Goal: Task Accomplishment & Management: Use online tool/utility

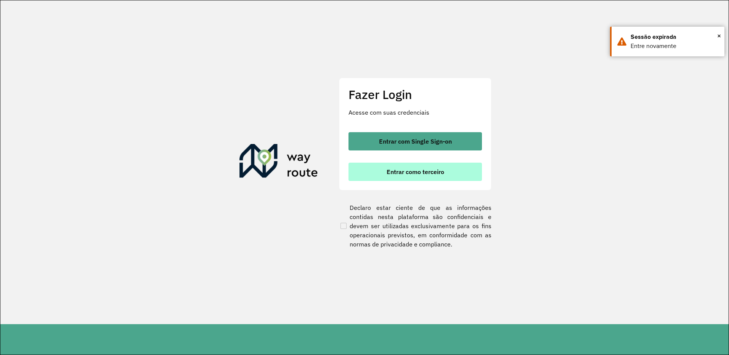
click at [383, 180] on button "Entrar como terceiro" at bounding box center [414, 172] width 133 height 18
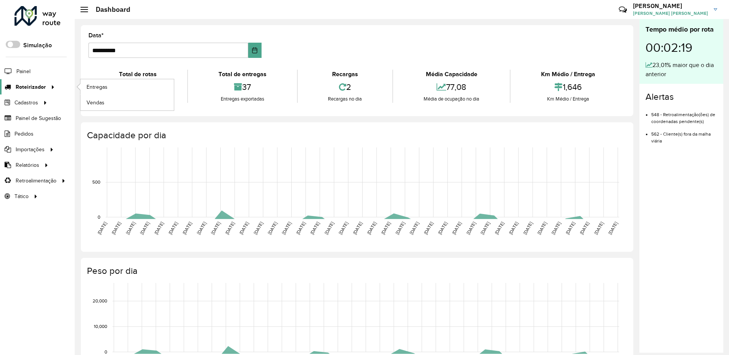
click at [25, 84] on span "Roteirizador" at bounding box center [31, 87] width 30 height 8
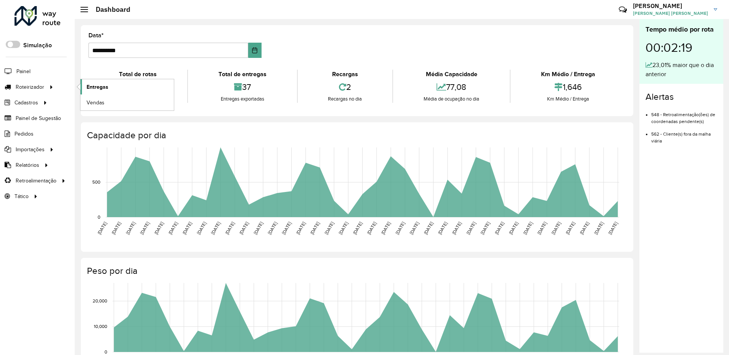
click at [93, 87] on span "Entregas" at bounding box center [98, 87] width 22 height 8
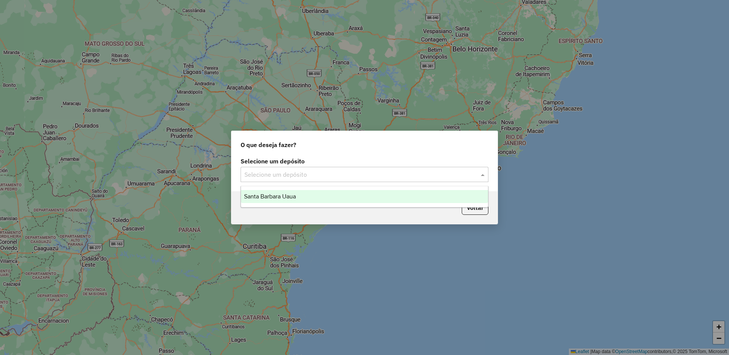
click at [314, 171] on input "text" at bounding box center [356, 174] width 225 height 9
click at [305, 196] on div "Santa Barbara Uaua" at bounding box center [364, 196] width 247 height 13
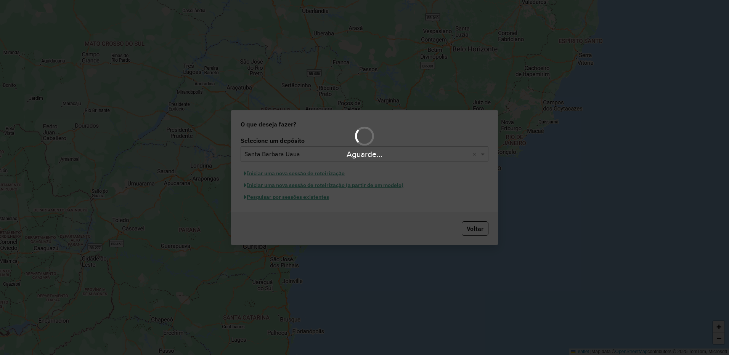
click at [309, 175] on div "Aguarde..." at bounding box center [364, 177] width 729 height 355
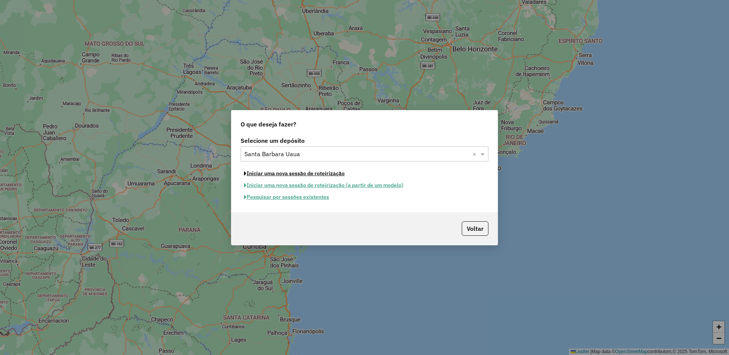
click at [309, 175] on button "Iniciar uma nova sessão de roteirização" at bounding box center [293, 174] width 107 height 12
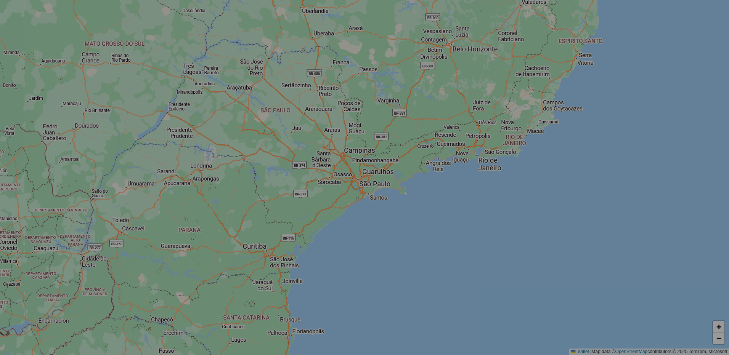
select select "*"
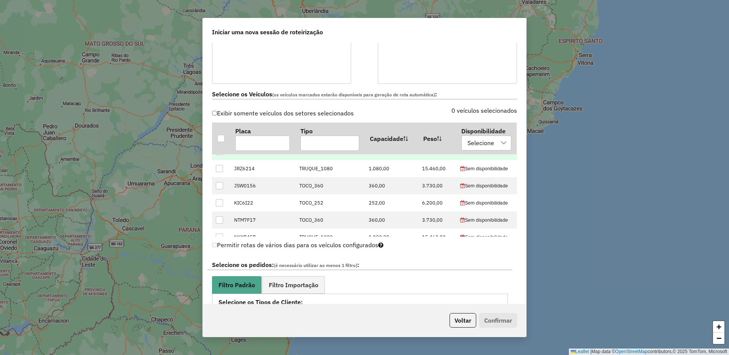
scroll to position [229, 0]
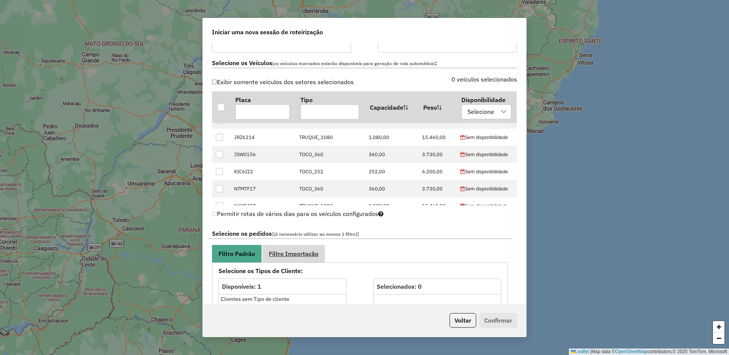
click at [322, 261] on link "Filtro Importação" at bounding box center [293, 253] width 63 height 17
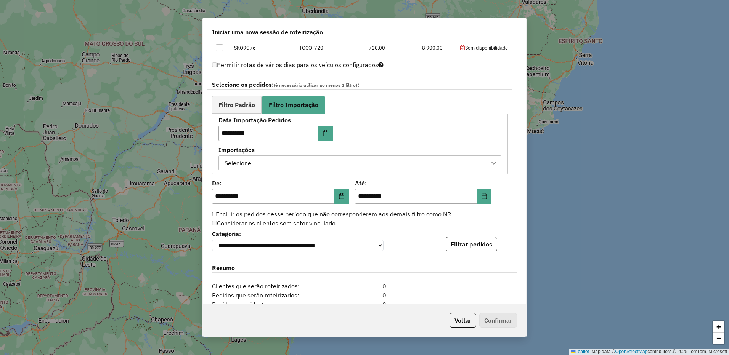
scroll to position [381, 0]
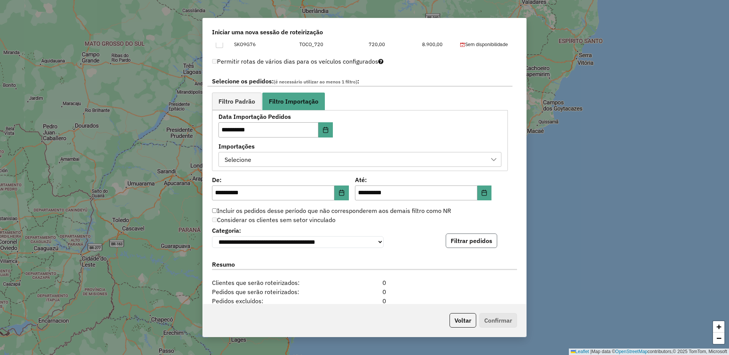
click at [476, 246] on button "Filtrar pedidos" at bounding box center [471, 241] width 51 height 14
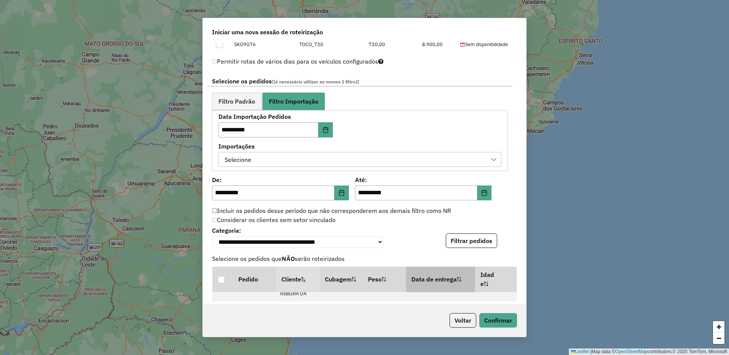
scroll to position [114, 0]
click at [498, 316] on button "Confirmar" at bounding box center [498, 320] width 38 height 14
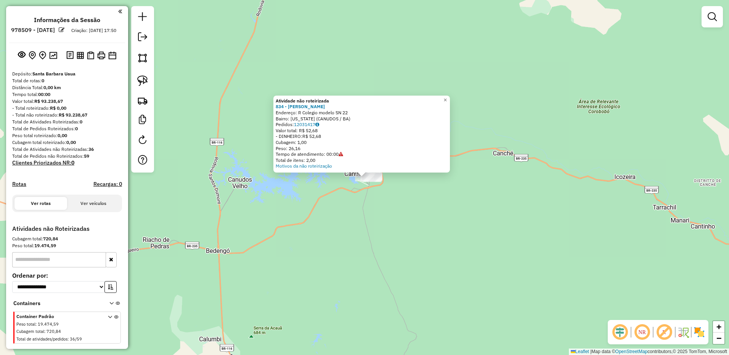
drag, startPoint x: 272, startPoint y: 181, endPoint x: 374, endPoint y: 196, distance: 102.8
click at [374, 196] on div "Atividade não roteirizada 834 - Jose Andrade Cardoso Endereço: R Colegio modelo…" at bounding box center [364, 177] width 729 height 355
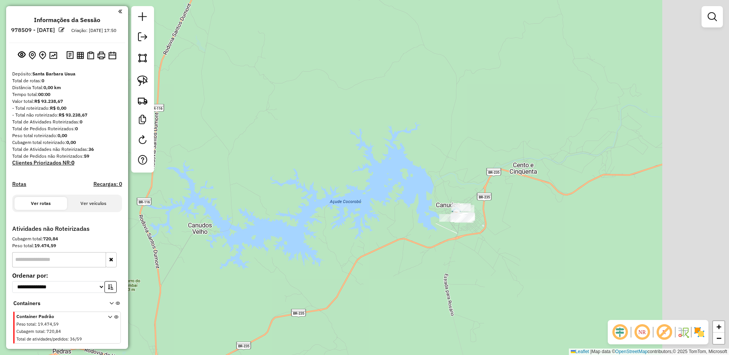
drag, startPoint x: 475, startPoint y: 193, endPoint x: 548, endPoint y: 200, distance: 73.1
click at [548, 200] on div "Janela de atendimento Grade de atendimento Capacidade Transportadoras Veículos …" at bounding box center [364, 177] width 729 height 355
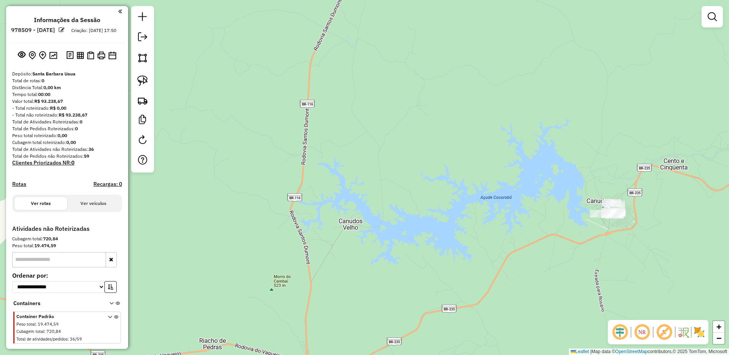
drag, startPoint x: 312, startPoint y: 166, endPoint x: 481, endPoint y: 175, distance: 168.7
click at [469, 174] on div "Janela de atendimento Grade de atendimento Capacidade Transportadoras Veículos …" at bounding box center [364, 177] width 729 height 355
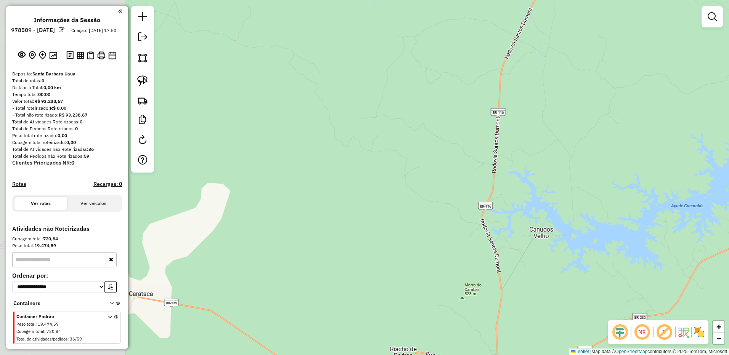
drag, startPoint x: 361, startPoint y: 179, endPoint x: 459, endPoint y: 148, distance: 102.2
click at [459, 148] on div "Janela de atendimento Grade de atendimento Capacidade Transportadoras Veículos …" at bounding box center [364, 177] width 729 height 355
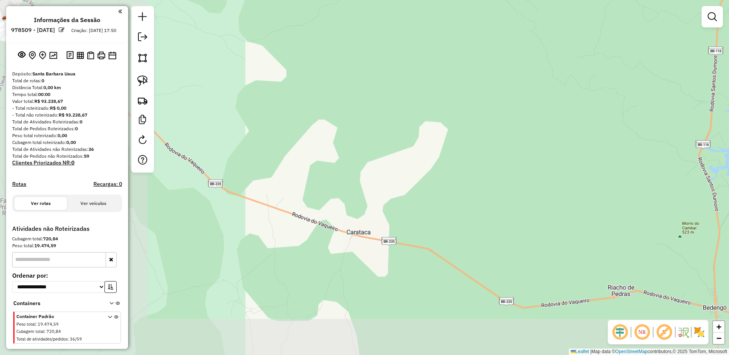
drag, startPoint x: 389, startPoint y: 148, endPoint x: 481, endPoint y: 152, distance: 92.0
click at [472, 150] on div "Janela de atendimento Grade de atendimento Capacidade Transportadoras Veículos …" at bounding box center [364, 177] width 729 height 355
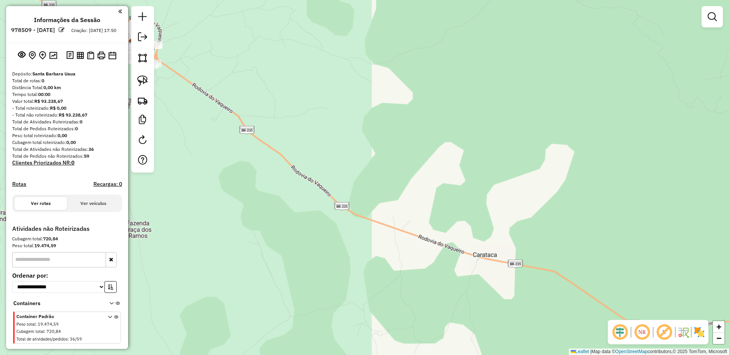
drag, startPoint x: 350, startPoint y: 120, endPoint x: 540, endPoint y: 168, distance: 196.9
click at [494, 165] on div "Janela de atendimento Grade de atendimento Capacidade Transportadoras Veículos …" at bounding box center [364, 177] width 729 height 355
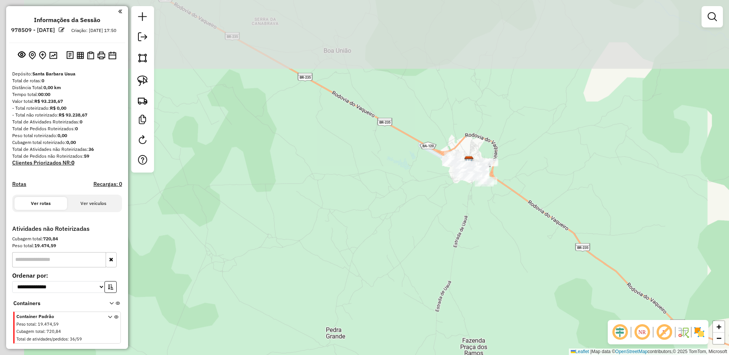
drag, startPoint x: 444, startPoint y: 137, endPoint x: 341, endPoint y: 188, distance: 115.2
click at [380, 187] on div "Janela de atendimento Grade de atendimento Capacidade Transportadoras Veículos …" at bounding box center [364, 177] width 729 height 355
click at [360, 188] on div "Janela de atendimento Grade de atendimento Capacidade Transportadoras Veículos …" at bounding box center [364, 177] width 729 height 355
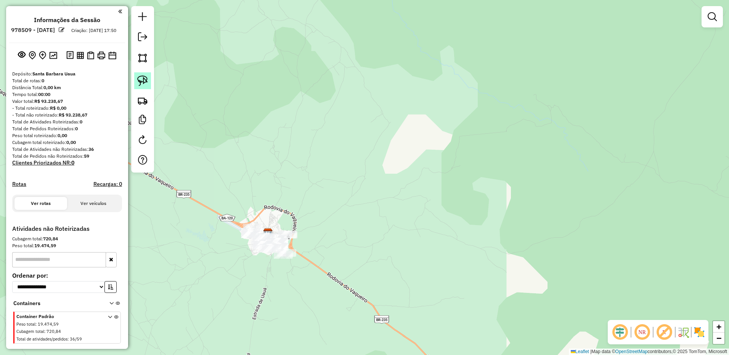
click at [138, 82] on img at bounding box center [142, 80] width 11 height 11
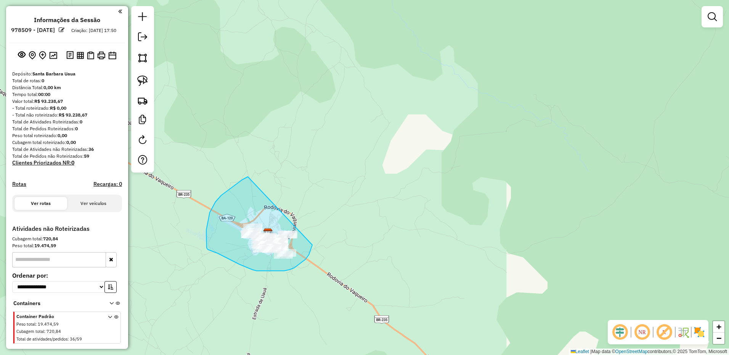
drag, startPoint x: 228, startPoint y: 191, endPoint x: 316, endPoint y: 230, distance: 96.1
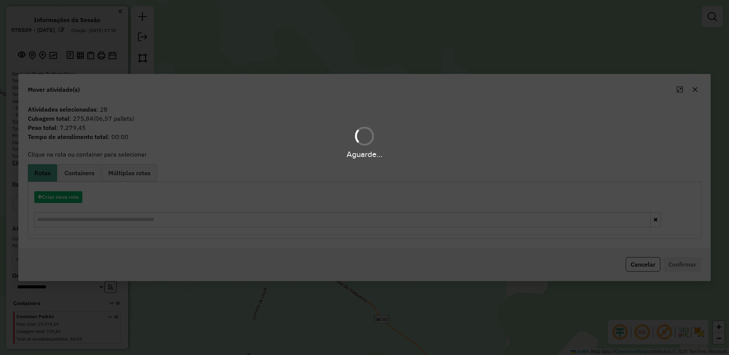
click at [70, 196] on div "Aguarde..." at bounding box center [364, 177] width 729 height 355
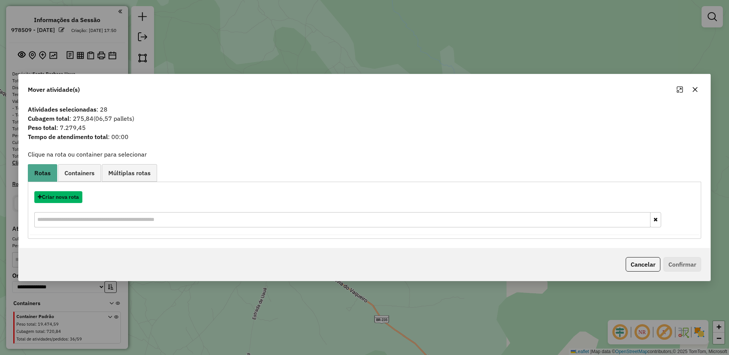
click at [70, 196] on button "Criar nova rota" at bounding box center [58, 197] width 48 height 12
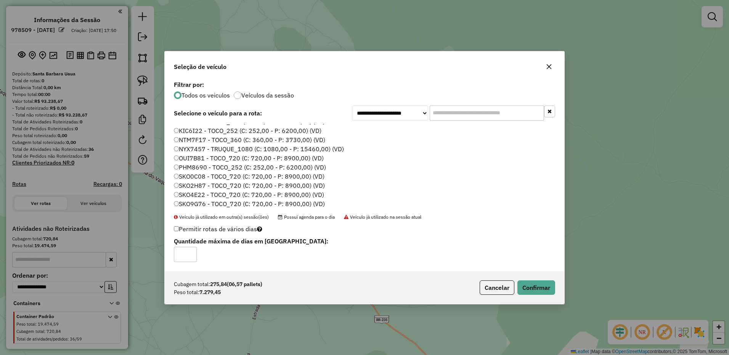
scroll to position [81, 0]
click at [489, 287] on button "Cancelar" at bounding box center [496, 288] width 35 height 14
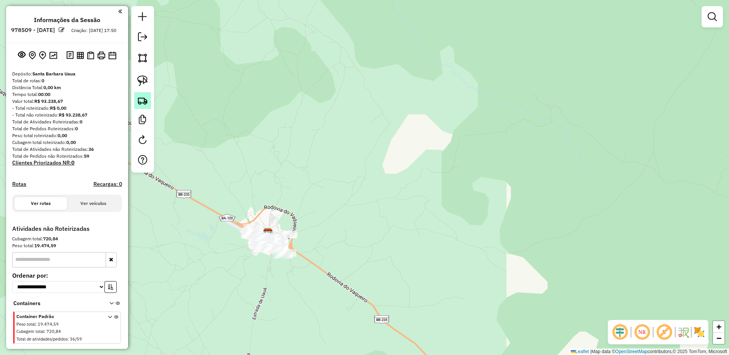
click at [144, 103] on img at bounding box center [142, 100] width 11 height 11
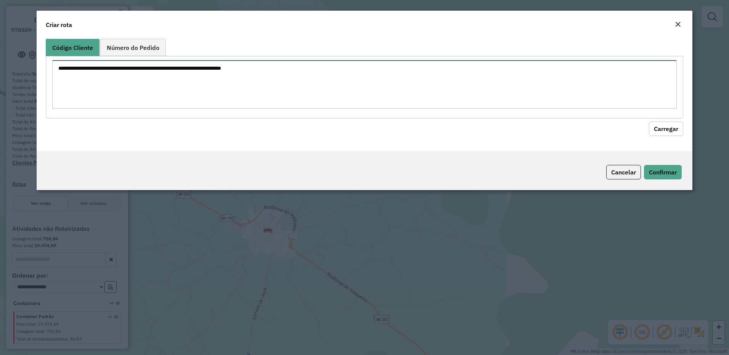
click at [196, 95] on textarea at bounding box center [364, 84] width 625 height 48
paste textarea "** ** ** ** ** ** ** *** *** *** *** *** *** *** *** *** *** *** ** ** ** *** *…"
type textarea "** ** ** ** ** ** ** *** *** *** *** *** *** *** *** *** *** *** ** ** ** *** *…"
click at [666, 131] on button "Carregar" at bounding box center [666, 129] width 34 height 14
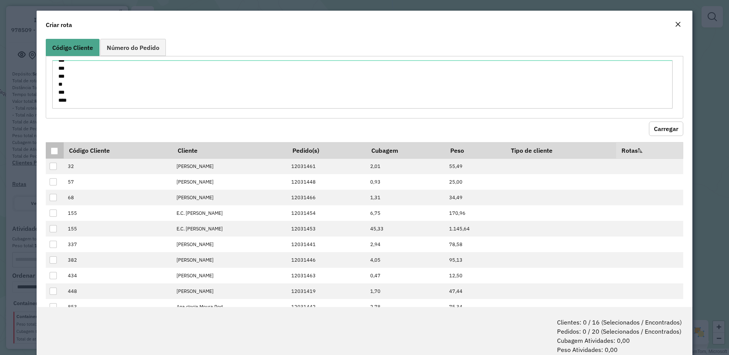
click at [53, 154] on div at bounding box center [54, 151] width 7 height 7
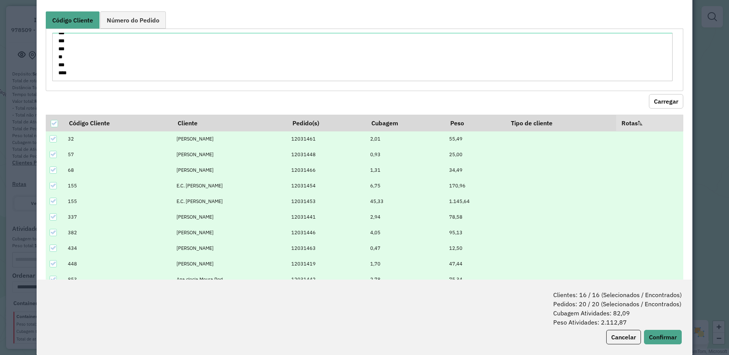
scroll to position [38, 0]
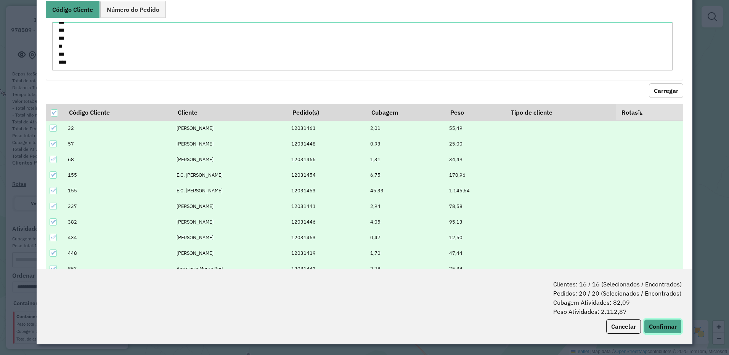
click at [661, 332] on button "Confirmar" at bounding box center [663, 326] width 38 height 14
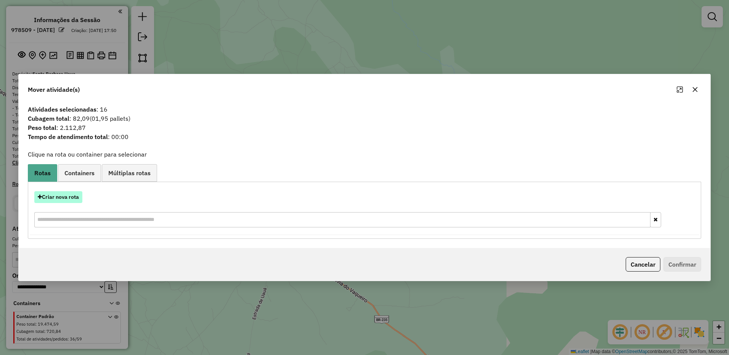
click at [69, 197] on button "Criar nova rota" at bounding box center [58, 197] width 48 height 12
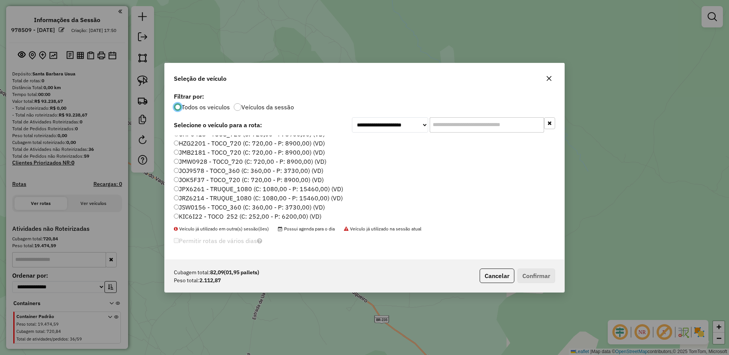
scroll to position [0, 0]
click at [547, 83] on button "button" at bounding box center [549, 78] width 12 height 12
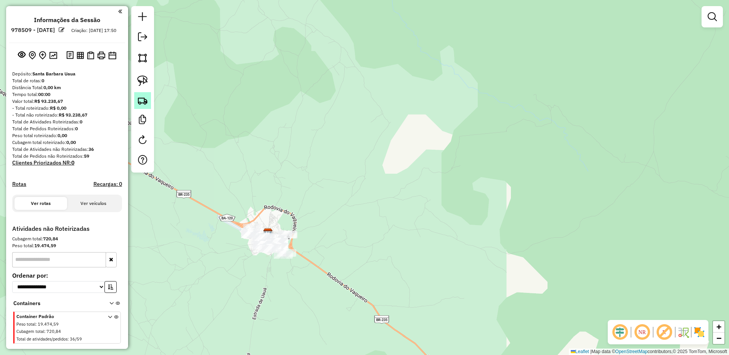
click at [146, 103] on img at bounding box center [142, 100] width 11 height 11
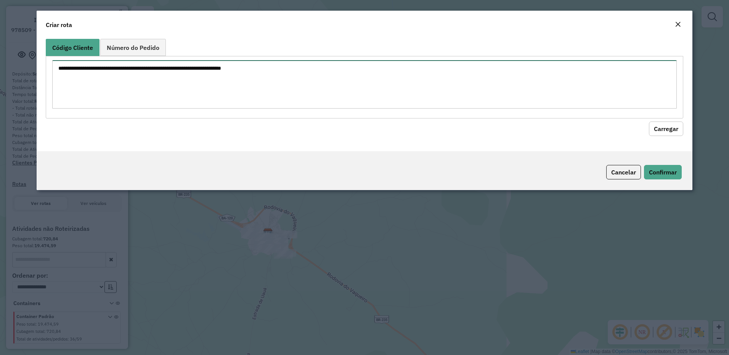
click at [317, 85] on textarea at bounding box center [364, 84] width 625 height 48
click at [186, 94] on textarea at bounding box center [364, 84] width 625 height 48
paste textarea "** ** ** ** ** ** ** *** *** *** *** *** *** *** *** *** *** *** *** *** ** ** …"
type textarea "** ** ** ** ** ** ** *** *** *** *** *** *** *** *** *** *** *** *** *** ** ** …"
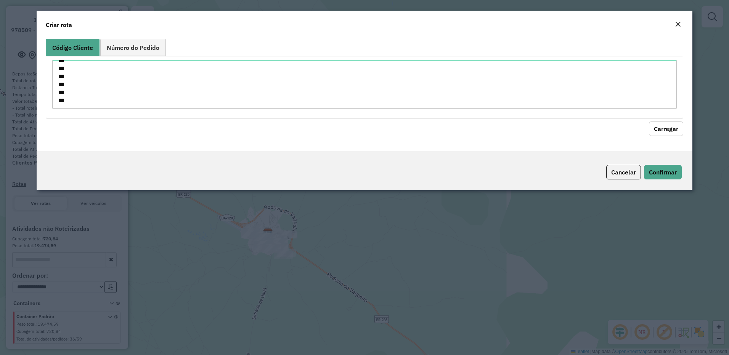
click at [657, 126] on button "Carregar" at bounding box center [666, 129] width 34 height 14
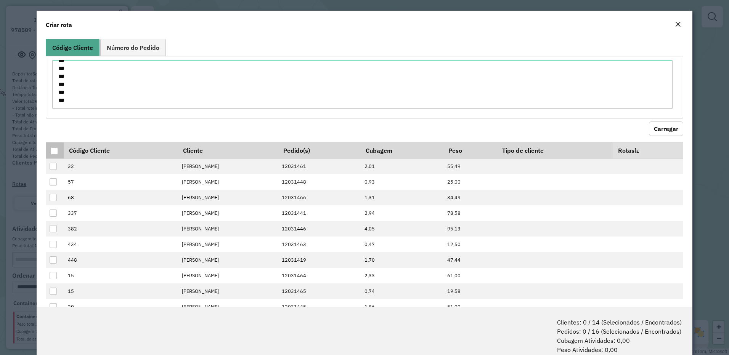
click at [54, 152] on div at bounding box center [54, 151] width 7 height 7
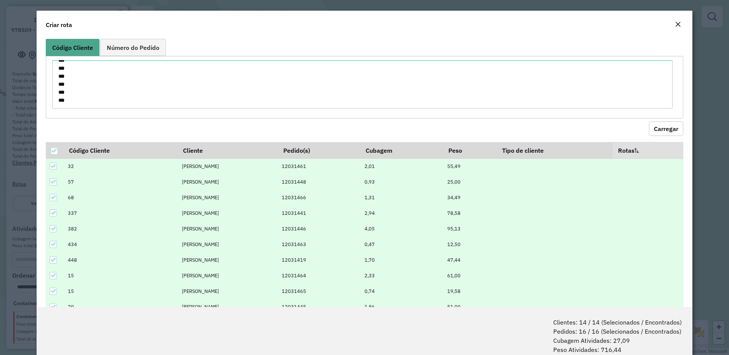
scroll to position [38, 0]
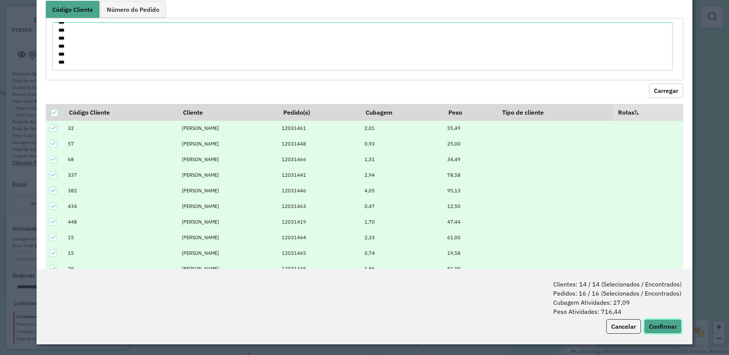
click at [657, 329] on button "Confirmar" at bounding box center [663, 326] width 38 height 14
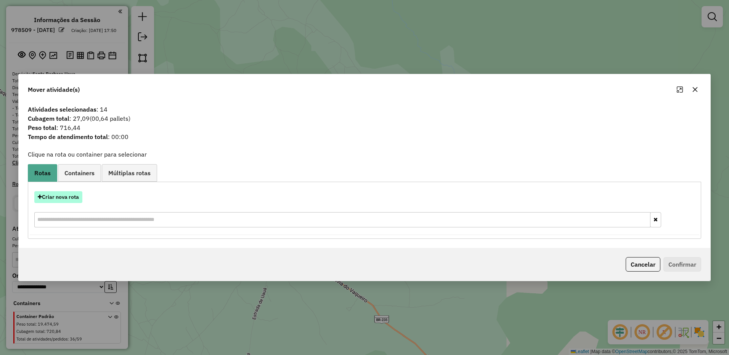
click at [75, 198] on button "Criar nova rota" at bounding box center [58, 197] width 48 height 12
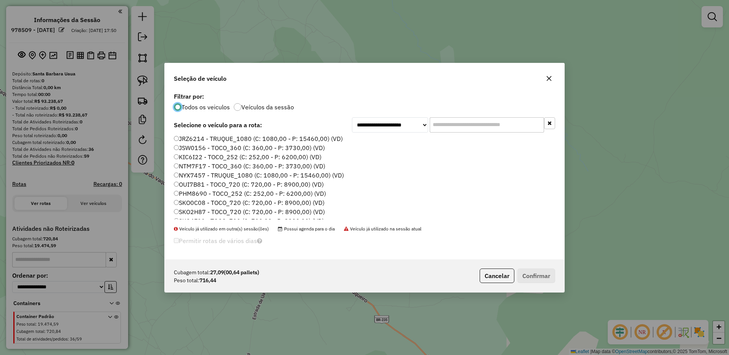
scroll to position [81, 0]
click at [180, 140] on label "KIC6I22 - TOCO_252 (C: 252,00 - P: 6200,00) (VD)" at bounding box center [248, 141] width 148 height 9
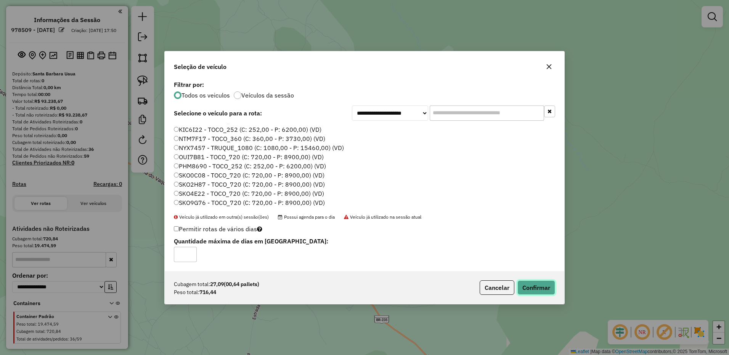
click at [544, 293] on button "Confirmar" at bounding box center [536, 288] width 38 height 14
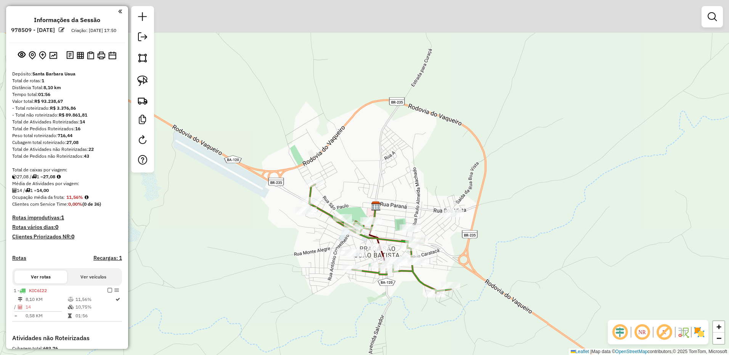
drag, startPoint x: 308, startPoint y: 223, endPoint x: 150, endPoint y: 260, distance: 161.9
click at [196, 271] on div "Janela de atendimento Grade de atendimento Capacidade Transportadoras Veículos …" at bounding box center [364, 177] width 729 height 355
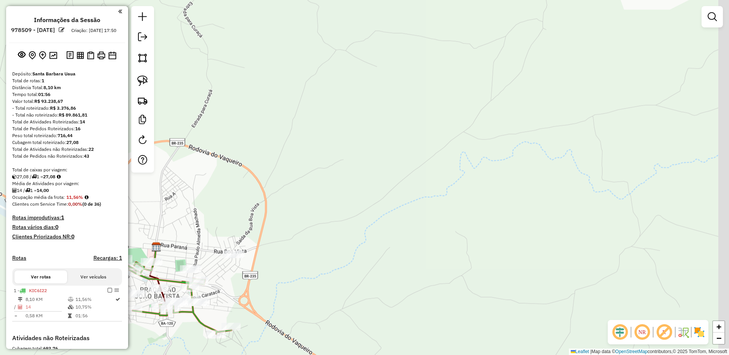
drag, startPoint x: 196, startPoint y: 259, endPoint x: 228, endPoint y: 241, distance: 36.9
click at [228, 241] on div "Rota 1 - Placa KIC6I22 15 - MARIA DE FATIMA PERE Janela de atendimento Grade de…" at bounding box center [364, 177] width 729 height 355
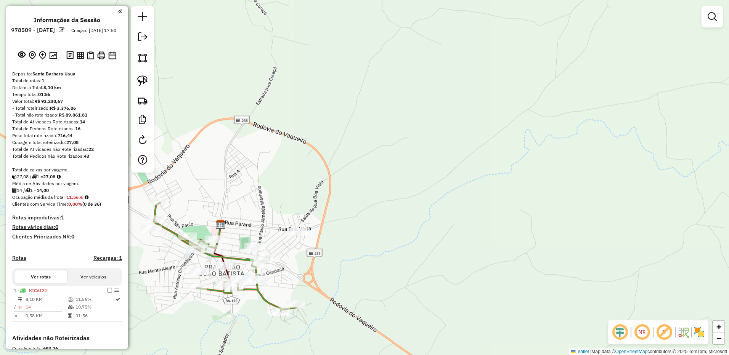
drag, startPoint x: 252, startPoint y: 247, endPoint x: 287, endPoint y: 219, distance: 45.8
click at [285, 220] on div "Janela de atendimento Grade de atendimento Capacidade Transportadoras Veículos …" at bounding box center [364, 177] width 729 height 355
click at [287, 219] on div "Janela de atendimento Grade de atendimento Capacidade Transportadoras Veículos …" at bounding box center [364, 177] width 729 height 355
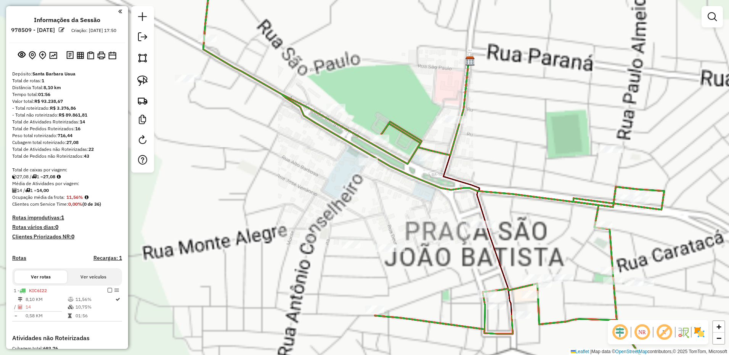
drag, startPoint x: 180, startPoint y: 244, endPoint x: 177, endPoint y: 315, distance: 70.9
click at [177, 315] on div "Janela de atendimento Grade de atendimento Capacidade Transportadoras Veículos …" at bounding box center [364, 177] width 729 height 355
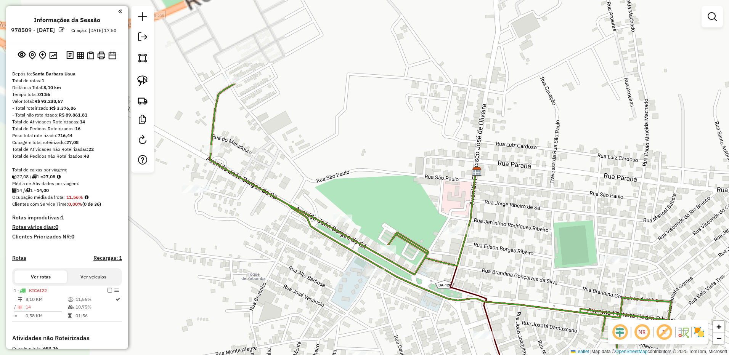
drag, startPoint x: 192, startPoint y: 307, endPoint x: 199, endPoint y: 322, distance: 15.7
click at [199, 322] on div "Janela de atendimento Grade de atendimento Capacidade Transportadoras Veículos …" at bounding box center [364, 177] width 729 height 355
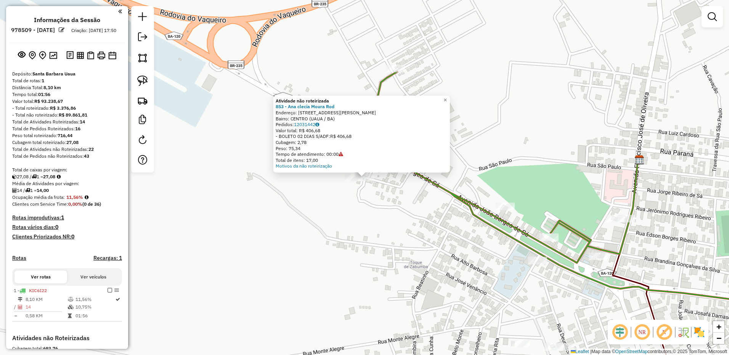
click at [355, 181] on div at bounding box center [353, 178] width 19 height 8
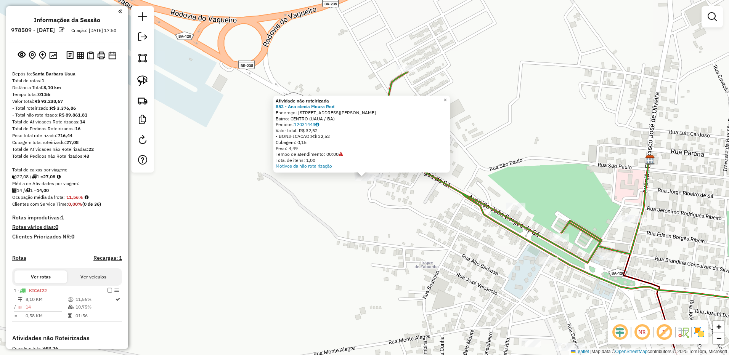
click at [377, 181] on div at bounding box center [375, 178] width 19 height 8
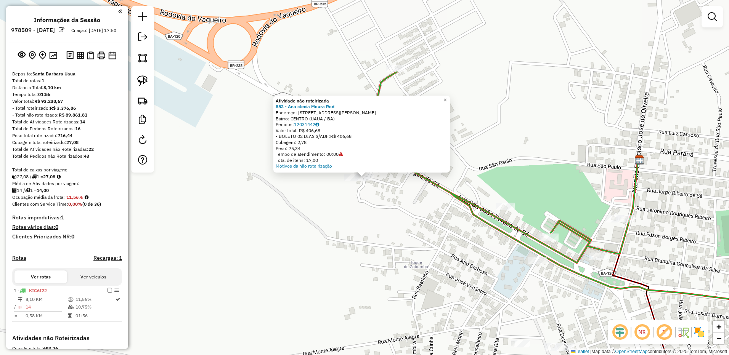
drag, startPoint x: 372, startPoint y: 193, endPoint x: 366, endPoint y: 223, distance: 30.8
click at [366, 223] on div "Atividade não roteirizada 853 - Ana clecia Moura Rod Endereço: R Avenida Joao B…" at bounding box center [364, 177] width 729 height 355
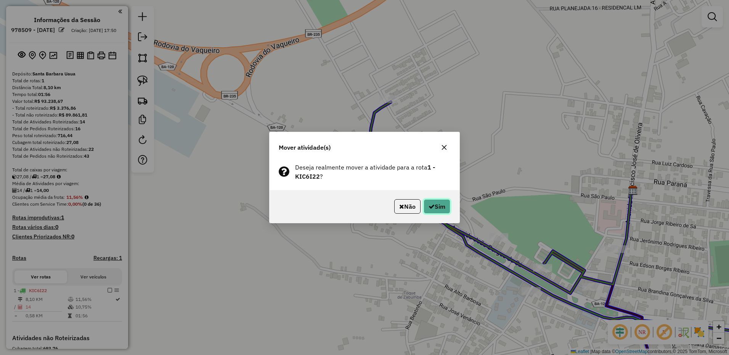
click at [436, 206] on button "Sim" at bounding box center [436, 206] width 27 height 14
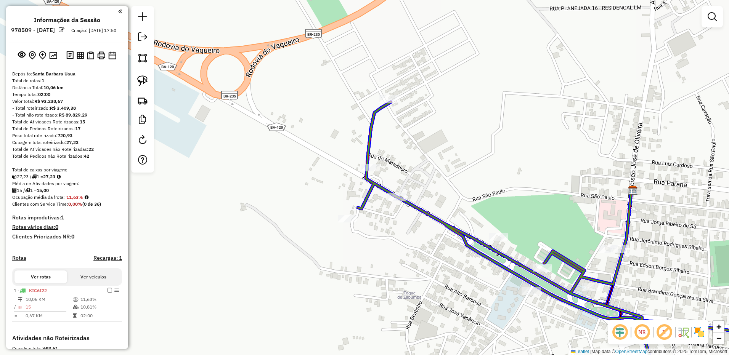
click at [394, 195] on div at bounding box center [396, 197] width 19 height 8
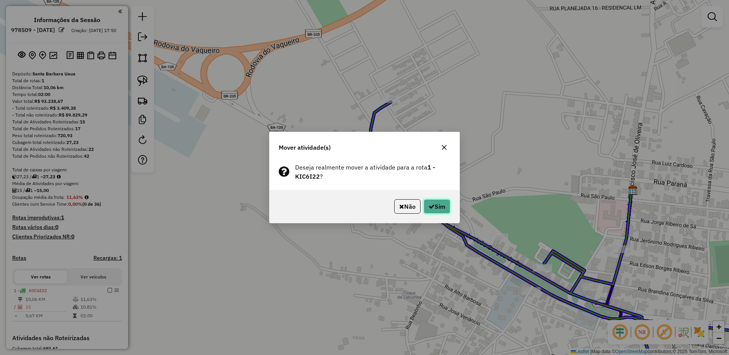
click at [428, 205] on icon "button" at bounding box center [431, 207] width 6 height 6
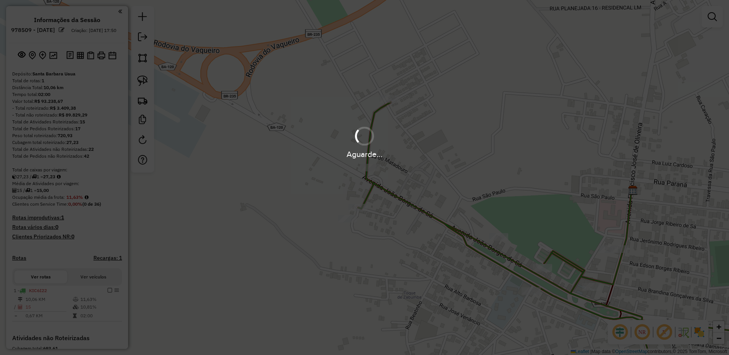
click at [391, 229] on div "Aguarde..." at bounding box center [364, 177] width 729 height 355
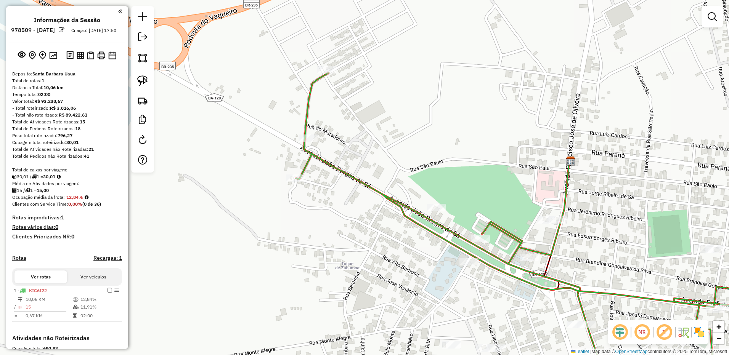
drag, startPoint x: 500, startPoint y: 299, endPoint x: 430, endPoint y: 267, distance: 76.2
click at [430, 267] on div "Janela de atendimento Grade de atendimento Capacidade Transportadoras Veículos …" at bounding box center [364, 177] width 729 height 355
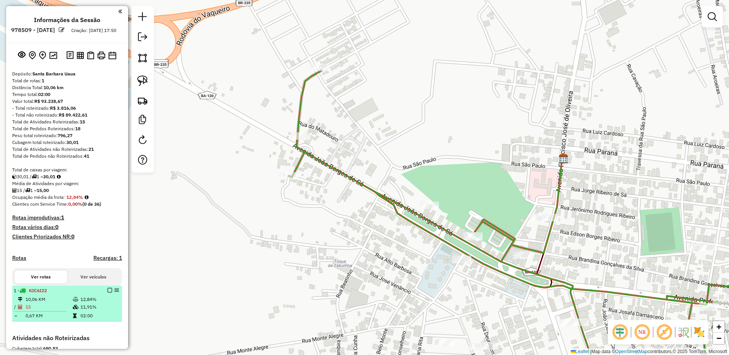
click at [80, 294] on div "1 - KIC6I22" at bounding box center [54, 290] width 81 height 7
select select "**********"
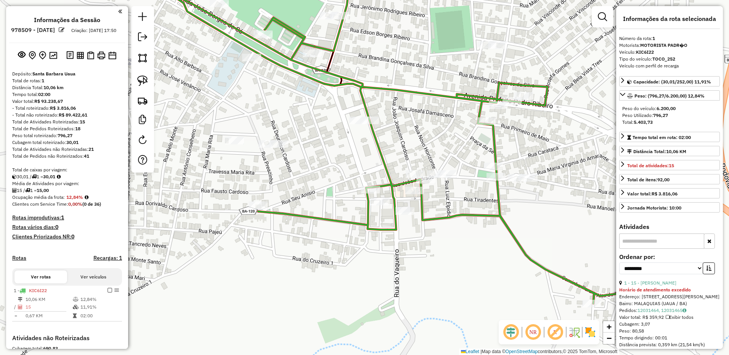
drag, startPoint x: 356, startPoint y: 245, endPoint x: 354, endPoint y: 268, distance: 23.4
click at [354, 268] on icon at bounding box center [366, 134] width 575 height 339
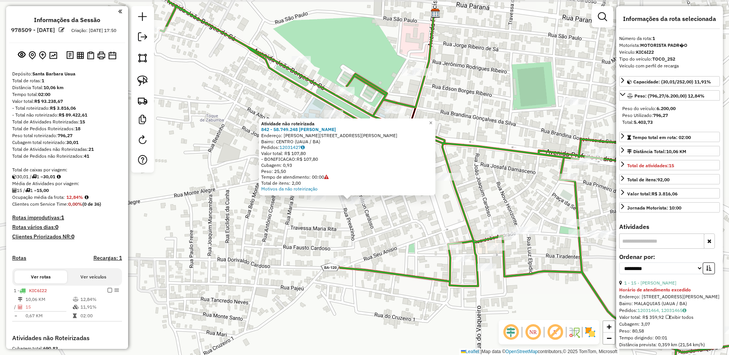
drag, startPoint x: 337, startPoint y: 197, endPoint x: 322, endPoint y: 220, distance: 27.1
click at [322, 220] on div "Atividade não roteirizada 842 - 58.749.248 MARIA NIL Endereço: R RUA DEUNILSON …" at bounding box center [364, 177] width 729 height 355
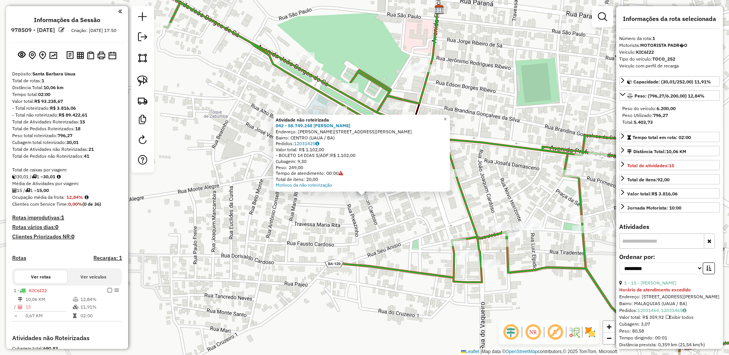
drag, startPoint x: 342, startPoint y: 210, endPoint x: 340, endPoint y: 247, distance: 37.0
click at [340, 247] on div "Atividade não roteirizada 842 - 58.749.248 MARIA NIL Endereço: R RUA DEUNILSON …" at bounding box center [364, 177] width 729 height 355
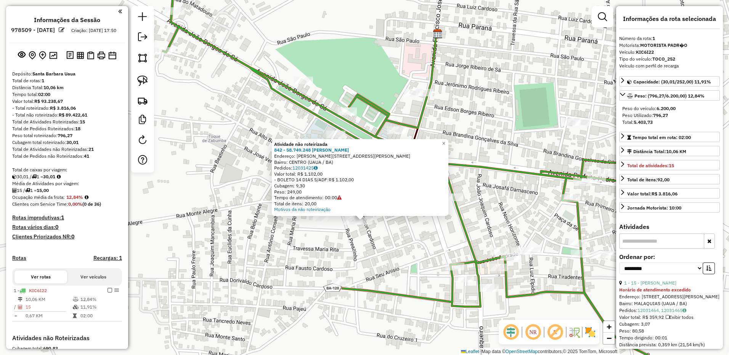
click at [320, 243] on div "Atividade não roteirizada 842 - 58.749.248 MARIA NIL Endereço: R RUA DEUNILSON …" at bounding box center [364, 177] width 729 height 355
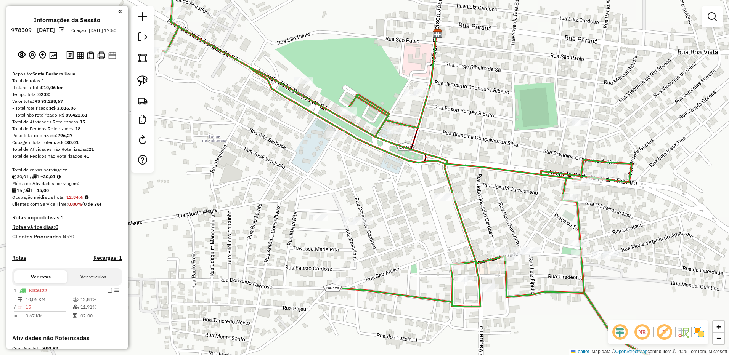
click at [319, 221] on div at bounding box center [318, 218] width 19 height 8
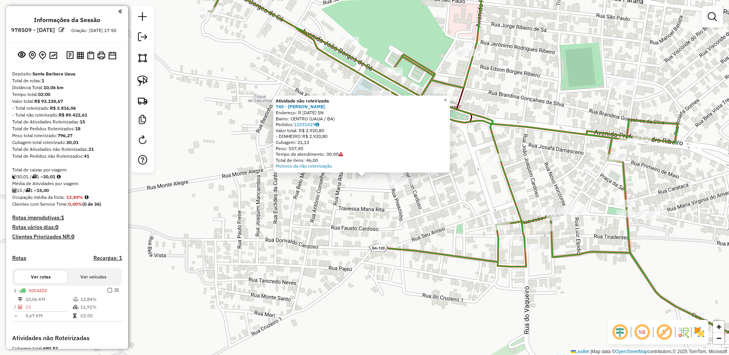
drag, startPoint x: 437, startPoint y: 226, endPoint x: 394, endPoint y: 249, distance: 48.6
click at [394, 249] on div "Atividade não roteirizada 745 - YCARO MURIEL ARAUJO Endereço: R PRIMEIRO DE MAI…" at bounding box center [364, 177] width 729 height 355
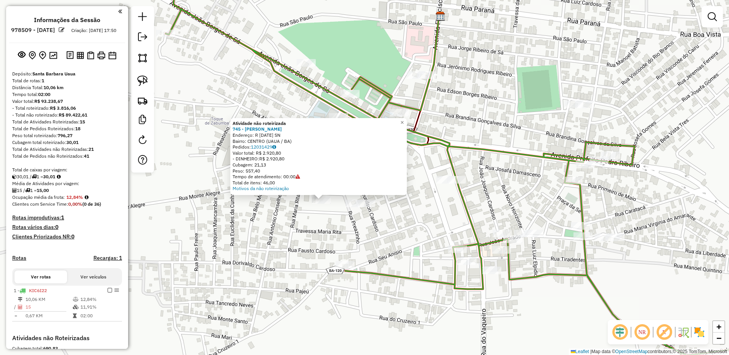
click at [370, 277] on div "Atividade não roteirizada 745 - YCARO MURIEL ARAUJO Endereço: R PRIMEIRO DE MAI…" at bounding box center [364, 177] width 729 height 355
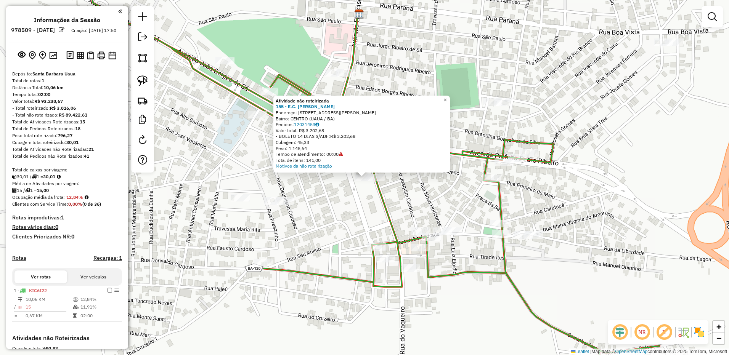
click at [376, 181] on div at bounding box center [375, 178] width 19 height 8
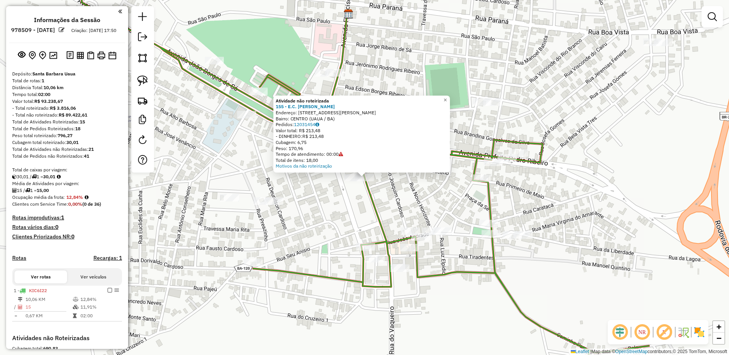
click at [371, 240] on icon at bounding box center [361, 163] width 575 height 396
select select "**********"
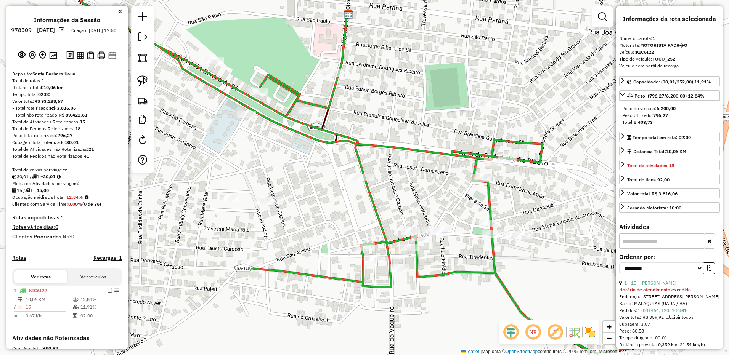
scroll to position [130, 0]
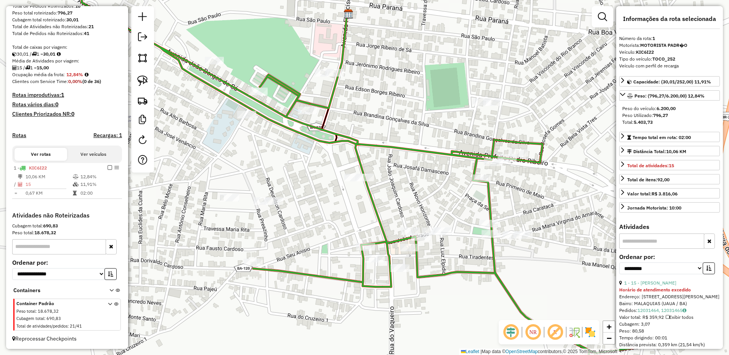
click at [364, 243] on icon at bounding box center [361, 163] width 575 height 396
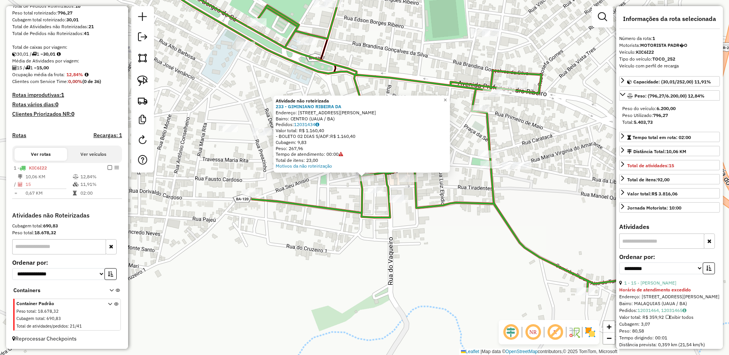
drag, startPoint x: 338, startPoint y: 197, endPoint x: 325, endPoint y: 269, distance: 73.2
click at [325, 269] on div "Atividade não roteirizada 233 - GIMINIANO RIBEIRA DA Endereço: RUA R OLIMPIO JO…" at bounding box center [364, 177] width 729 height 355
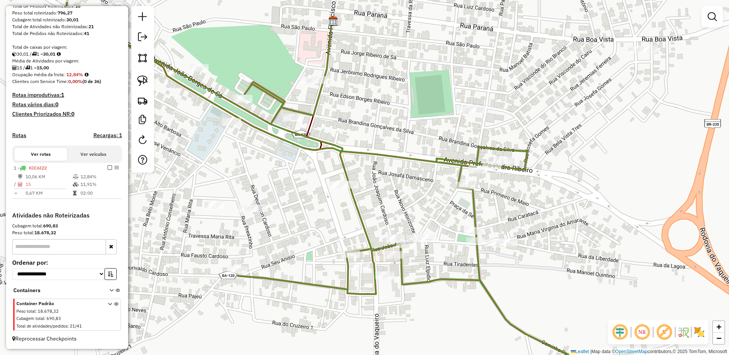
click at [313, 87] on div "Janela de atendimento Grade de atendimento Capacidade Transportadoras Veículos …" at bounding box center [364, 177] width 729 height 355
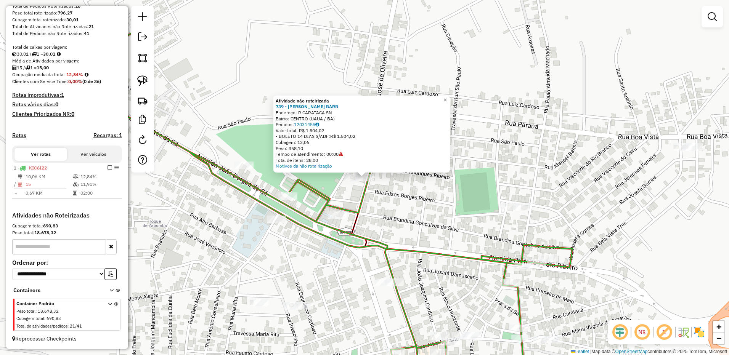
click at [249, 172] on div "Atividade não roteirizada 739 - PAULO SEBASTIAO BARB Endereço: R CARATACA SN Ba…" at bounding box center [364, 177] width 729 height 355
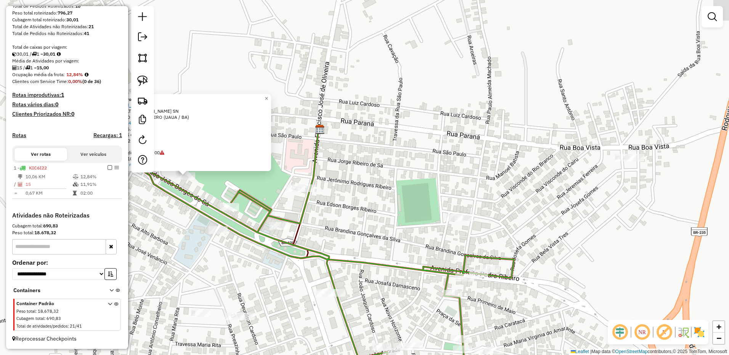
drag, startPoint x: 542, startPoint y: 144, endPoint x: 369, endPoint y: 142, distance: 172.7
click at [369, 142] on div "Atividade não roteirizada 738 - BELMIRO GONCALVES DE Endereço: R ALTO BARBOSA D…" at bounding box center [364, 177] width 729 height 355
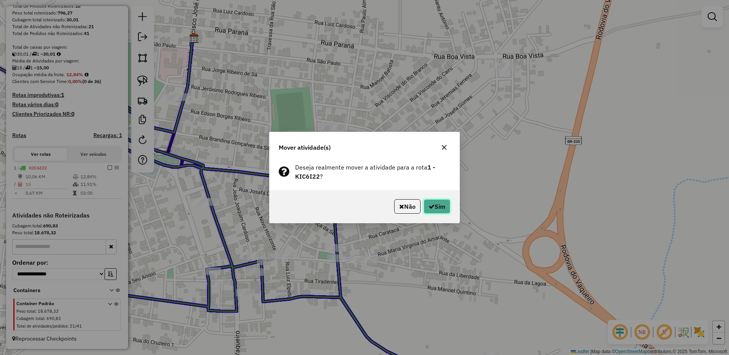
click at [443, 208] on button "Sim" at bounding box center [436, 206] width 27 height 14
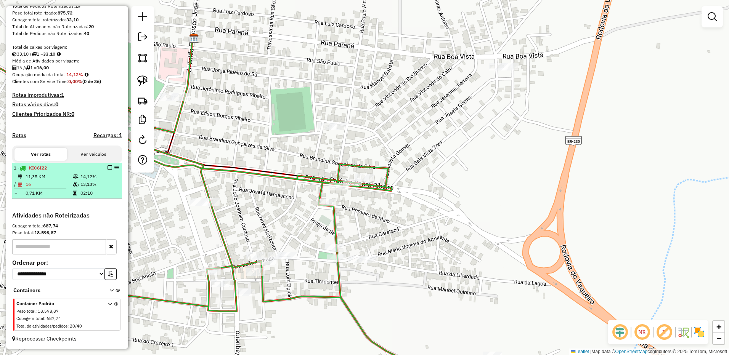
click at [56, 186] on td "16" at bounding box center [48, 185] width 47 height 8
select select "**********"
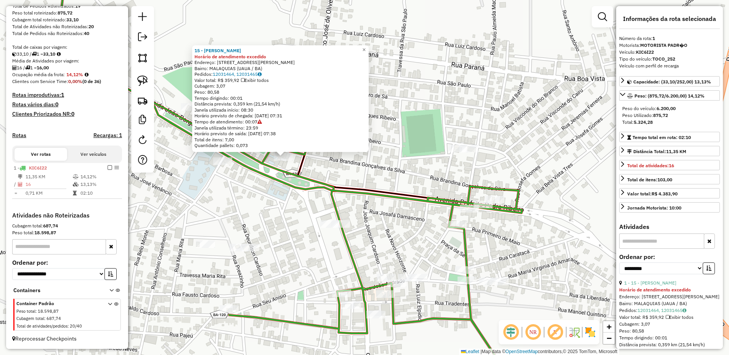
drag, startPoint x: 277, startPoint y: 242, endPoint x: 403, endPoint y: 275, distance: 130.0
click at [402, 275] on div "15 - MARIA DE FATIMA PERE Horário de atendimento excedido Endereço: RUA AV JOAO…" at bounding box center [364, 177] width 729 height 355
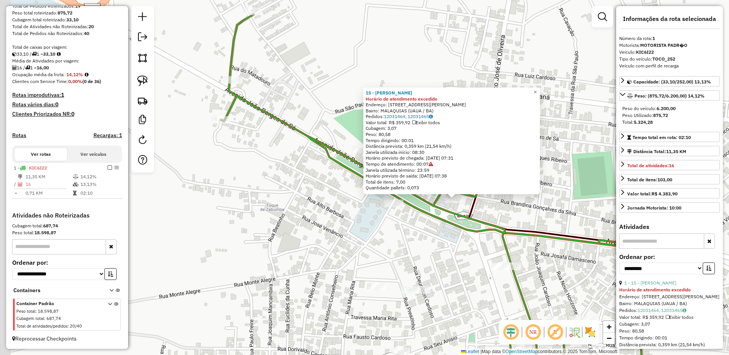
drag, startPoint x: 306, startPoint y: 244, endPoint x: 281, endPoint y: 206, distance: 46.2
click at [372, 277] on div "15 - MARIA DE FATIMA PERE Horário de atendimento excedido Endereço: RUA AV JOAO…" at bounding box center [364, 177] width 729 height 355
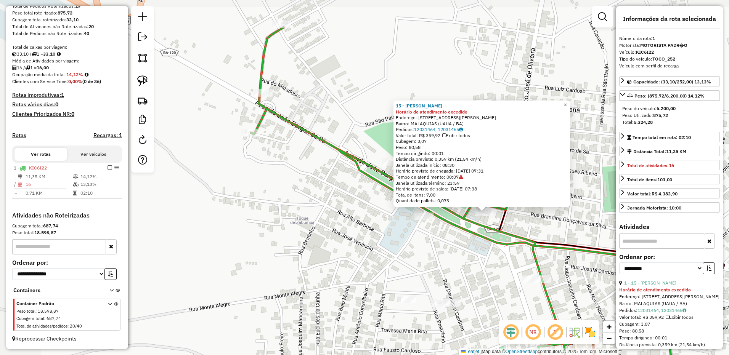
drag, startPoint x: 317, startPoint y: 272, endPoint x: 340, endPoint y: 298, distance: 34.5
click at [340, 297] on div "15 - MARIA DE FATIMA PERE Horário de atendimento excedido Endereço: RUA AV JOAO…" at bounding box center [364, 177] width 729 height 355
click at [340, 298] on div "15 - MARIA DE FATIMA PERE Horário de atendimento excedido Endereço: RUA AV JOAO…" at bounding box center [364, 177] width 729 height 355
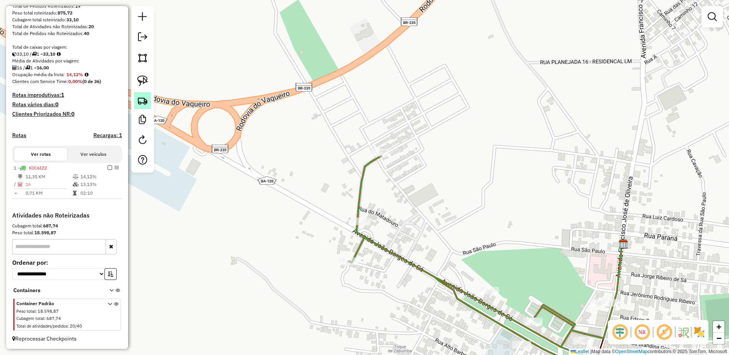
click at [148, 104] on img at bounding box center [142, 100] width 11 height 11
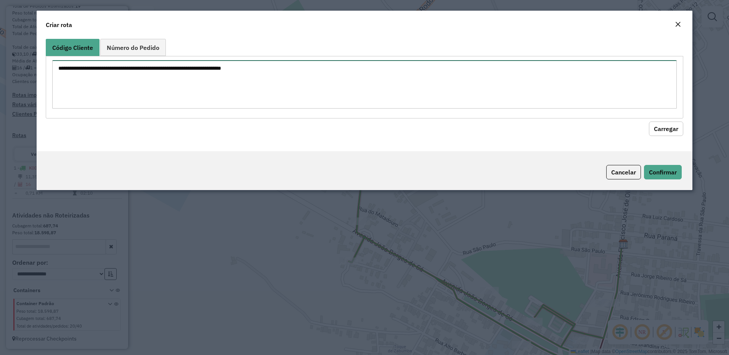
click at [179, 88] on textarea at bounding box center [364, 84] width 625 height 48
paste textarea "*** *** *** *** *** *** *** *** *** *** *** *** *** *** *** *** *** *** *** ***…"
type textarea "*** *** *** *** *** *** *** *** *** *** *** *** *** *** *** *** *** *** *** ***…"
click at [672, 131] on button "Carregar" at bounding box center [666, 129] width 34 height 14
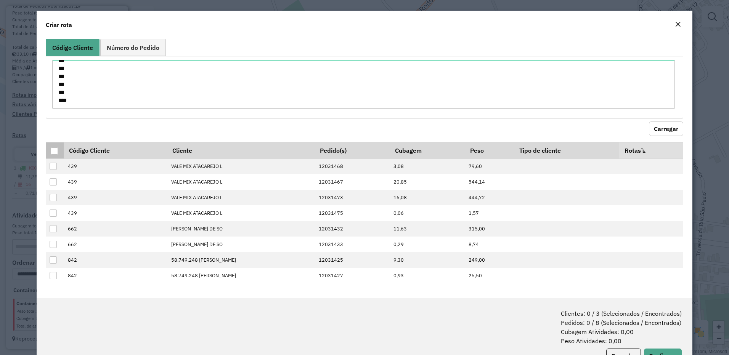
click at [55, 148] on div at bounding box center [54, 151] width 7 height 7
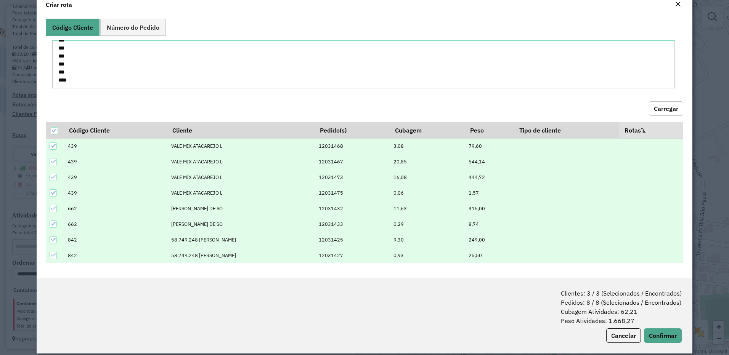
scroll to position [29, 0]
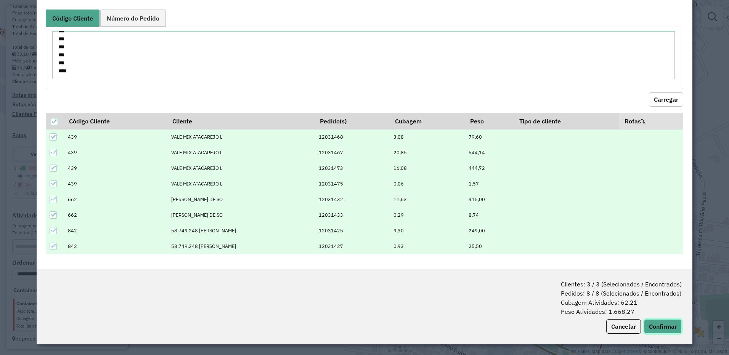
click at [654, 330] on button "Confirmar" at bounding box center [663, 326] width 38 height 14
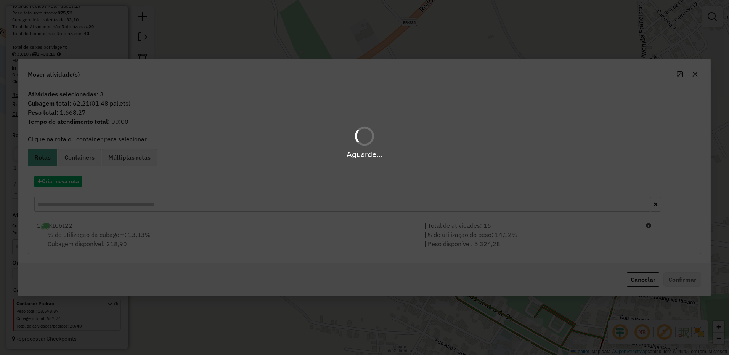
click at [46, 173] on div "Aguarde..." at bounding box center [364, 177] width 729 height 355
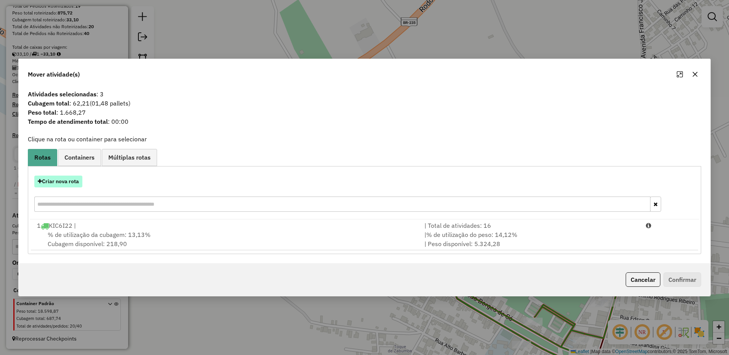
click at [52, 182] on button "Criar nova rota" at bounding box center [58, 182] width 48 height 12
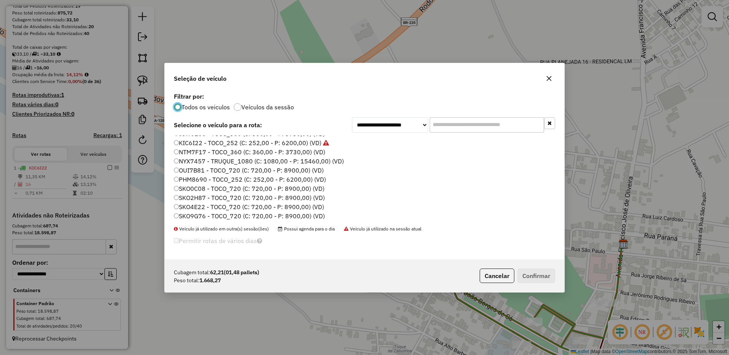
scroll to position [81, 0]
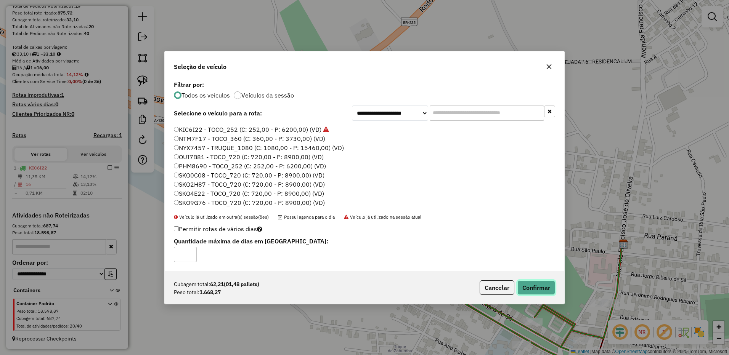
click at [543, 285] on button "Confirmar" at bounding box center [536, 288] width 38 height 14
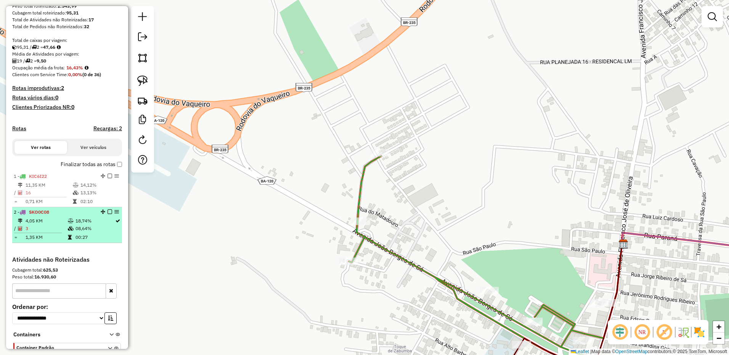
click at [49, 215] on span "SKO0C08" at bounding box center [39, 212] width 20 height 6
select select "**********"
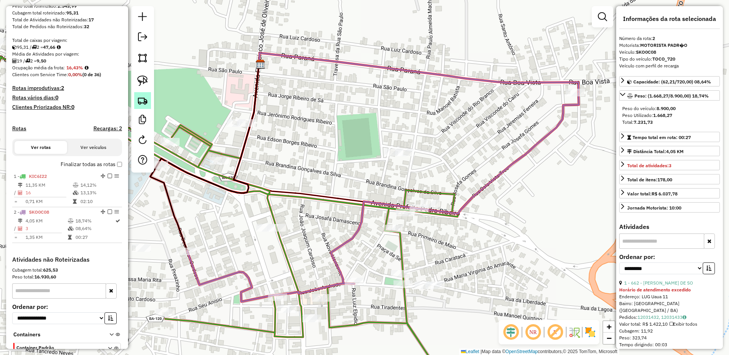
click at [137, 97] on img at bounding box center [142, 100] width 11 height 11
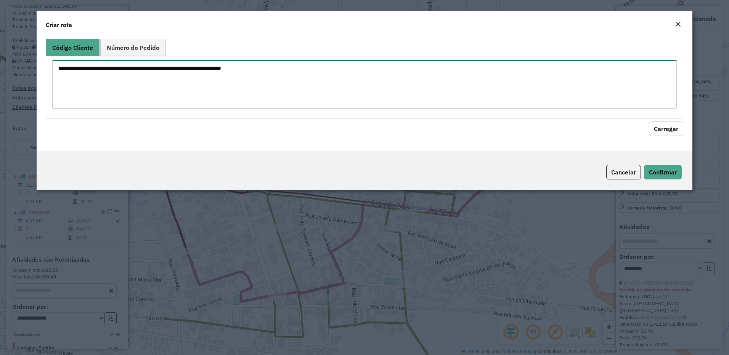
click at [157, 102] on textarea at bounding box center [364, 84] width 625 height 48
paste textarea "*** *** *** *** *** *** *** *** *** *** *** *** *** *** *** *** *** *** *** ***…"
type textarea "*** *** *** *** *** *** *** *** *** *** *** *** *** *** *** *** *** *** *** ***…"
click at [657, 127] on button "Carregar" at bounding box center [666, 129] width 34 height 14
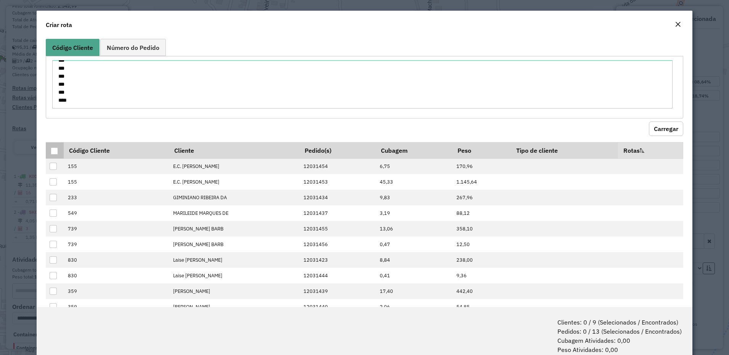
click at [59, 154] on th at bounding box center [55, 150] width 18 height 16
click at [55, 153] on div at bounding box center [54, 151] width 7 height 7
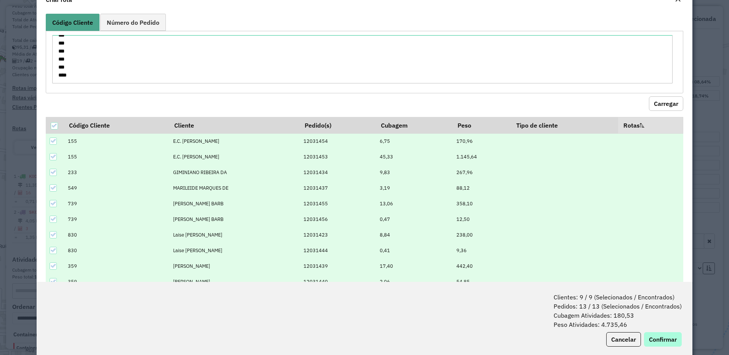
scroll to position [38, 0]
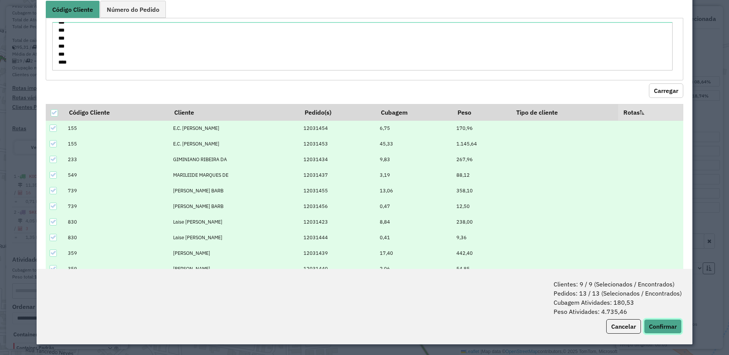
click at [654, 325] on button "Confirmar" at bounding box center [663, 326] width 38 height 14
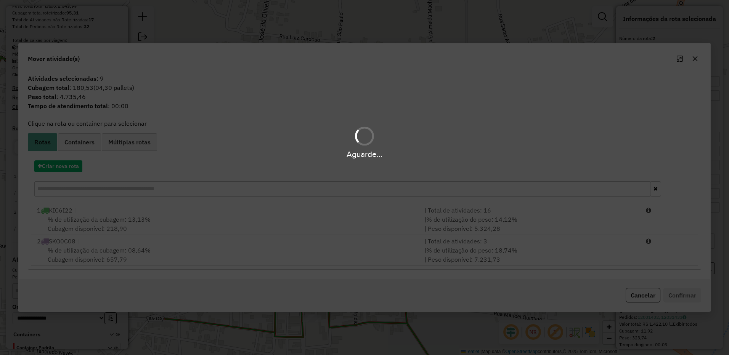
click at [75, 167] on div "Aguarde..." at bounding box center [364, 177] width 729 height 355
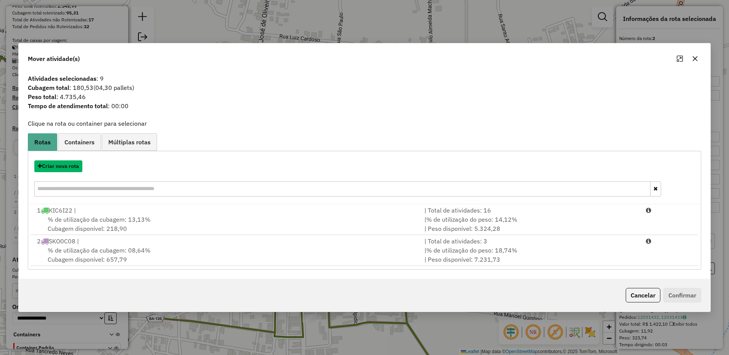
click at [75, 167] on button "Criar nova rota" at bounding box center [58, 166] width 48 height 12
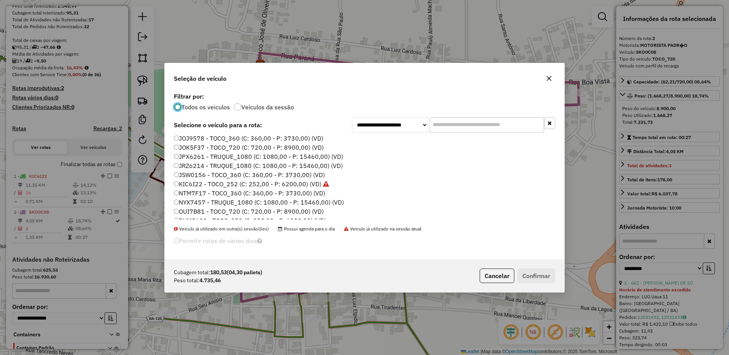
scroll to position [0, 0]
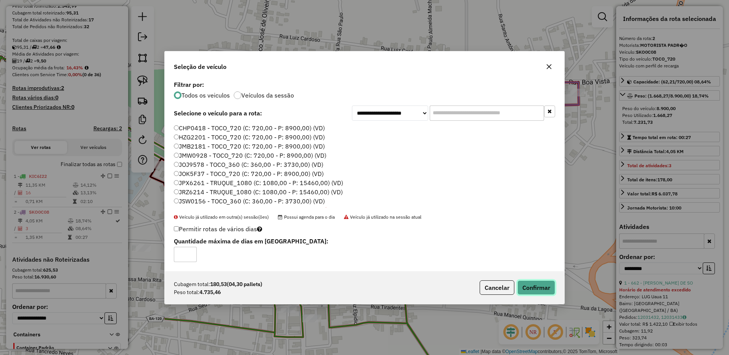
click at [527, 290] on button "Confirmar" at bounding box center [536, 288] width 38 height 14
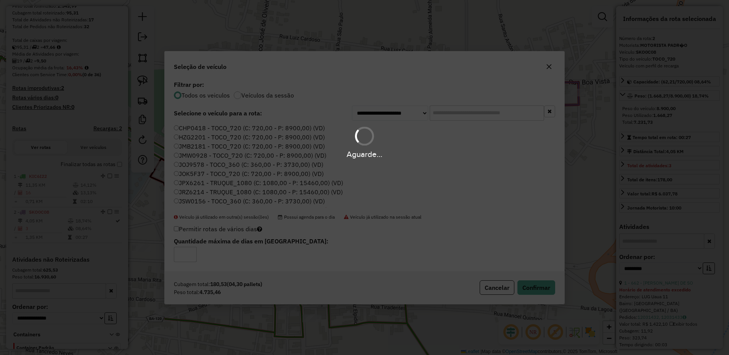
scroll to position [216, 0]
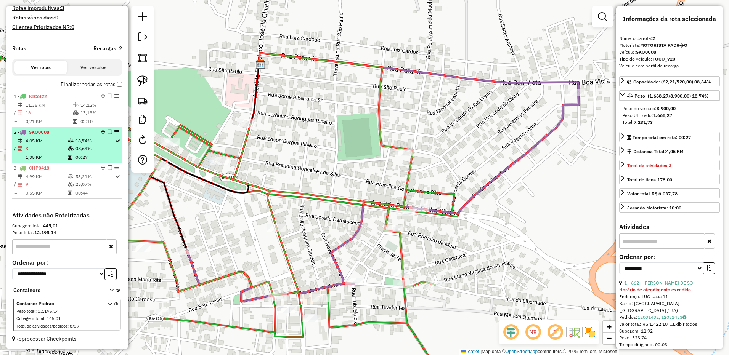
click at [46, 159] on td "1,35 KM" at bounding box center [46, 158] width 42 height 8
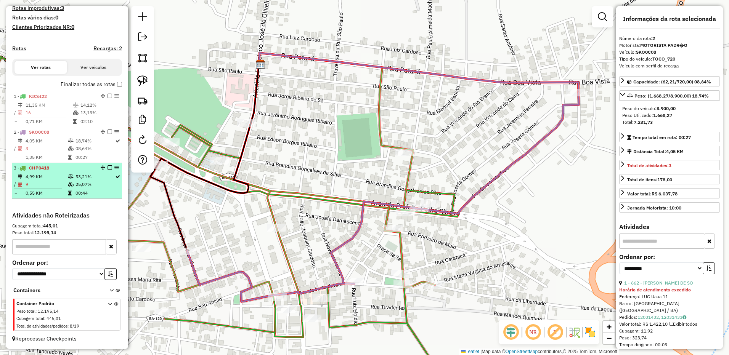
click at [49, 178] on td "4,99 KM" at bounding box center [46, 177] width 42 height 8
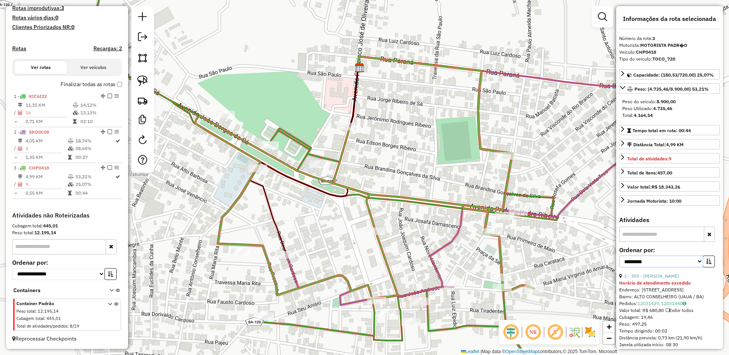
click at [683, 261] on select "**********" at bounding box center [661, 262] width 84 height 12
select select "*********"
click at [619, 256] on select "**********" at bounding box center [661, 262] width 84 height 12
click at [711, 261] on button "button" at bounding box center [708, 262] width 12 height 12
click at [705, 265] on button "button" at bounding box center [708, 262] width 12 height 12
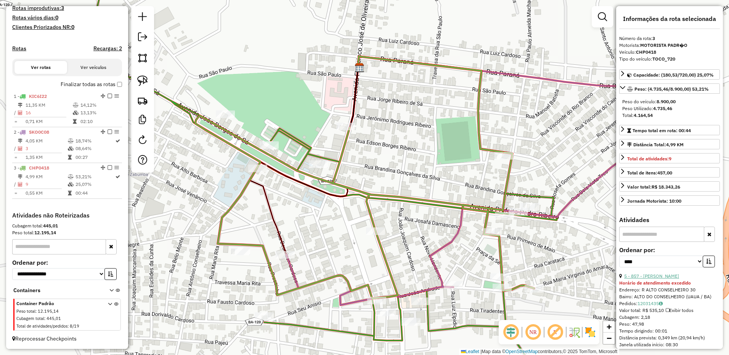
scroll to position [38, 0]
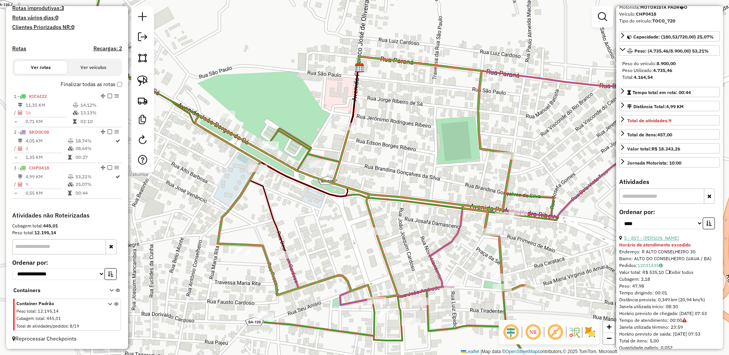
click at [664, 239] on link "5 - 857 - FABIO DIAS DA SILVA" at bounding box center [651, 238] width 55 height 6
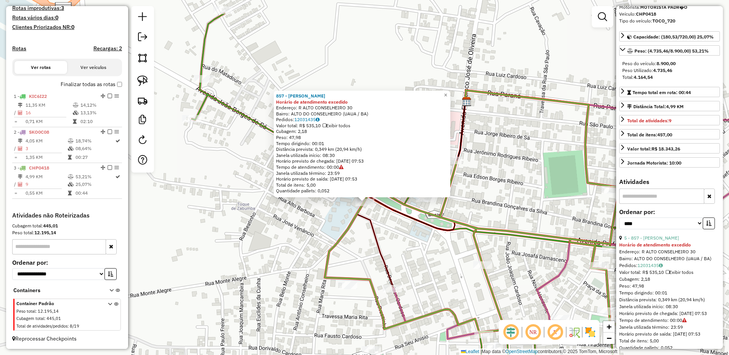
drag, startPoint x: 394, startPoint y: 210, endPoint x: 390, endPoint y: 252, distance: 42.9
click at [390, 252] on div "857 - FABIO DIAS DA SILVA Horário de atendimento excedido Endereço: R ALTO CONS…" at bounding box center [364, 177] width 729 height 355
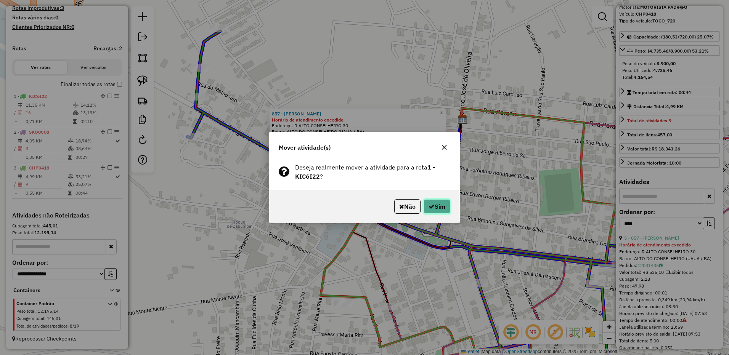
click at [440, 203] on button "Sim" at bounding box center [436, 206] width 27 height 14
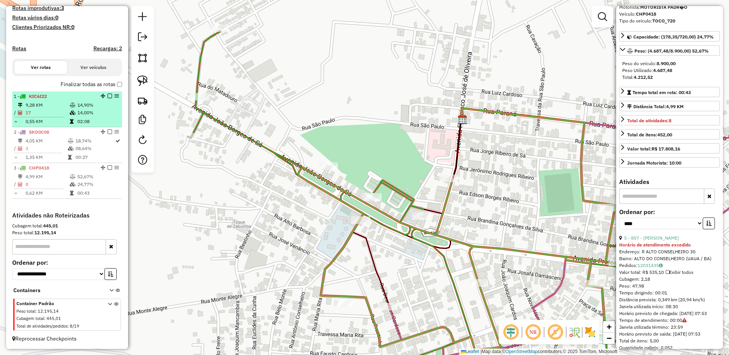
click at [64, 116] on td "17" at bounding box center [47, 113] width 44 height 8
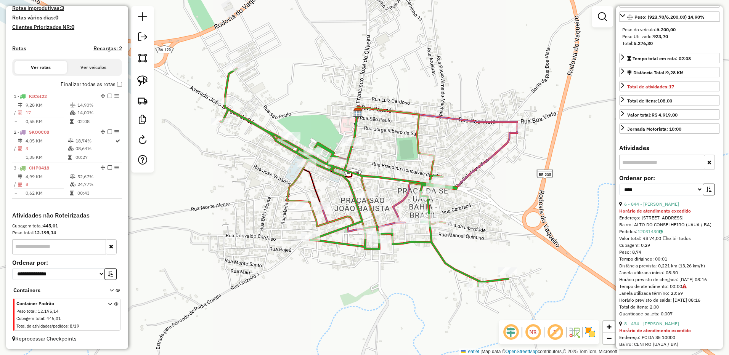
scroll to position [0, 0]
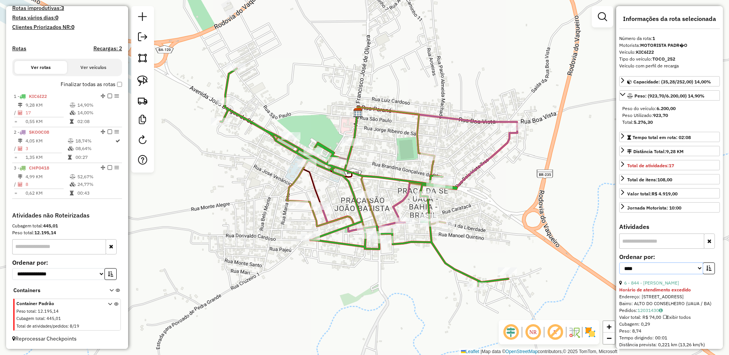
click at [664, 264] on select "**********" at bounding box center [661, 269] width 84 height 12
click at [619, 263] on select "**********" at bounding box center [661, 269] width 84 height 12
click at [699, 271] on select "**********" at bounding box center [661, 269] width 84 height 12
click at [709, 264] on button "button" at bounding box center [708, 269] width 12 height 12
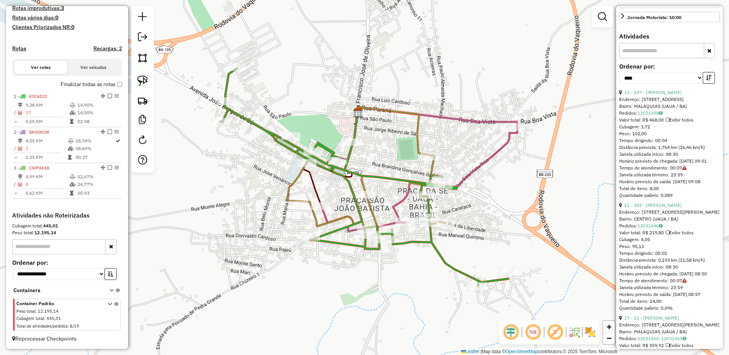
scroll to position [229, 0]
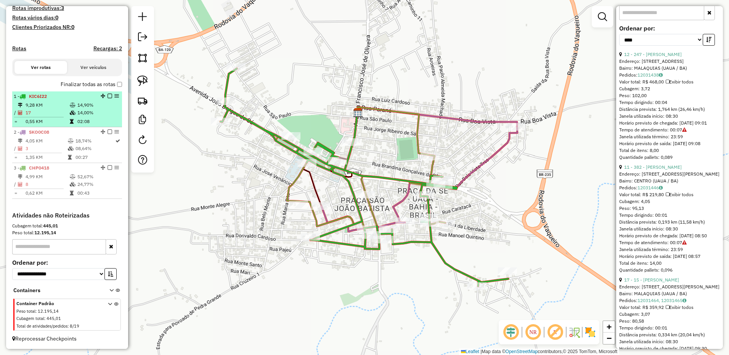
click at [54, 114] on td "17" at bounding box center [47, 113] width 44 height 8
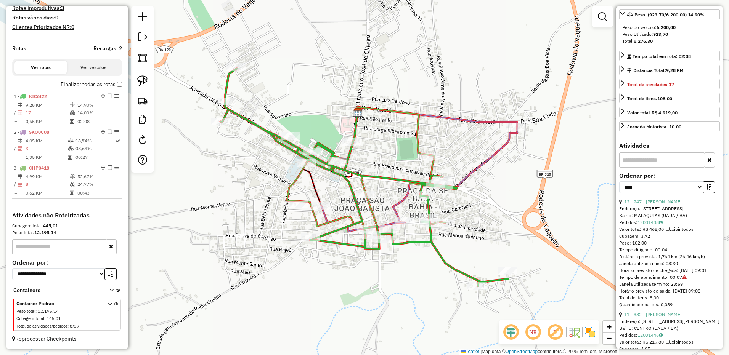
scroll to position [76, 0]
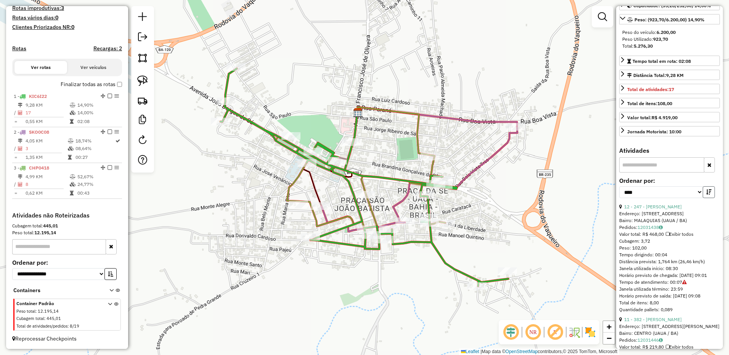
click at [710, 190] on button "button" at bounding box center [708, 192] width 12 height 12
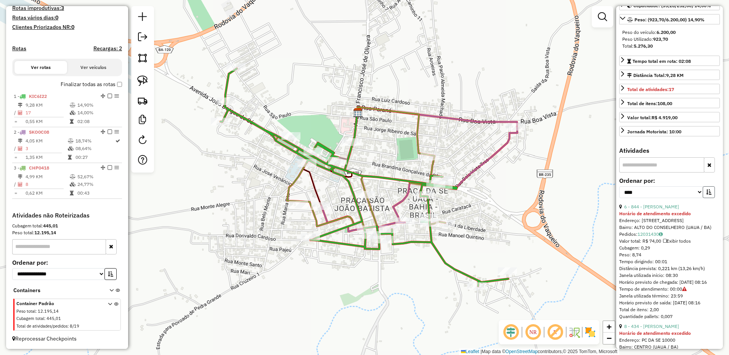
click at [710, 190] on button "button" at bounding box center [708, 192] width 12 height 12
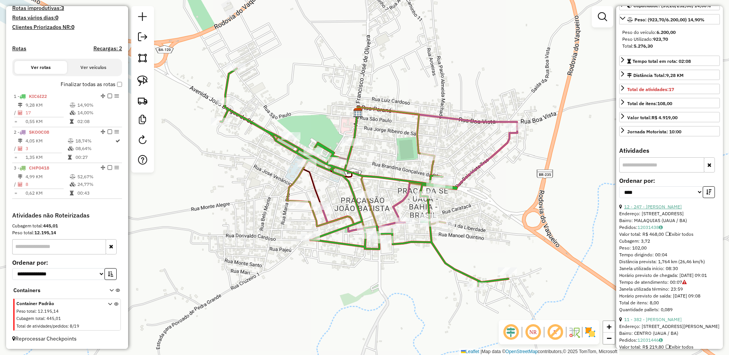
click at [669, 207] on link "12 - 247 - ZILMA RIBEIRO RAMOS" at bounding box center [653, 207] width 58 height 6
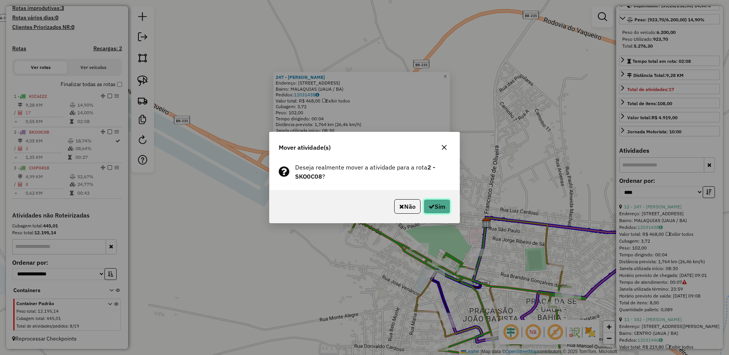
click at [431, 211] on button "Sim" at bounding box center [436, 206] width 27 height 14
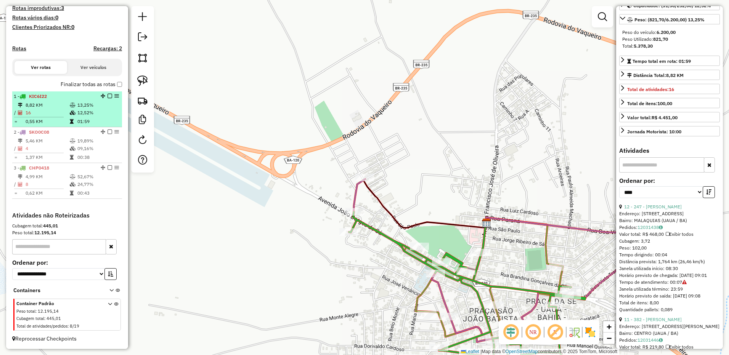
click at [43, 120] on td "0,55 KM" at bounding box center [47, 122] width 44 height 8
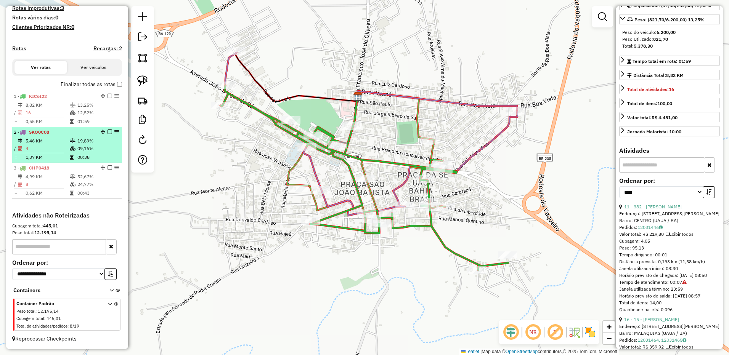
click at [53, 148] on td "4" at bounding box center [47, 149] width 44 height 8
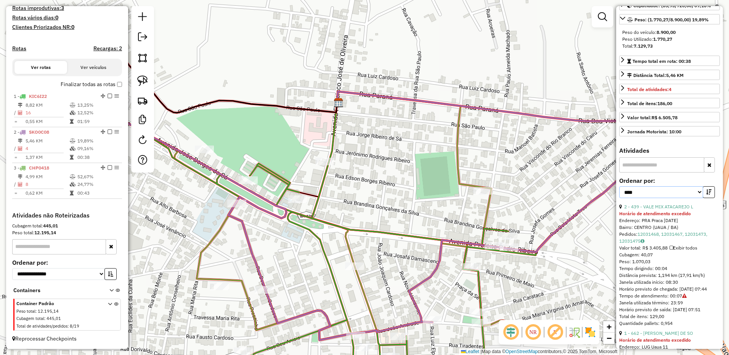
click at [680, 191] on select "**********" at bounding box center [661, 192] width 84 height 12
click at [706, 191] on icon "button" at bounding box center [708, 191] width 5 height 5
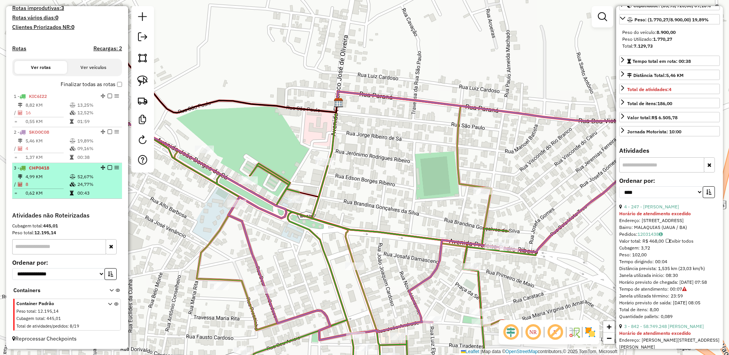
click at [42, 197] on li "3 - CHP0418 4,99 KM 52,67% / 8 24,77% = 0,62 KM 00:43" at bounding box center [67, 181] width 110 height 36
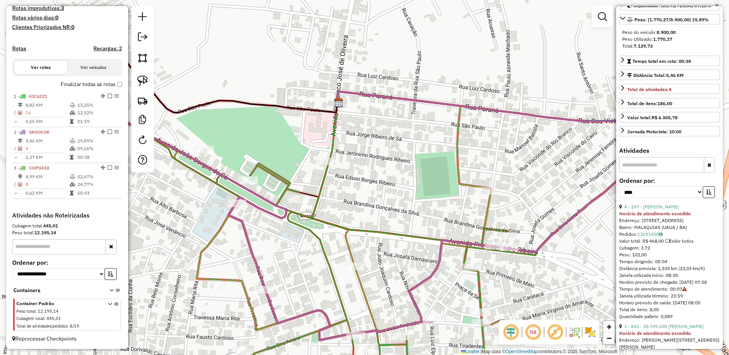
scroll to position [69, 0]
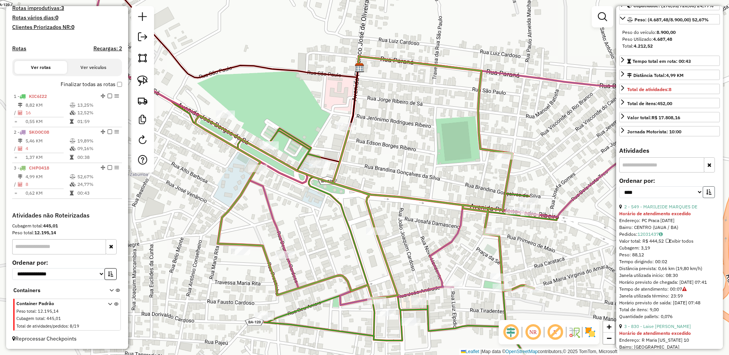
click at [712, 192] on button "button" at bounding box center [708, 192] width 12 height 12
click at [710, 192] on button "button" at bounding box center [708, 192] width 12 height 12
click at [675, 209] on link "2 - 549 - MARILEIDE MARQUES DE" at bounding box center [660, 207] width 73 height 6
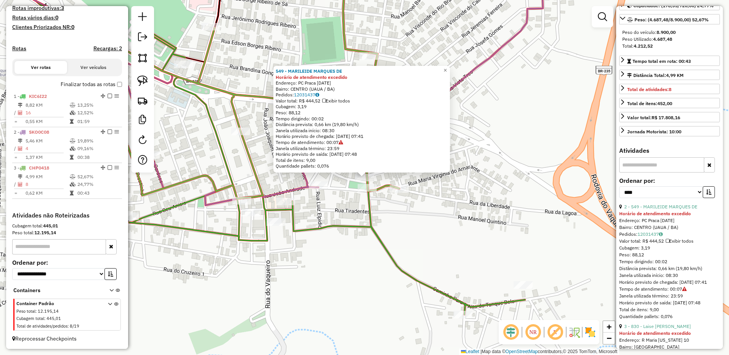
drag, startPoint x: 316, startPoint y: 217, endPoint x: 355, endPoint y: 260, distance: 58.3
click at [355, 260] on div "549 - MARILEIDE MARQUES DE Horário de atendimento excedido Endereço: PC Praca 3…" at bounding box center [364, 177] width 729 height 355
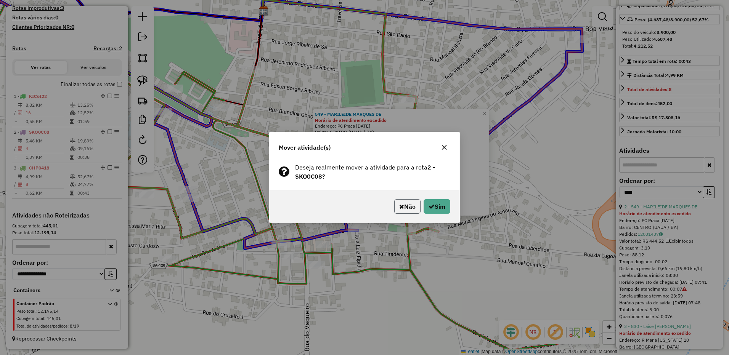
click at [399, 208] on icon "button" at bounding box center [401, 207] width 5 height 6
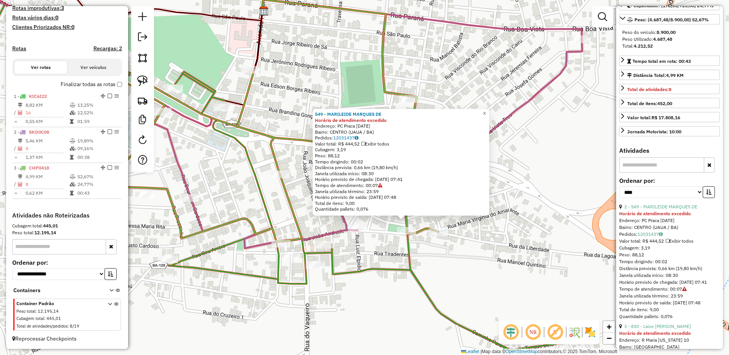
click at [627, 351] on div "549 - MARILEIDE MARQUES DE Horário de atendimento excedido Endereço: PC Praca 3…" at bounding box center [627, 351] width 0 height 0
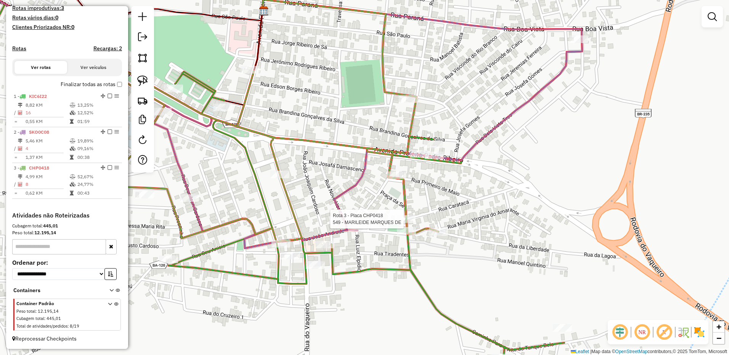
select select "*********"
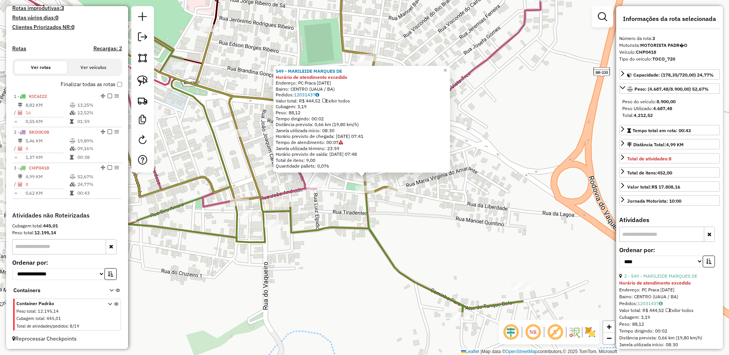
click at [376, 223] on div "549 - MARILEIDE MARQUES DE Horário de atendimento excedido Endereço: PC Praca 3…" at bounding box center [364, 177] width 729 height 355
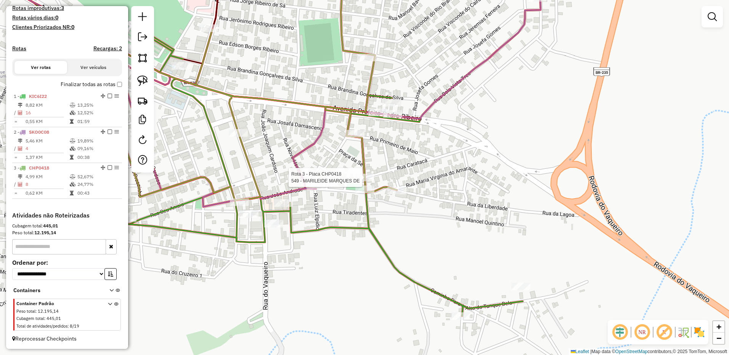
select select "*********"
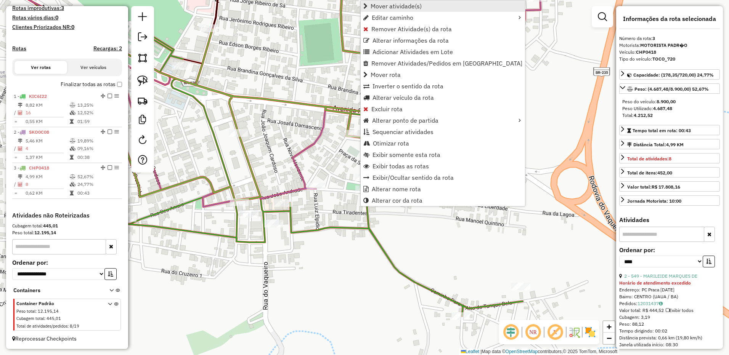
click at [398, 5] on span "Mover atividade(s)" at bounding box center [395, 6] width 51 height 6
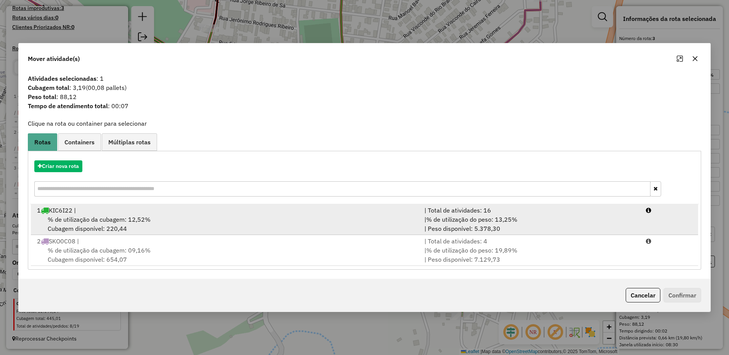
click at [111, 222] on span "% de utilização da cubagem: 12,52%" at bounding box center [99, 220] width 103 height 8
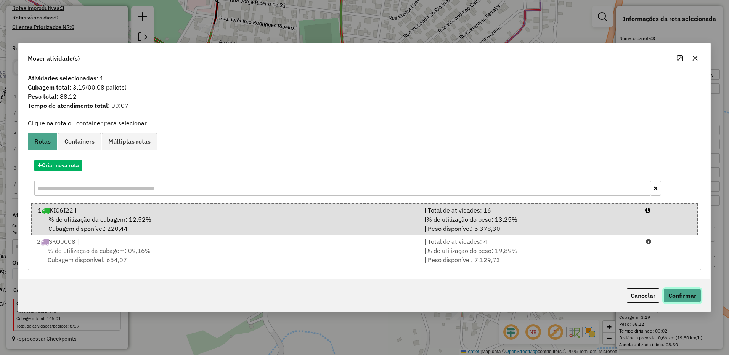
click at [691, 296] on button "Confirmar" at bounding box center [682, 296] width 38 height 14
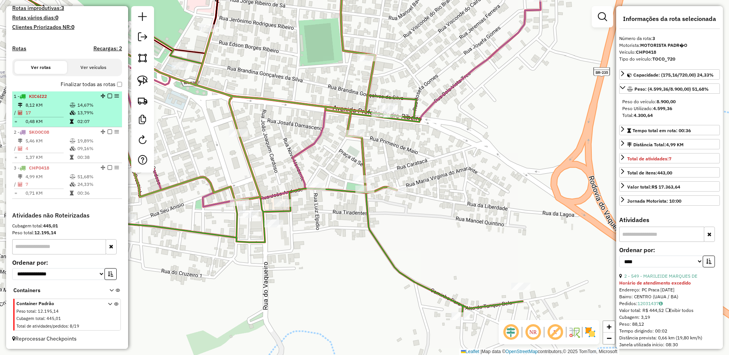
click at [30, 109] on td "17" at bounding box center [47, 113] width 44 height 8
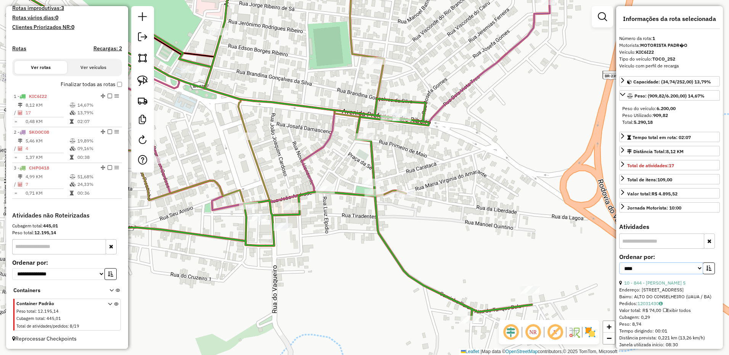
click at [675, 263] on select "**********" at bounding box center [661, 269] width 84 height 12
click at [619, 263] on select "**********" at bounding box center [661, 269] width 84 height 12
click at [678, 274] on select "**********" at bounding box center [661, 269] width 84 height 12
click at [687, 271] on select "**********" at bounding box center [661, 269] width 84 height 12
click at [706, 269] on icon "button" at bounding box center [708, 268] width 5 height 5
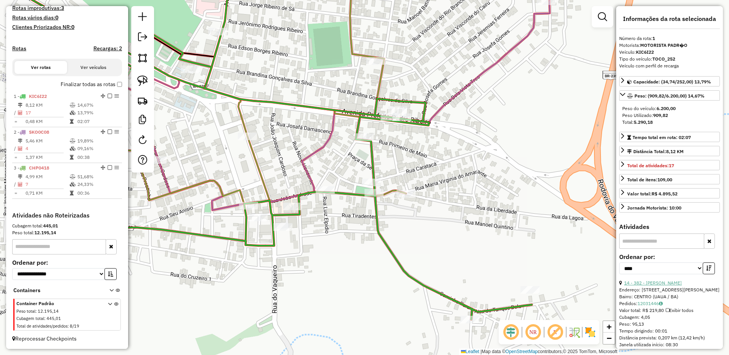
click at [681, 282] on link "14 - 382 - Marinalva dos santos" at bounding box center [653, 283] width 58 height 6
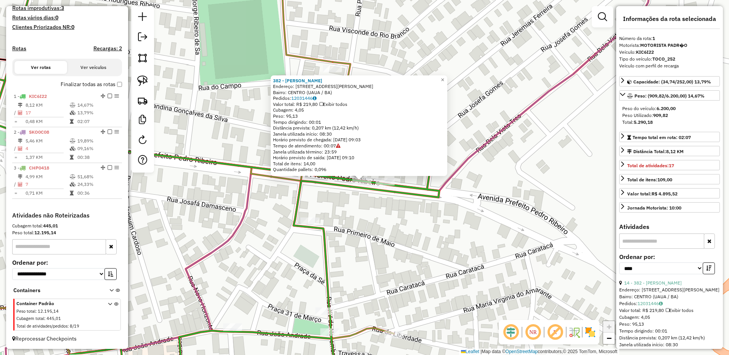
drag, startPoint x: 346, startPoint y: 187, endPoint x: 374, endPoint y: 209, distance: 35.5
click at [375, 211] on div "382 - Marinalva dos santos Endereço: Rua avenida pedro Ribeiro 11 Bairro: CENTR…" at bounding box center [364, 177] width 729 height 355
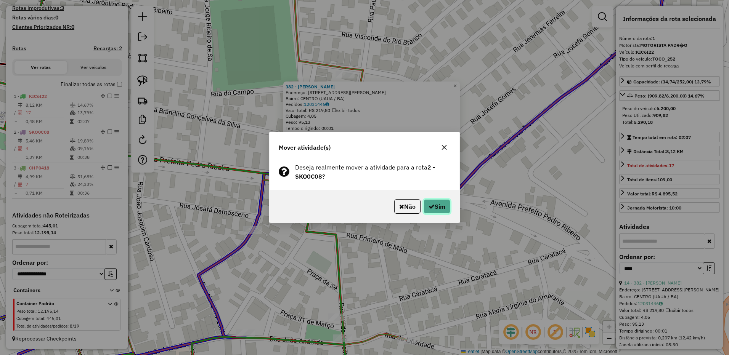
click at [436, 206] on button "Sim" at bounding box center [436, 206] width 27 height 14
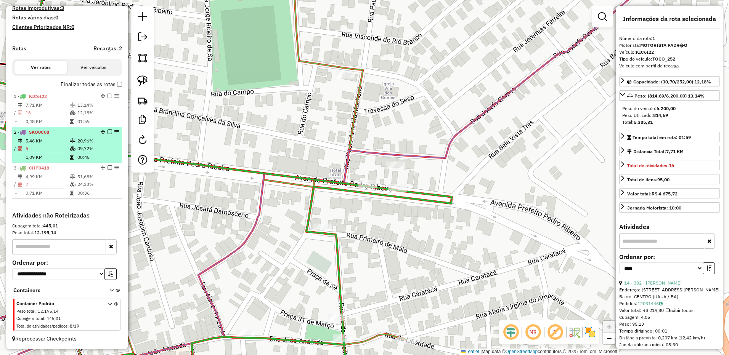
click at [43, 152] on td at bounding box center [42, 152] width 56 height 1
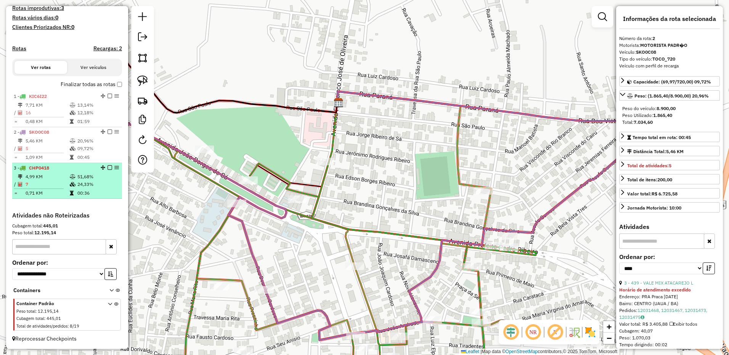
click at [50, 175] on td "4,99 KM" at bounding box center [47, 177] width 44 height 8
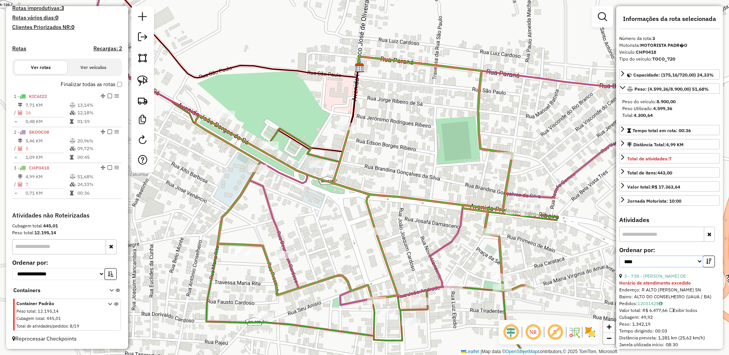
click at [643, 265] on select "**********" at bounding box center [661, 262] width 84 height 12
click at [710, 261] on button "button" at bounding box center [708, 262] width 12 height 12
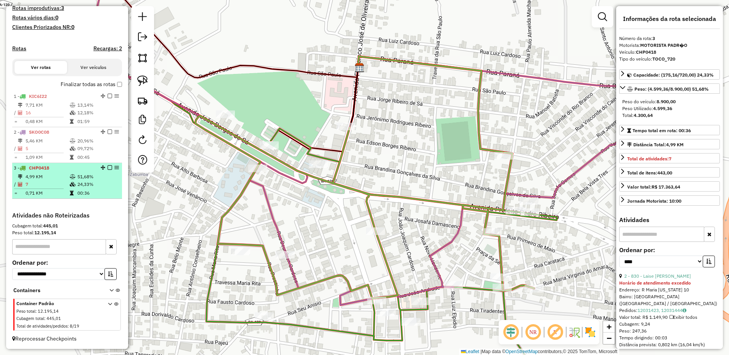
click at [61, 188] on td "7" at bounding box center [47, 185] width 44 height 8
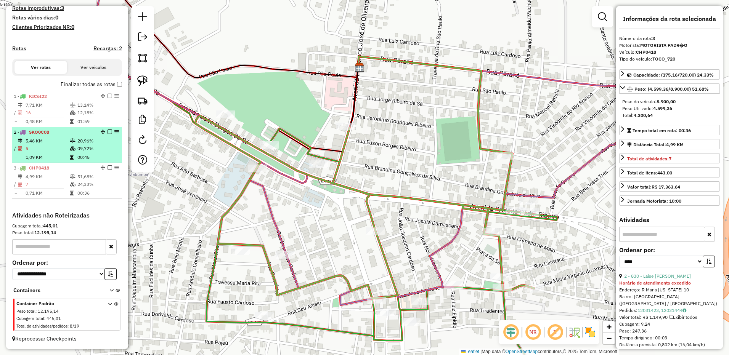
click at [42, 148] on td "5" at bounding box center [47, 149] width 44 height 8
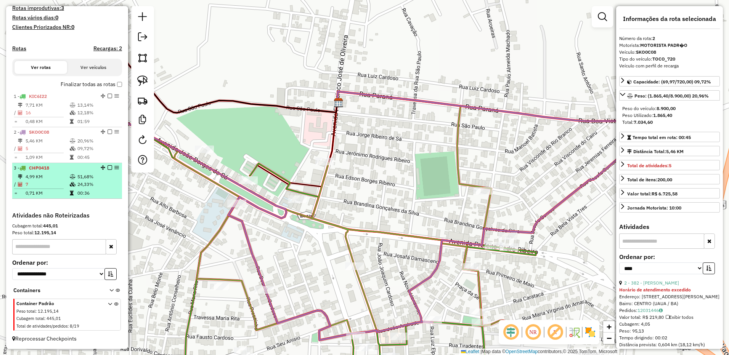
click at [42, 180] on td "4,99 KM" at bounding box center [47, 177] width 44 height 8
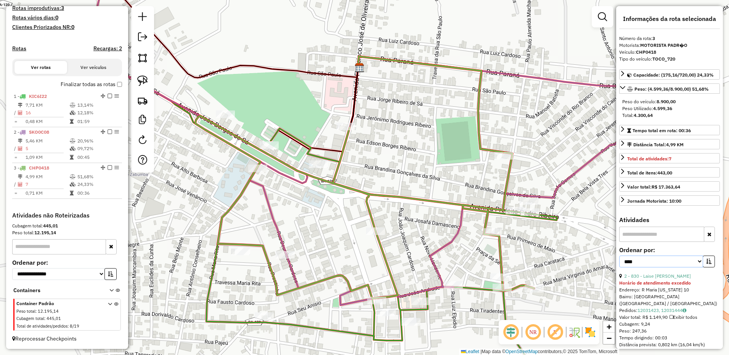
click at [681, 263] on select "**********" at bounding box center [661, 262] width 84 height 12
click at [708, 267] on button "button" at bounding box center [708, 262] width 12 height 12
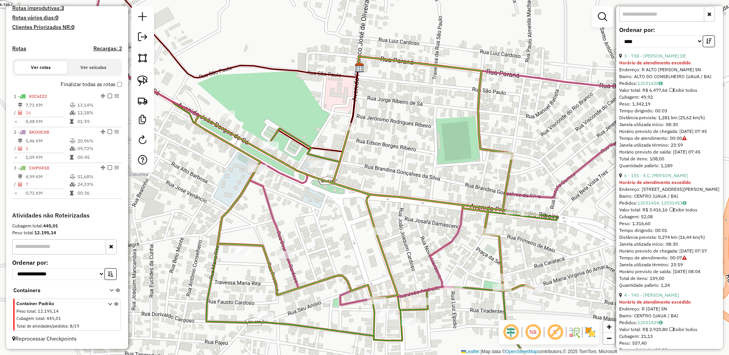
scroll to position [267, 0]
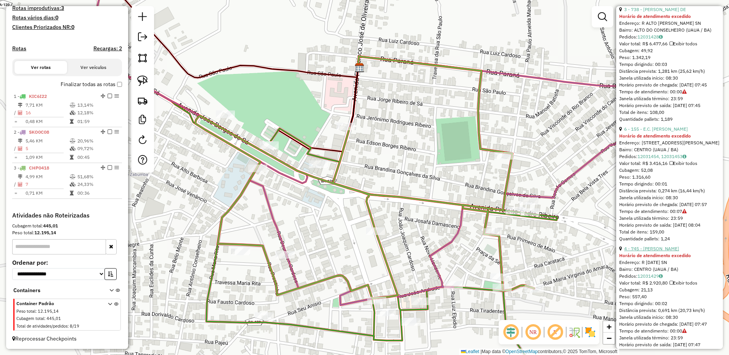
click at [670, 252] on link "4 - 745 - YCARO MURIEL ARAUJO" at bounding box center [651, 249] width 55 height 6
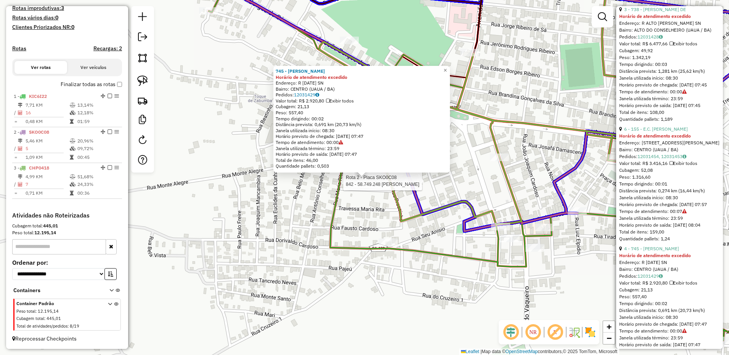
click at [728, 285] on div at bounding box center [733, 285] width 0 height 0
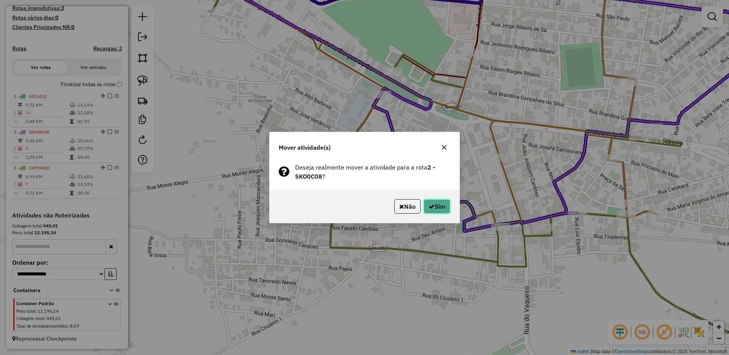
drag, startPoint x: 443, startPoint y: 202, endPoint x: 436, endPoint y: 199, distance: 6.7
click at [442, 202] on button "Sim" at bounding box center [436, 206] width 27 height 14
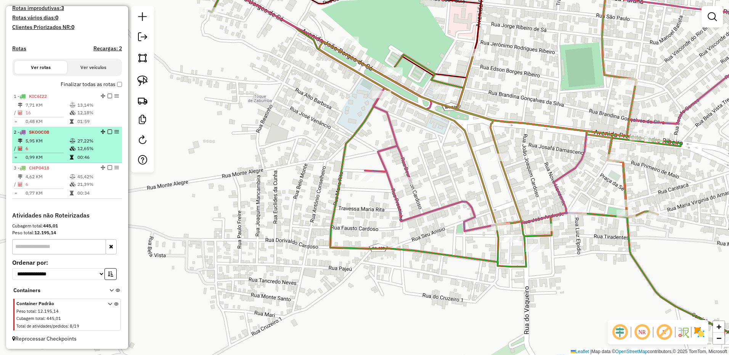
click at [50, 156] on td "0,99 KM" at bounding box center [47, 158] width 44 height 8
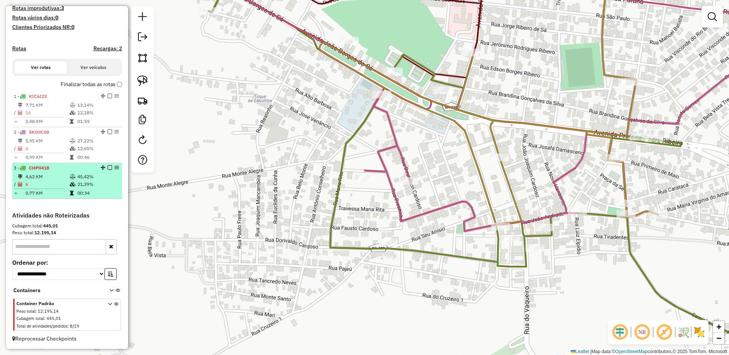
select select "*********"
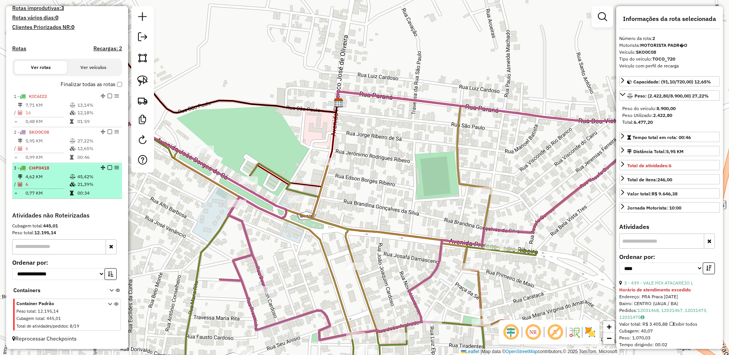
click at [52, 194] on td "0,77 KM" at bounding box center [47, 193] width 44 height 8
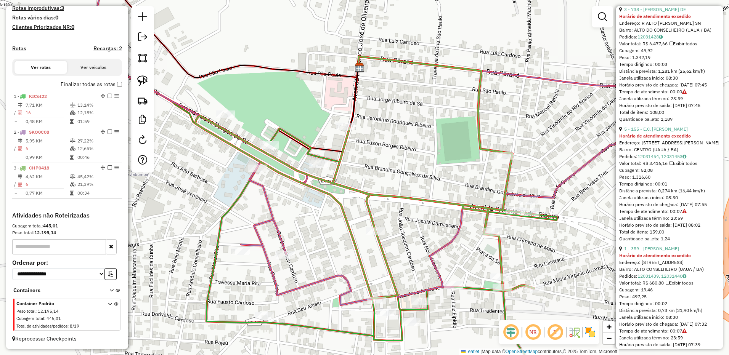
click at [666, 139] on div "Horário de atendimento excedido" at bounding box center [669, 136] width 101 height 7
click at [669, 132] on link "5 - 155 - E.C. VIEIRA SOBRINHO" at bounding box center [656, 129] width 64 height 6
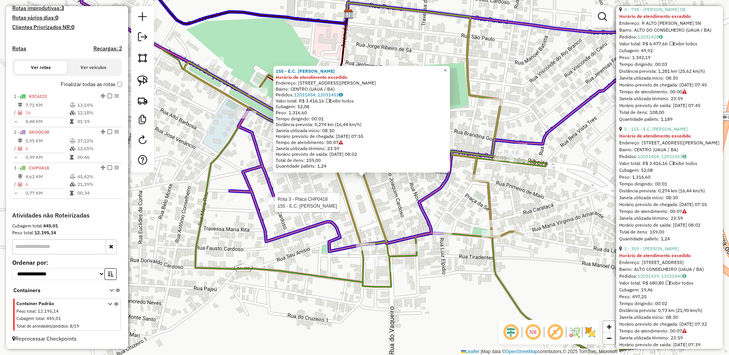
click at [598, 305] on div at bounding box center [598, 305] width 0 height 0
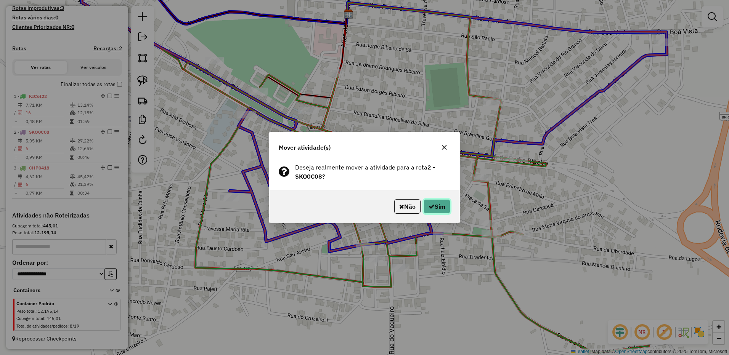
click at [437, 212] on button "Sim" at bounding box center [436, 206] width 27 height 14
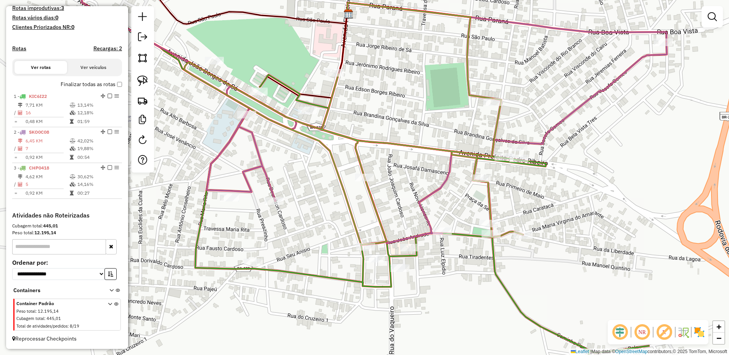
click at [49, 146] on td "7" at bounding box center [47, 149] width 44 height 8
select select "*********"
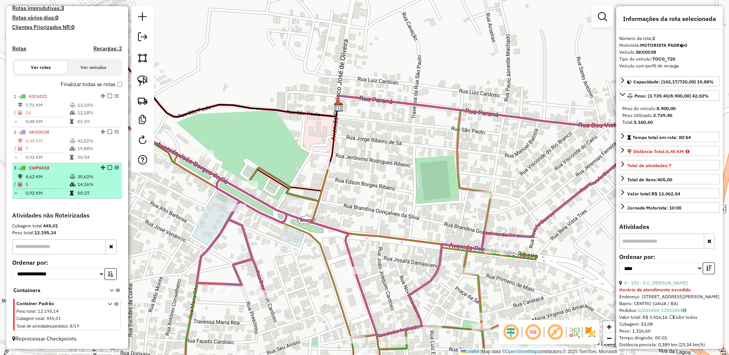
click at [41, 176] on td "4,62 KM" at bounding box center [47, 177] width 44 height 8
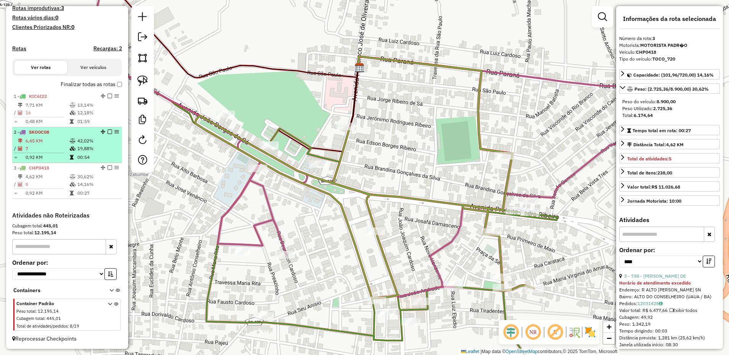
click at [48, 149] on td "7" at bounding box center [47, 149] width 44 height 8
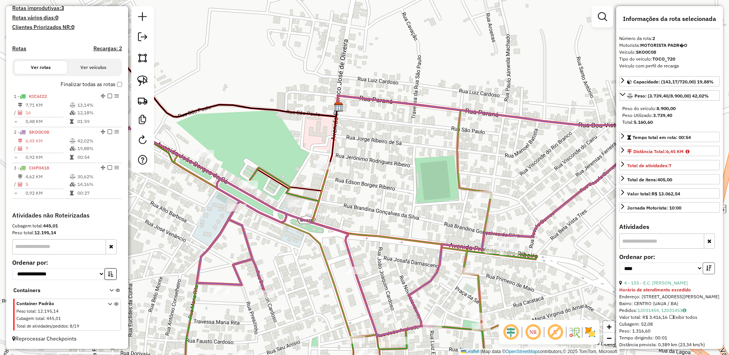
click at [710, 271] on button "button" at bounding box center [708, 269] width 12 height 12
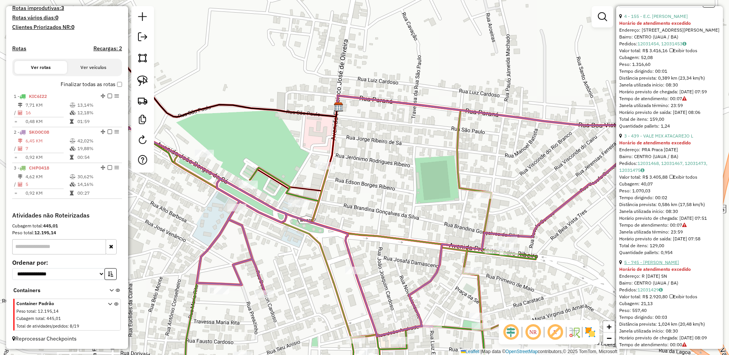
click at [670, 265] on link "5 - 745 - YCARO MURIEL ARAUJO" at bounding box center [651, 263] width 55 height 6
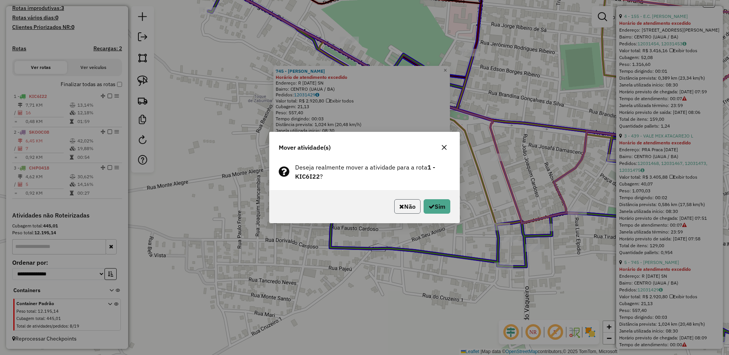
click at [407, 208] on button "Não" at bounding box center [407, 206] width 26 height 14
click at [402, 202] on button "Não" at bounding box center [407, 206] width 26 height 14
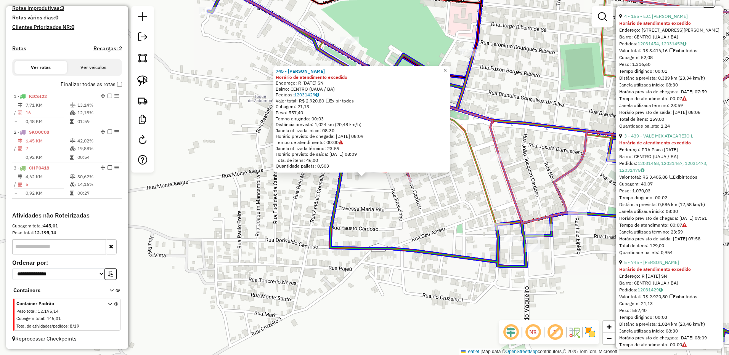
click at [531, 244] on div "Rota 2 - Placa SKO0C08 745 - YCARO MURIEL ARAUJO 745 - YCARO MURIEL ARAUJO Horá…" at bounding box center [364, 177] width 729 height 355
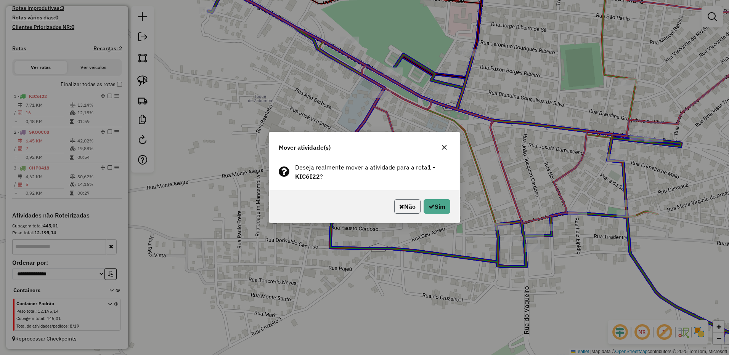
click at [414, 208] on button "Não" at bounding box center [407, 206] width 26 height 14
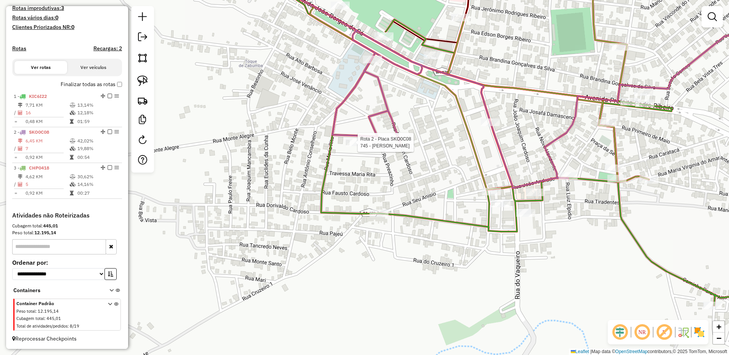
click at [355, 146] on div at bounding box center [355, 143] width 19 height 8
select select "*********"
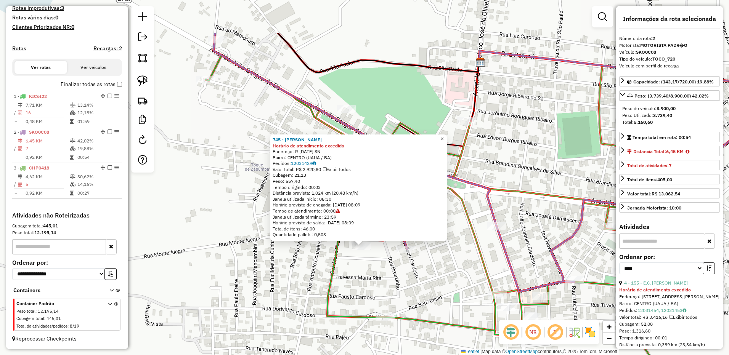
drag, startPoint x: 394, startPoint y: 217, endPoint x: 391, endPoint y: 286, distance: 68.7
click at [391, 286] on div "745 - YCARO MURIEL ARAUJO Horário de atendimento excedido Endereço: R PRIMEIRO …" at bounding box center [364, 177] width 729 height 355
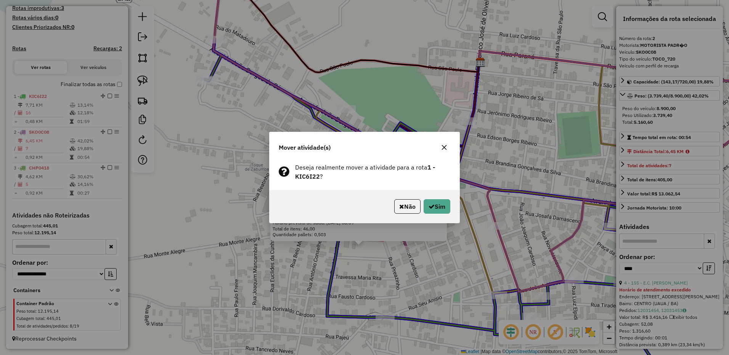
click at [404, 214] on div "Não Sim" at bounding box center [364, 206] width 190 height 33
click at [405, 214] on div "Não Sim" at bounding box center [364, 206] width 190 height 33
click at [405, 208] on button "Não" at bounding box center [407, 206] width 26 height 14
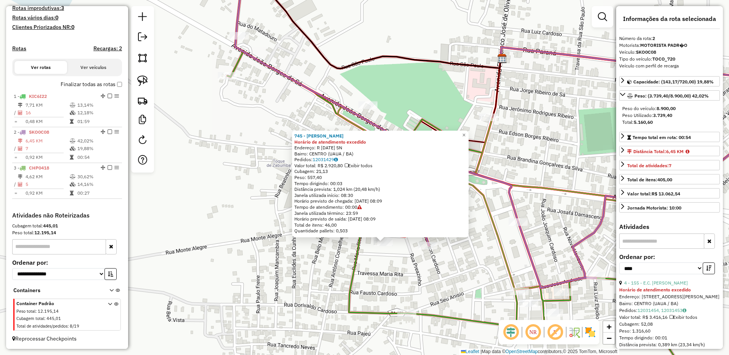
drag, startPoint x: 406, startPoint y: 257, endPoint x: 428, endPoint y: 253, distance: 22.1
click at [428, 253] on div "745 - YCARO MURIEL ARAUJO Horário de atendimento excedido Endereço: R PRIMEIRO …" at bounding box center [364, 177] width 729 height 355
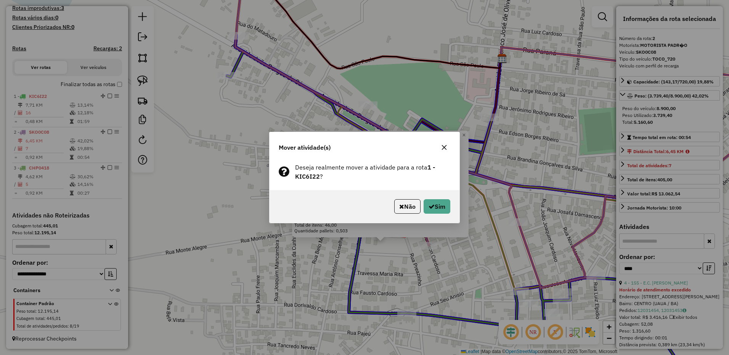
click at [413, 208] on button "Não" at bounding box center [407, 206] width 26 height 14
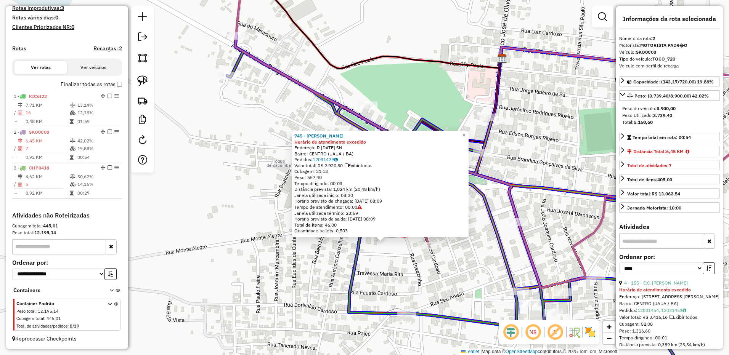
drag, startPoint x: 388, startPoint y: 246, endPoint x: 487, endPoint y: 162, distance: 129.7
click at [487, 162] on div "745 - YCARO MURIEL ARAUJO Horário de atendimento excedido Endereço: R PRIMEIRO …" at bounding box center [364, 177] width 729 height 355
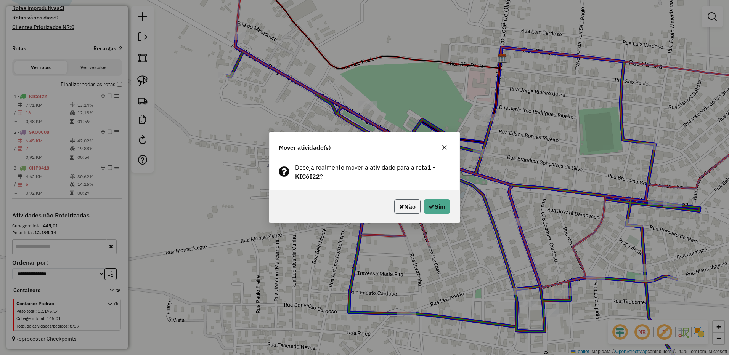
click at [407, 207] on button "Não" at bounding box center [407, 206] width 26 height 14
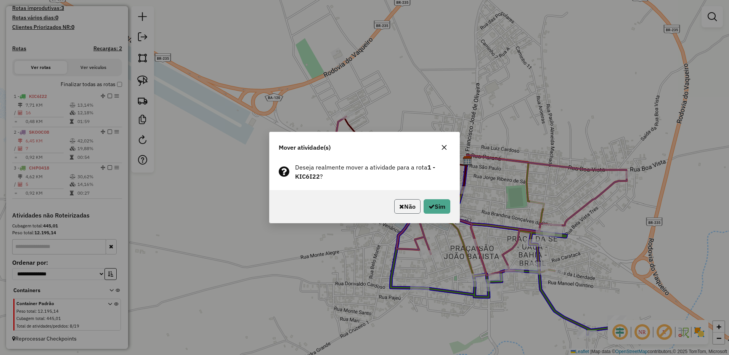
click at [412, 210] on button "Não" at bounding box center [407, 206] width 26 height 14
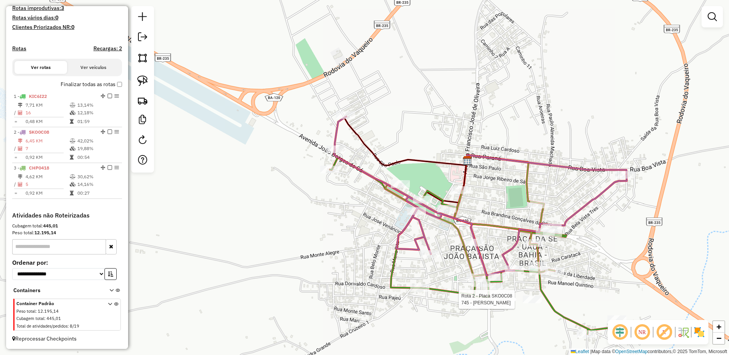
drag, startPoint x: 428, startPoint y: 261, endPoint x: 530, endPoint y: 303, distance: 109.7
click at [536, 300] on div "Rota 1 - Placa KIC6I22 448 - MARIA ELENA DE SOUZA Rota 2 - Placa SKO0C08 745 - …" at bounding box center [364, 177] width 729 height 355
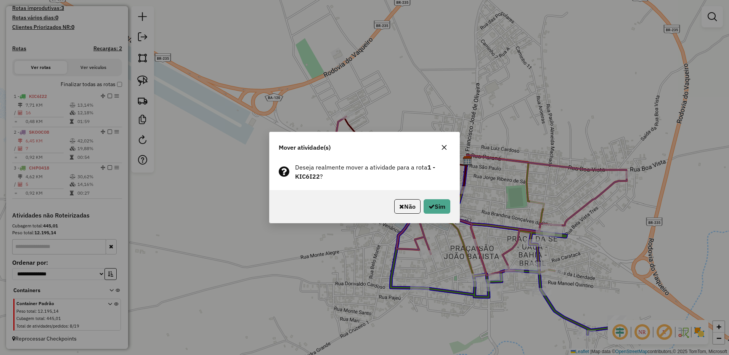
click at [542, 287] on div "Mover atividade(s) Deseja realmente mover a atividade para a rota 1 - KIC6I22 ?…" at bounding box center [364, 177] width 729 height 355
click at [410, 209] on button "Não" at bounding box center [407, 206] width 26 height 14
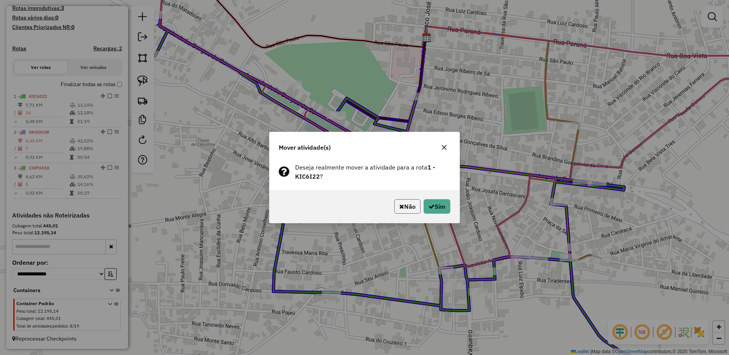
click at [407, 212] on button "Não" at bounding box center [407, 206] width 26 height 14
click at [406, 204] on button "Não" at bounding box center [407, 206] width 26 height 14
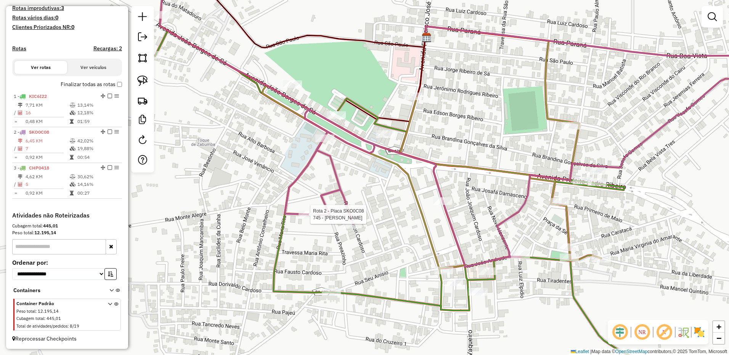
select select "*********"
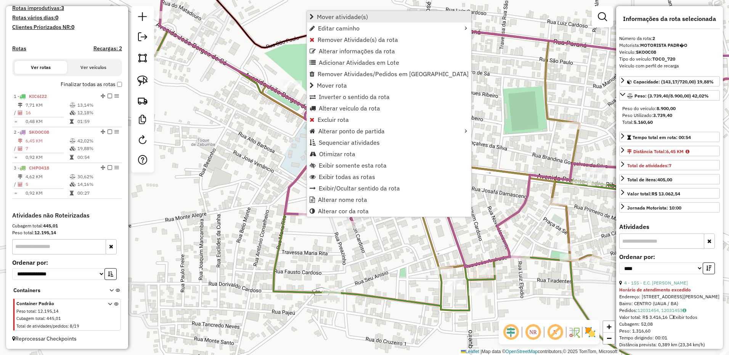
click at [360, 14] on span "Mover atividade(s)" at bounding box center [342, 17] width 51 height 6
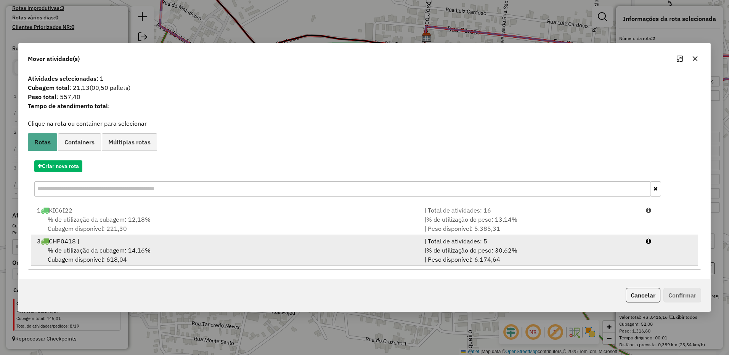
click at [179, 250] on div "% de utilização da cubagem: 14,16% Cubagem disponível: 618,04" at bounding box center [225, 255] width 387 height 18
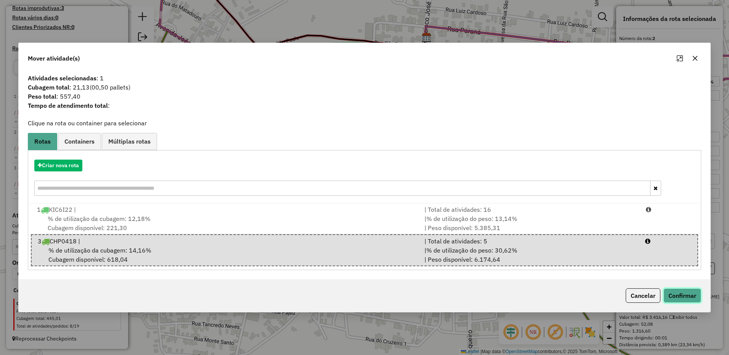
click at [678, 298] on button "Confirmar" at bounding box center [682, 296] width 38 height 14
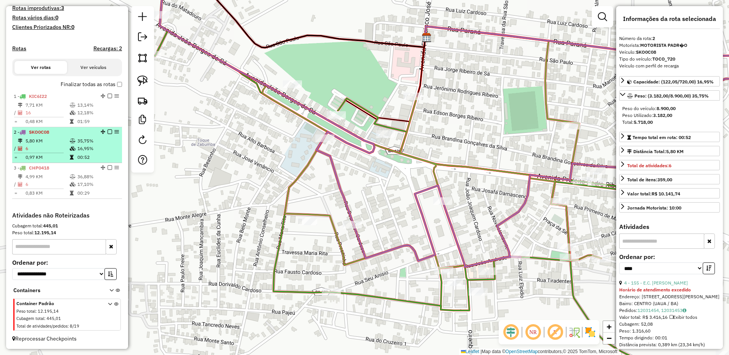
click at [67, 153] on td at bounding box center [42, 152] width 56 height 1
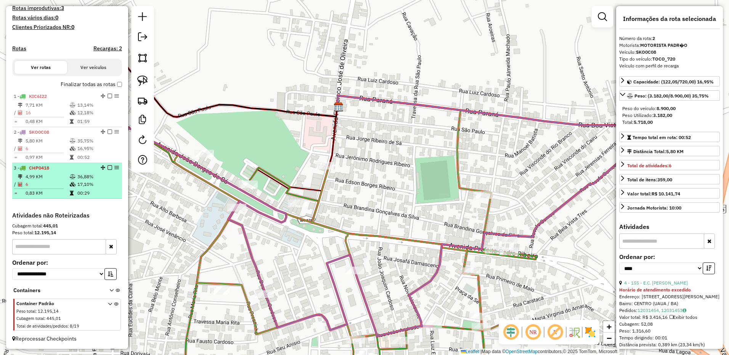
click at [69, 181] on td at bounding box center [73, 185] width 8 height 8
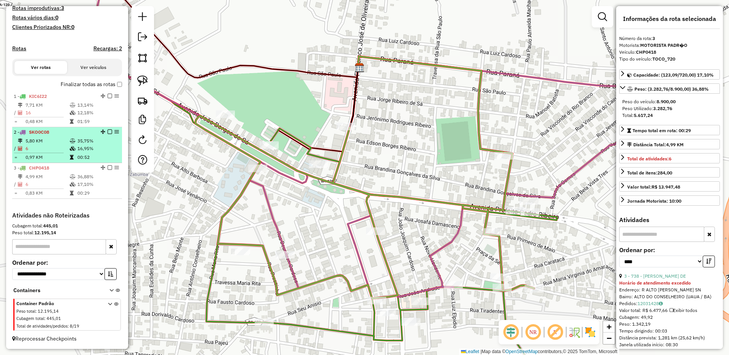
click at [70, 156] on icon at bounding box center [72, 157] width 4 height 5
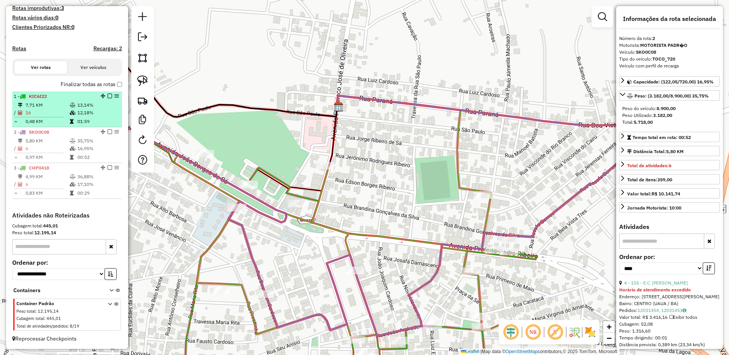
click at [58, 119] on td "0,48 KM" at bounding box center [47, 122] width 44 height 8
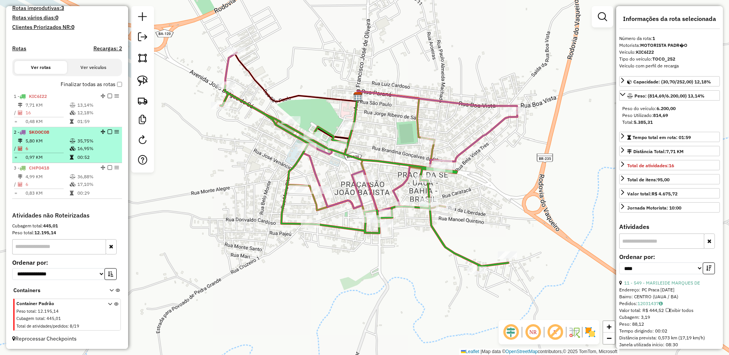
click at [47, 150] on td "6" at bounding box center [47, 149] width 44 height 8
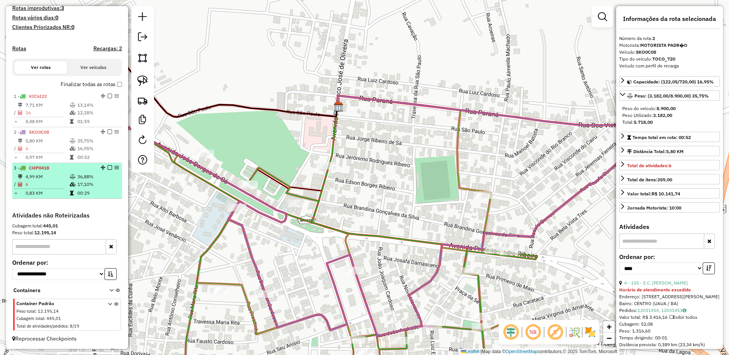
click at [45, 175] on td "4,99 KM" at bounding box center [47, 177] width 44 height 8
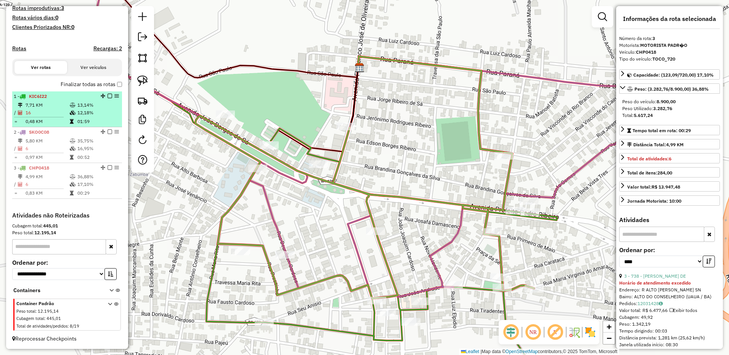
click at [40, 104] on td "7,71 KM" at bounding box center [47, 105] width 44 height 8
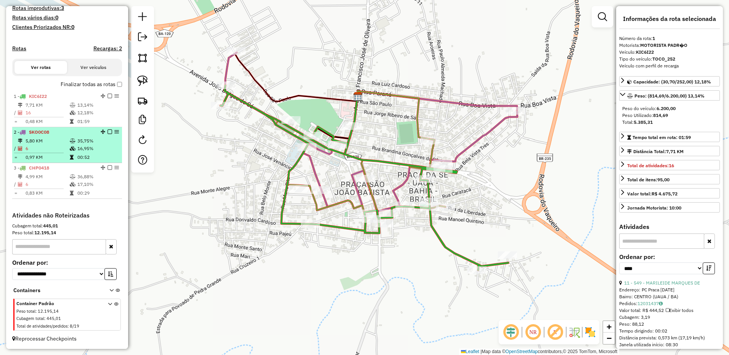
click at [43, 158] on td "0,97 KM" at bounding box center [47, 158] width 44 height 8
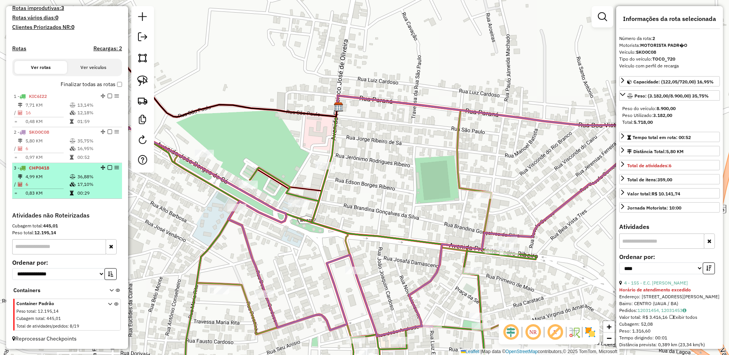
click at [45, 169] on span "CHP0418" at bounding box center [39, 168] width 20 height 6
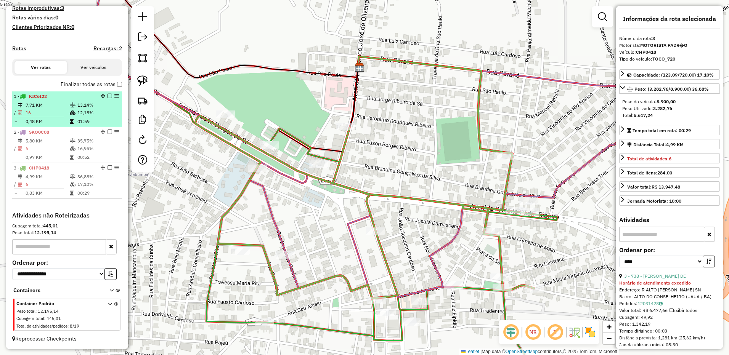
click at [53, 113] on td "16" at bounding box center [47, 113] width 44 height 8
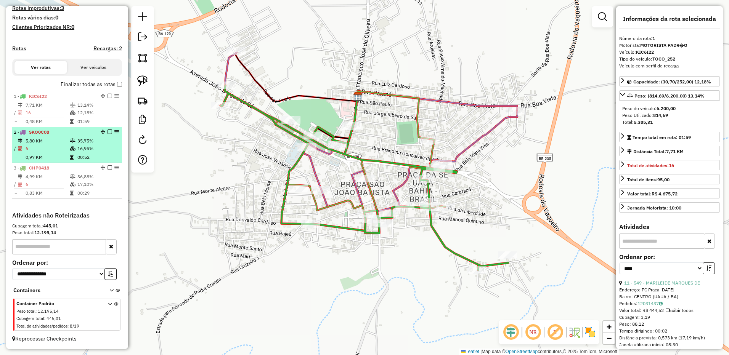
click at [52, 146] on td "6" at bounding box center [47, 149] width 44 height 8
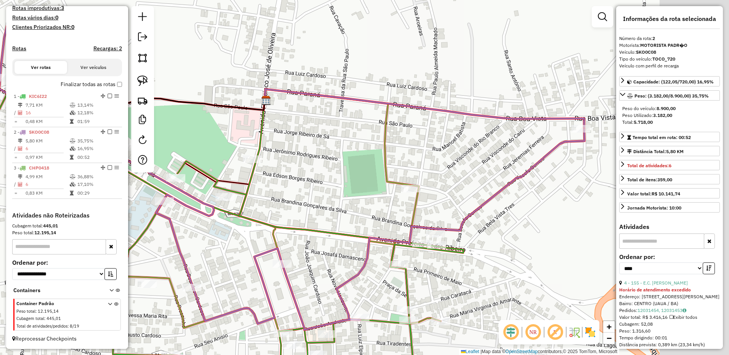
drag, startPoint x: 532, startPoint y: 192, endPoint x: 259, endPoint y: 155, distance: 275.0
click at [252, 160] on div "Janela de atendimento Grade de atendimento Capacidade Transportadoras Veículos …" at bounding box center [364, 177] width 729 height 355
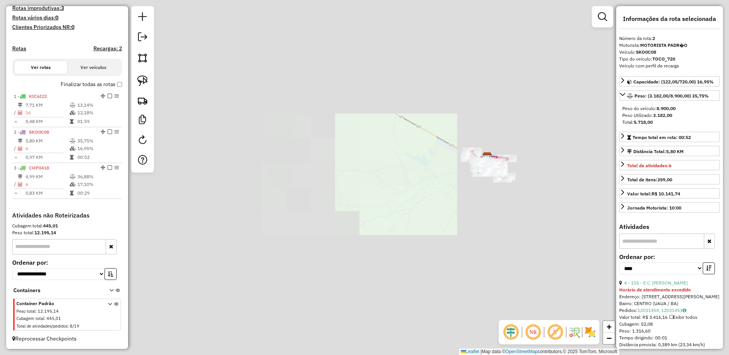
drag, startPoint x: 513, startPoint y: 190, endPoint x: 337, endPoint y: 161, distance: 178.8
click at [380, 166] on div "Janela de atendimento Grade de atendimento Capacidade Transportadoras Veículos …" at bounding box center [364, 177] width 729 height 355
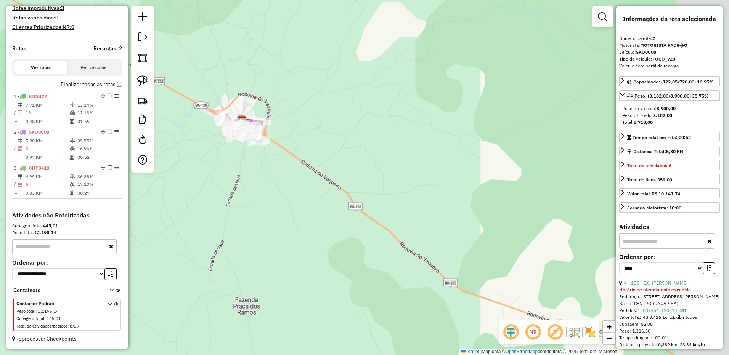
drag, startPoint x: 435, startPoint y: 181, endPoint x: 290, endPoint y: 67, distance: 184.8
click at [290, 99] on div "Janela de atendimento Grade de atendimento Capacidade Transportadoras Veículos …" at bounding box center [364, 177] width 729 height 355
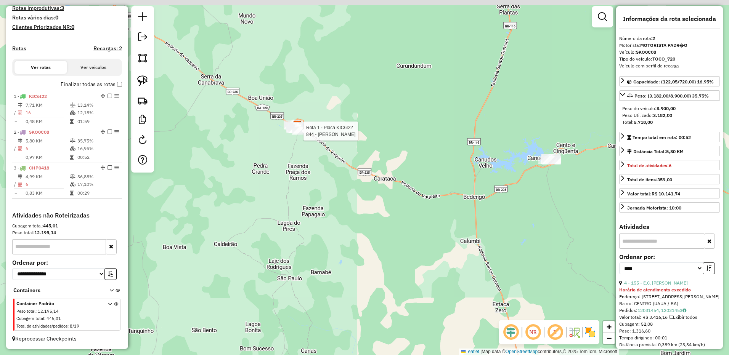
drag, startPoint x: 495, startPoint y: 182, endPoint x: 393, endPoint y: 252, distance: 124.3
click at [393, 252] on div "Rota 1 - Placa KIC6I22 844 - JUSSARA DOS SANTOS S Janela de atendimento Grade d…" at bounding box center [364, 177] width 729 height 355
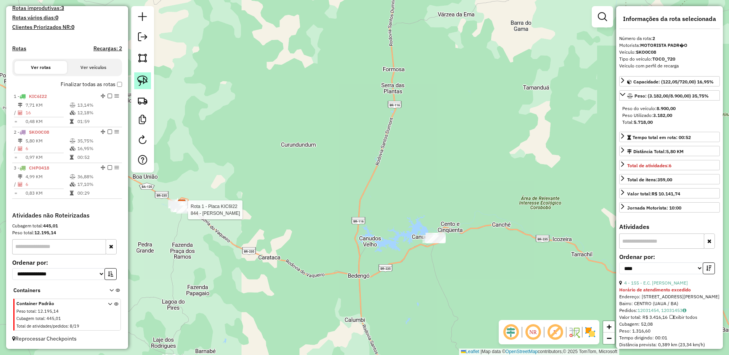
click at [139, 79] on img at bounding box center [142, 80] width 11 height 11
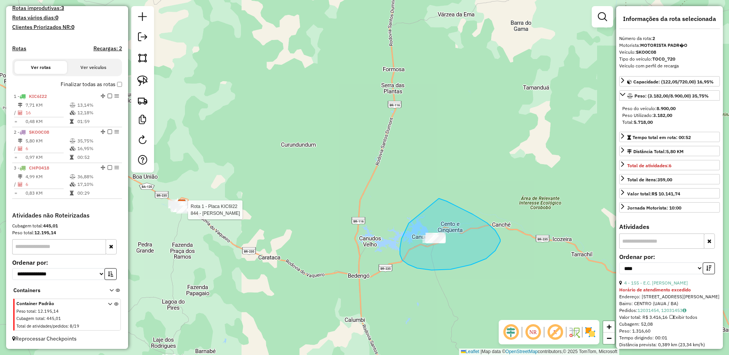
drag, startPoint x: 409, startPoint y: 223, endPoint x: 434, endPoint y: 198, distance: 36.4
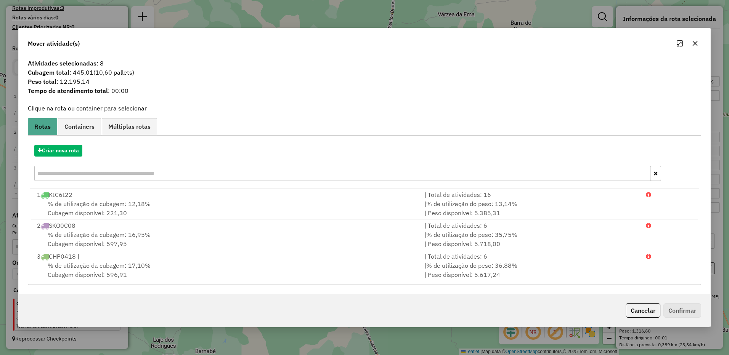
click at [696, 50] on div "Mover atividade(s)" at bounding box center [364, 41] width 691 height 27
click at [59, 150] on button "Criar nova rota" at bounding box center [58, 151] width 48 height 12
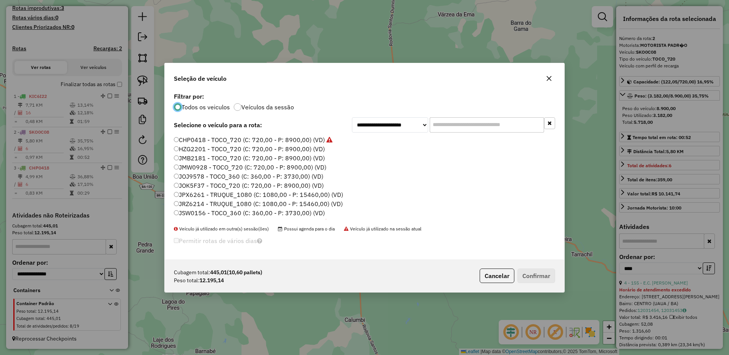
scroll to position [81, 0]
click at [180, 194] on label "SKO2H87 - TOCO_720 (C: 720,00 - P: 8900,00) (VD)" at bounding box center [249, 196] width 151 height 9
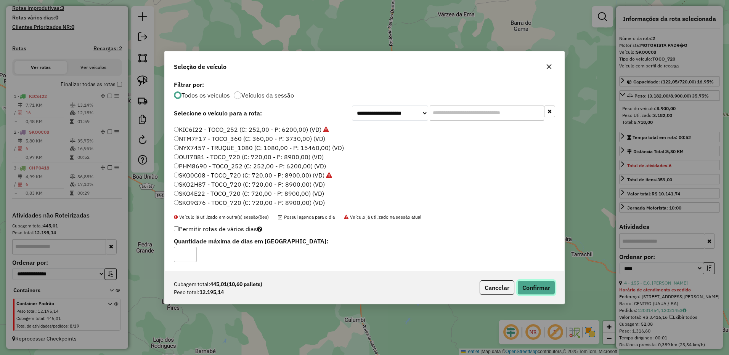
click at [531, 289] on button "Confirmar" at bounding box center [536, 288] width 38 height 14
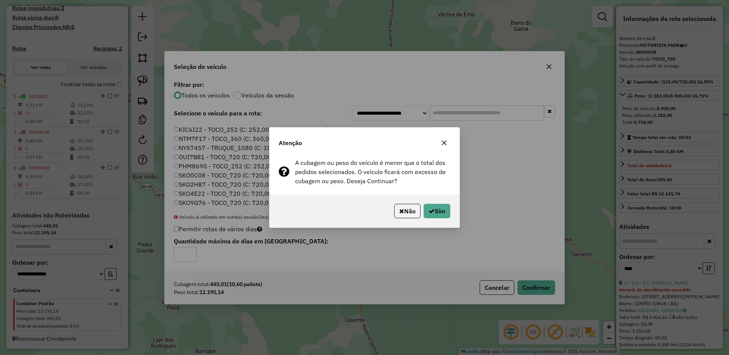
click at [443, 138] on button "button" at bounding box center [444, 143] width 12 height 12
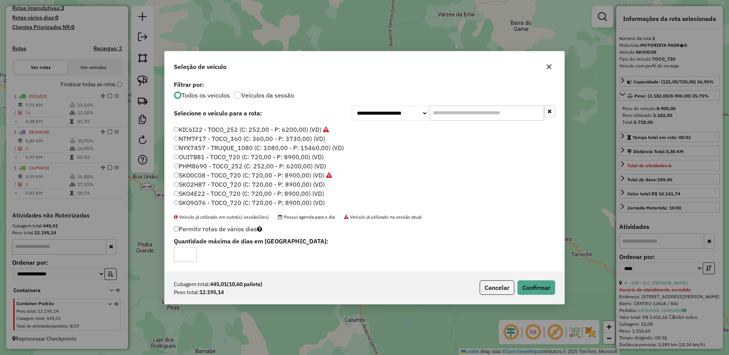
click at [549, 64] on icon "button" at bounding box center [549, 67] width 6 height 6
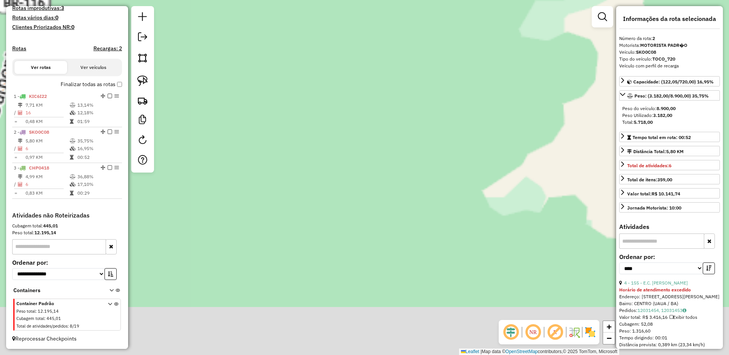
drag, startPoint x: 441, startPoint y: 180, endPoint x: 481, endPoint y: 129, distance: 64.3
click at [483, 106] on div "Rota 1 - Placa KIC6I22 844 - JUSSARA DOS SANTOS S Janela de atendimento Grade d…" at bounding box center [364, 177] width 729 height 355
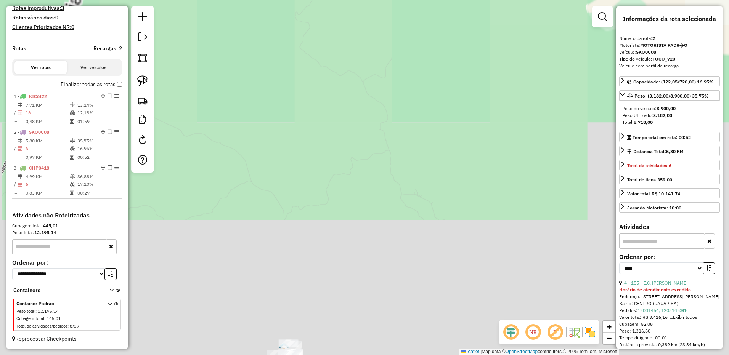
drag, startPoint x: 444, startPoint y: 154, endPoint x: 469, endPoint y: 93, distance: 66.0
click at [465, 97] on div "Rota 1 - Placa KIC6I22 844 - JUSSARA DOS SANTOS S Janela de atendimento Grade d…" at bounding box center [364, 177] width 729 height 355
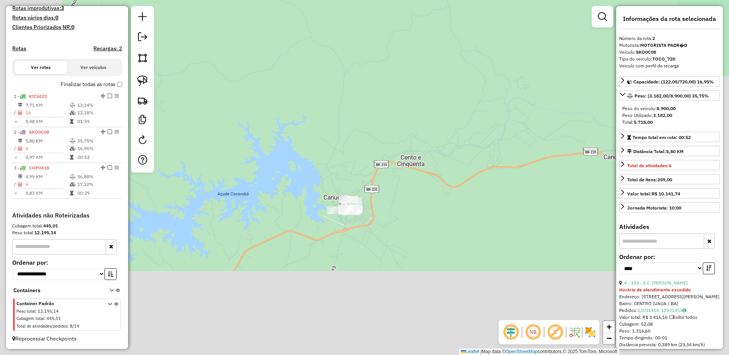
drag, startPoint x: 404, startPoint y: 159, endPoint x: 431, endPoint y: 130, distance: 40.2
click at [431, 130] on div "Rota 1 - Placa KIC6I22 844 - JUSSARA DOS SANTOS S Janela de atendimento Grade d…" at bounding box center [364, 177] width 729 height 355
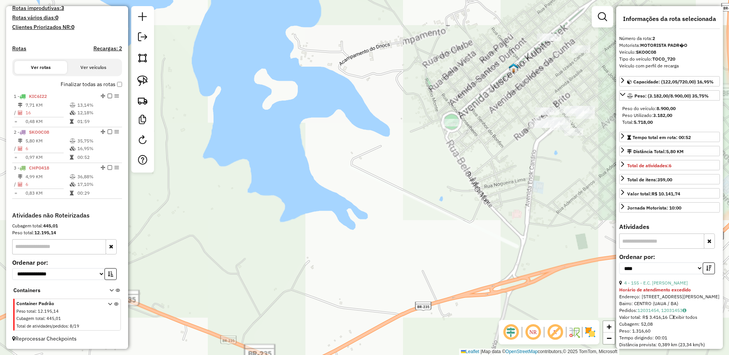
drag, startPoint x: 471, startPoint y: 136, endPoint x: 376, endPoint y: 196, distance: 112.6
click at [377, 195] on div "Rota 1 - Placa KIC6I22 844 - JUSSARA DOS SANTOS S Janela de atendimento Grade d…" at bounding box center [364, 177] width 729 height 355
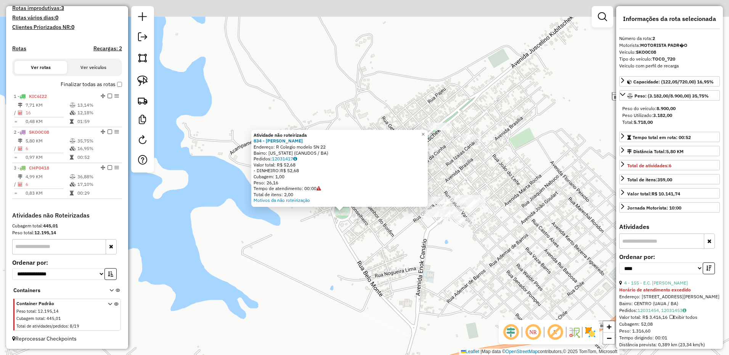
drag, startPoint x: 357, startPoint y: 189, endPoint x: 336, endPoint y: 221, distance: 38.8
click at [336, 221] on div "Atividade não roteirizada 834 - Jose Andrade Cardoso Endereço: R Colegio modelo…" at bounding box center [364, 177] width 729 height 355
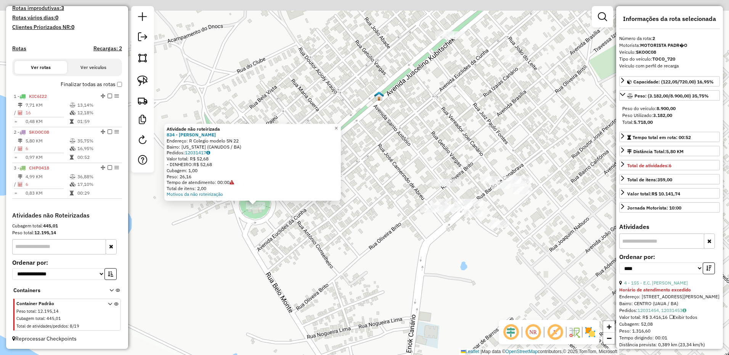
drag, startPoint x: 392, startPoint y: 197, endPoint x: 343, endPoint y: 224, distance: 56.2
click at [343, 224] on div "Atividade não roteirizada 834 - Jose Andrade Cardoso Endereço: R Colegio modelo…" at bounding box center [364, 177] width 729 height 355
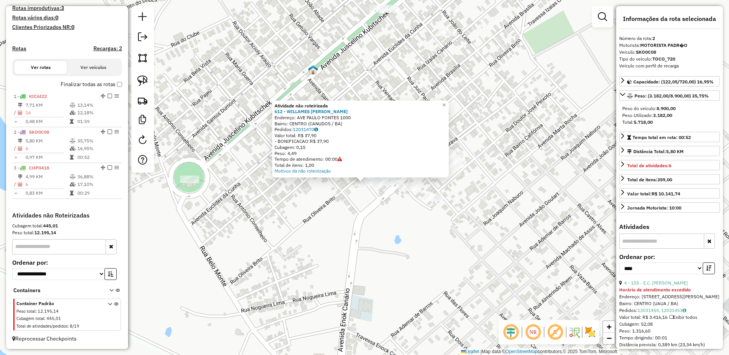
drag, startPoint x: 364, startPoint y: 219, endPoint x: 343, endPoint y: 258, distance: 44.0
click at [343, 258] on div "Atividade não roteirizada 612 - WILLAMES SOARES SILV Endereço: AVE PAULO FONTES…" at bounding box center [364, 177] width 729 height 355
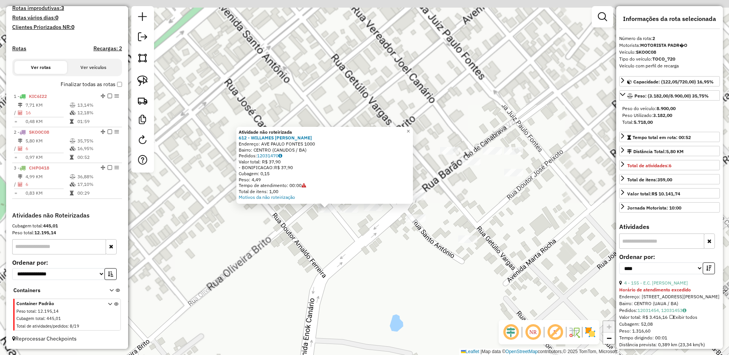
drag, startPoint x: 382, startPoint y: 232, endPoint x: 373, endPoint y: 252, distance: 21.7
click at [373, 252] on div "Atividade não roteirizada 612 - WILLAMES SOARES SILV Endereço: AVE PAULO FONTES…" at bounding box center [364, 177] width 729 height 355
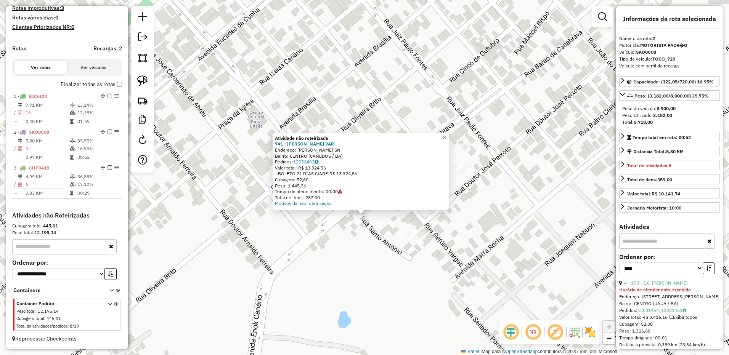
drag, startPoint x: 347, startPoint y: 224, endPoint x: 346, endPoint y: 261, distance: 37.4
click at [346, 261] on div "Atividade não roteirizada 741 - LUANDERSON SILVA VAR Endereço: R OLIVEIRA BRITO…" at bounding box center [364, 177] width 729 height 355
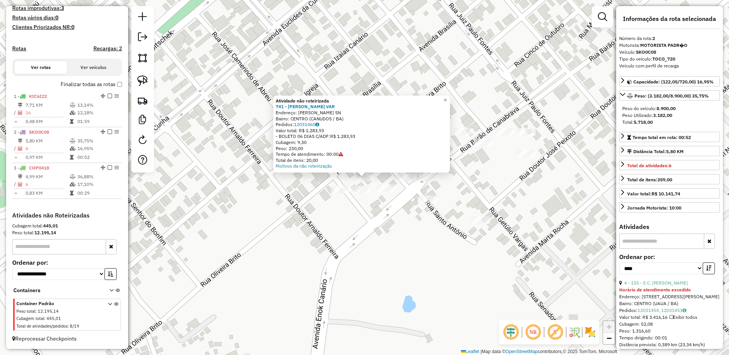
click at [357, 194] on div at bounding box center [361, 190] width 19 height 8
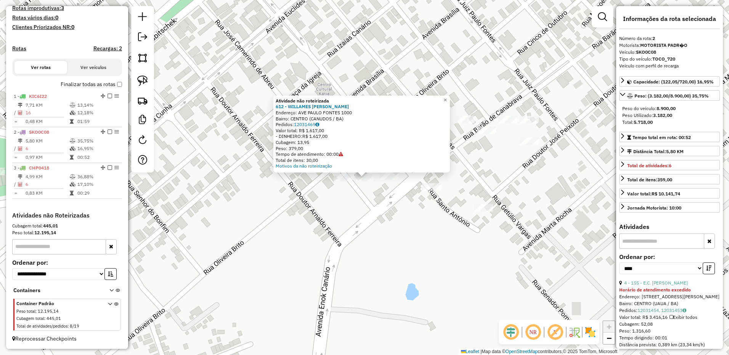
drag, startPoint x: 360, startPoint y: 194, endPoint x: 319, endPoint y: 256, distance: 75.1
click at [319, 256] on div "Atividade não roteirizada 612 - WILLAMES SOARES SILV Endereço: AVE PAULO FONTES…" at bounding box center [364, 177] width 729 height 355
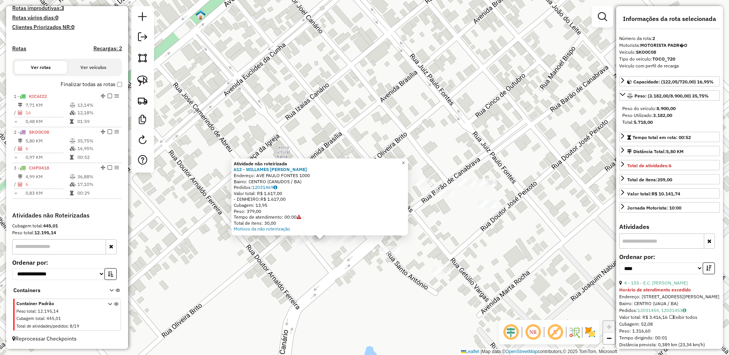
click at [337, 127] on div "Atividade não roteirizada 612 - WILLAMES SOARES SILV Endereço: AVE PAULO FONTES…" at bounding box center [364, 177] width 729 height 355
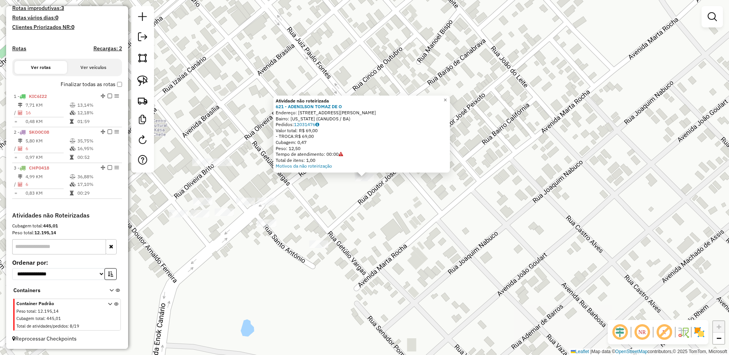
drag, startPoint x: 406, startPoint y: 244, endPoint x: 412, endPoint y: 265, distance: 21.8
click at [412, 264] on div "Atividade não roteirizada 621 - ADENILSON TOMAZ DE O Endereço: R RUA ADEMAR DE …" at bounding box center [364, 177] width 729 height 355
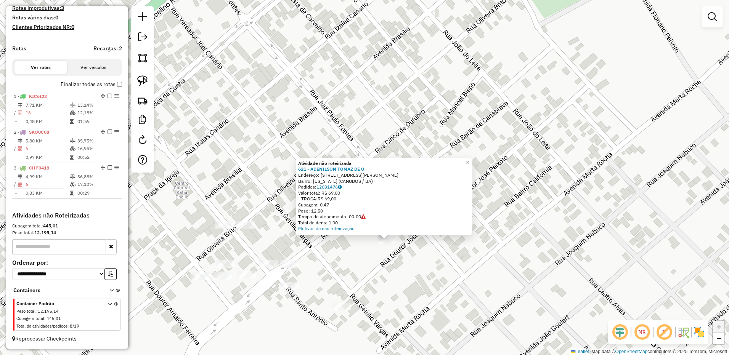
click at [369, 254] on div "Atividade não roteirizada 621 - ADENILSON TOMAZ DE O Endereço: R RUA ADEMAR DE …" at bounding box center [364, 177] width 729 height 355
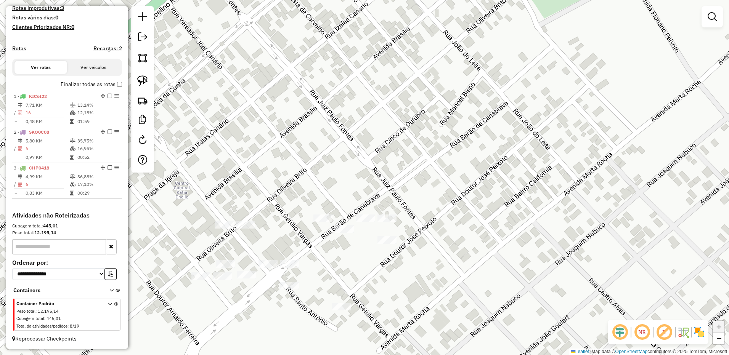
click at [350, 236] on div "Janela de atendimento Grade de atendimento Capacidade Transportadoras Veículos …" at bounding box center [364, 177] width 729 height 355
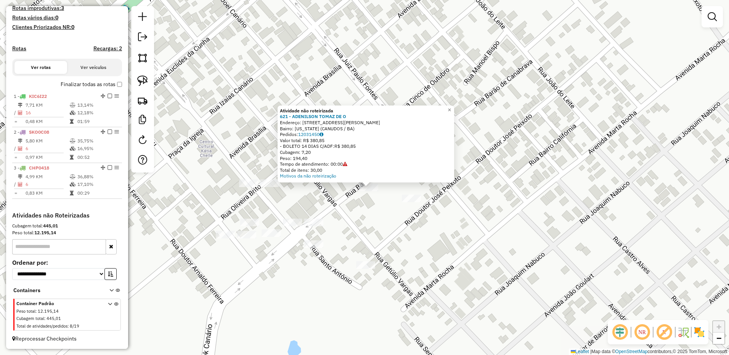
drag, startPoint x: 386, startPoint y: 221, endPoint x: 387, endPoint y: 244, distance: 22.5
click at [387, 244] on div "Atividade não roteirizada 621 - ADENILSON TOMAZ DE O Endereço: R RUA ADEMAR DE …" at bounding box center [364, 177] width 729 height 355
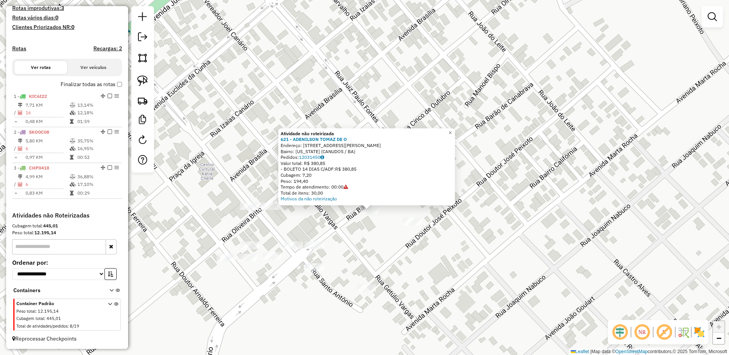
click at [387, 244] on div "Atividade não roteirizada 621 - ADENILSON TOMAZ DE O Endereço: R RUA ADEMAR DE …" at bounding box center [364, 177] width 729 height 355
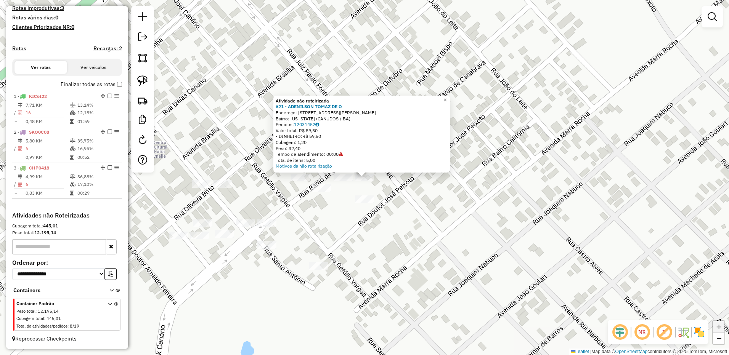
drag, startPoint x: 367, startPoint y: 236, endPoint x: 371, endPoint y: 266, distance: 31.1
click at [371, 266] on div "Atividade não roteirizada 621 - ADENILSON TOMAZ DE O Endereço: R RUA ADEMAR DE …" at bounding box center [364, 177] width 729 height 355
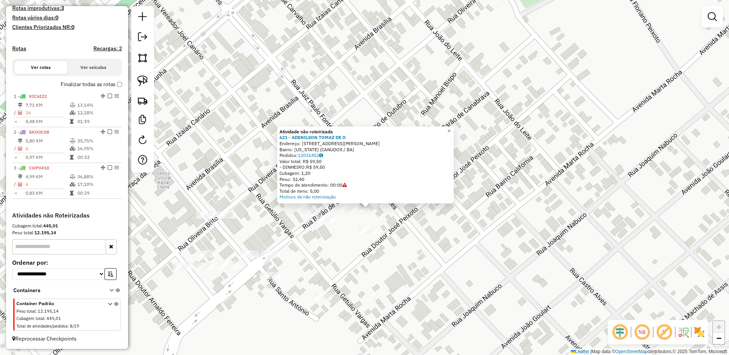
click at [371, 251] on div "Atividade não roteirizada 621 - ADENILSON TOMAZ DE O Endereço: R RUA ADEMAR DE …" at bounding box center [364, 177] width 729 height 355
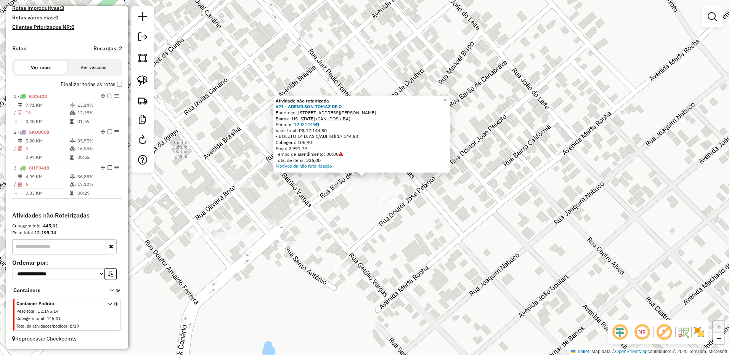
drag, startPoint x: 350, startPoint y: 231, endPoint x: 417, endPoint y: 341, distance: 128.6
click at [409, 338] on div "Atividade não roteirizada 621 - ADENILSON TOMAZ DE O Endereço: R RUA ADEMAR DE …" at bounding box center [364, 177] width 729 height 355
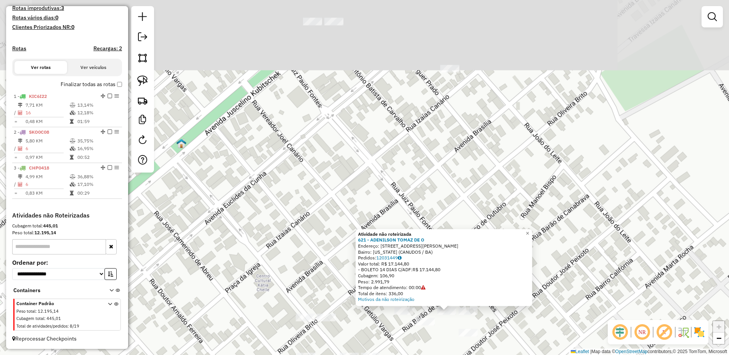
click at [362, 275] on div "Atividade não roteirizada 621 - ADENILSON TOMAZ DE O Endereço: R RUA ADEMAR DE …" at bounding box center [364, 177] width 729 height 355
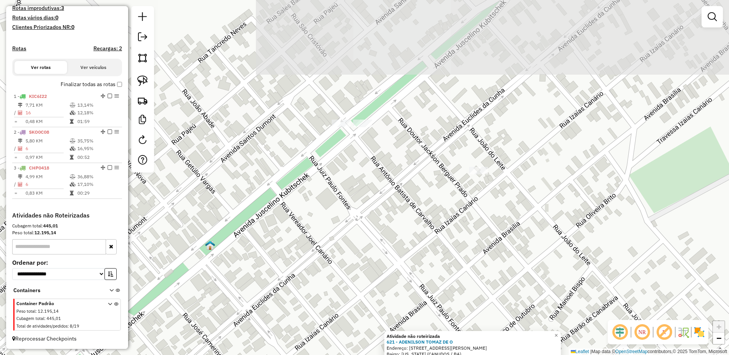
click at [474, 175] on div at bounding box center [478, 171] width 19 height 8
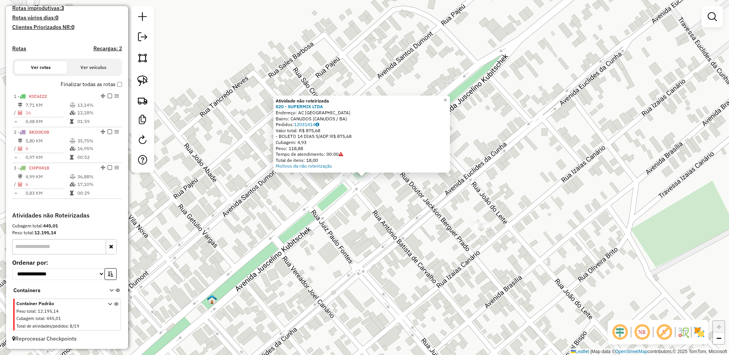
click at [316, 202] on div "Atividade não roteirizada 820 - SUPERMIX LTDA Endereço: AC AVENIDA JK SN Bairro…" at bounding box center [364, 177] width 729 height 355
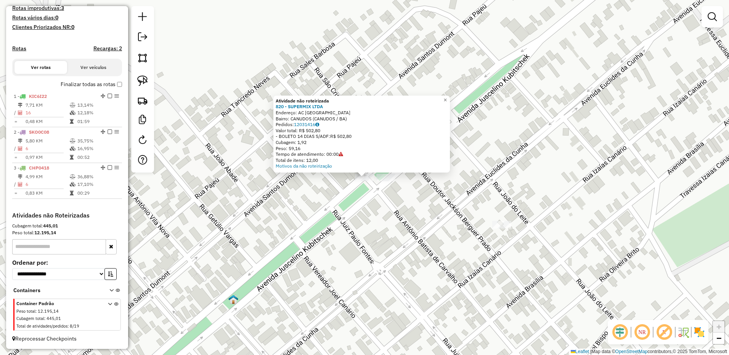
drag, startPoint x: 376, startPoint y: 208, endPoint x: 463, endPoint y: 191, distance: 88.7
click at [424, 201] on div "Atividade não roteirizada 820 - SUPERMIX LTDA Endereço: AC AVENIDA JK SN Bairro…" at bounding box center [364, 177] width 729 height 355
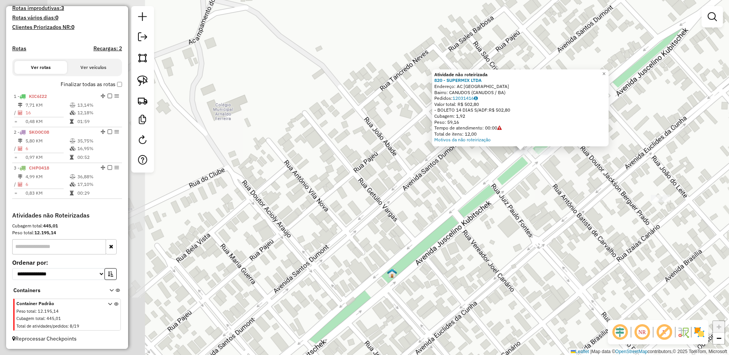
drag, startPoint x: 358, startPoint y: 204, endPoint x: 449, endPoint y: 178, distance: 94.2
click at [431, 187] on div "Atividade não roteirizada 820 - SUPERMIX LTDA Endereço: AC AVENIDA JK SN Bairro…" at bounding box center [364, 177] width 729 height 355
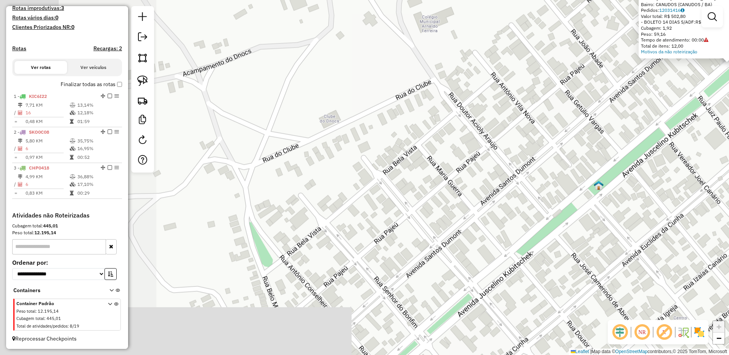
drag, startPoint x: 368, startPoint y: 218, endPoint x: 420, endPoint y: 150, distance: 86.2
click at [407, 167] on div "Atividade não roteirizada 820 - SUPERMIX LTDA Endereço: AC AVENIDA JK SN Bairro…" at bounding box center [364, 177] width 729 height 355
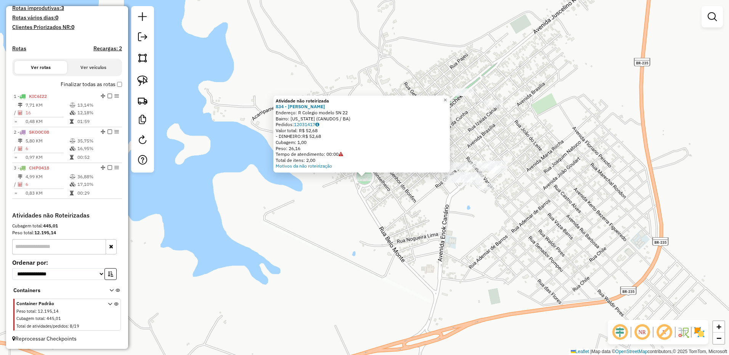
click at [443, 272] on div "Atividade não roteirizada 834 - Jose Andrade Cardoso Endereço: R Colegio modelo…" at bounding box center [364, 177] width 729 height 355
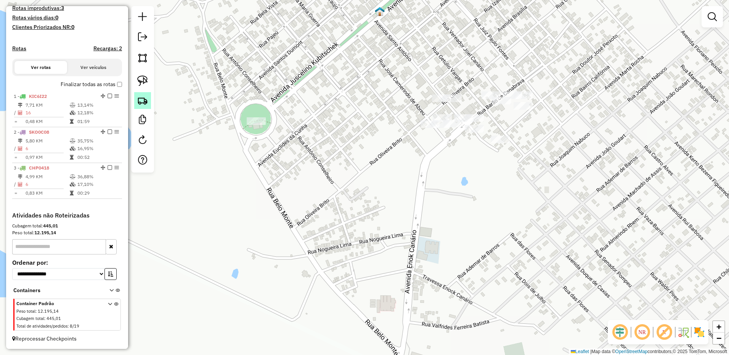
click at [147, 94] on link at bounding box center [142, 100] width 17 height 17
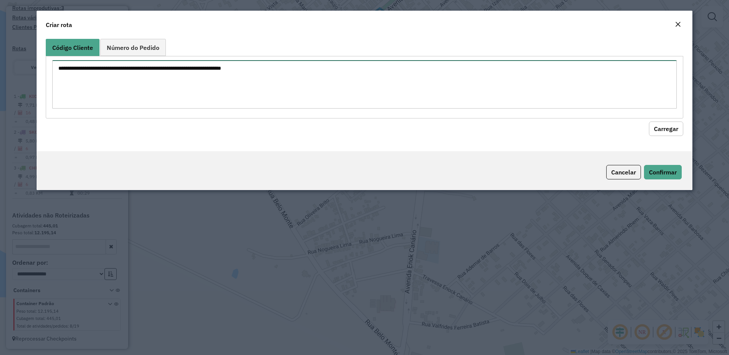
click at [182, 95] on textarea at bounding box center [364, 84] width 625 height 48
paste textarea "*** *** *** *** *** *** *** *** *** ***"
type textarea "*** *** *** *** *** *** *** *** *** ***"
click at [656, 131] on button "Carregar" at bounding box center [666, 129] width 34 height 14
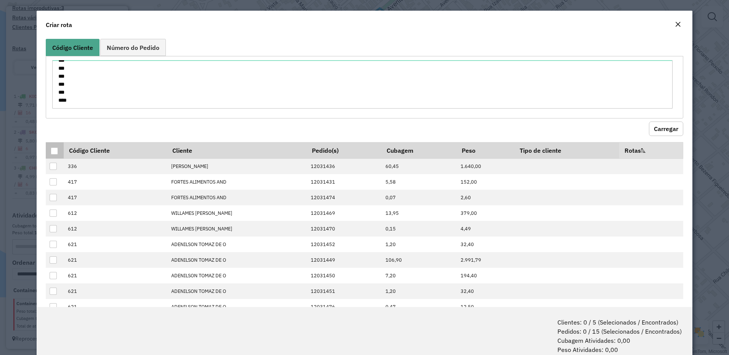
click at [51, 151] on div at bounding box center [54, 151] width 7 height 7
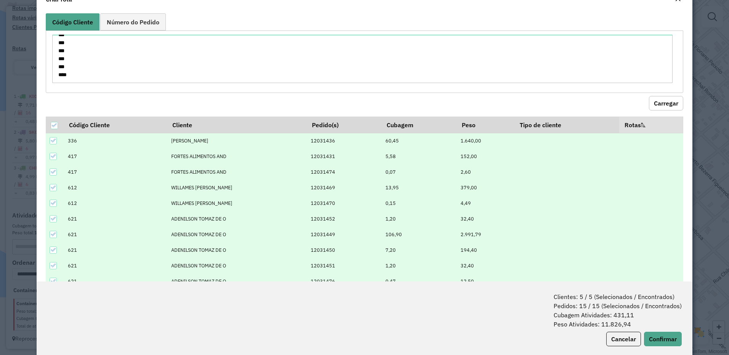
scroll to position [38, 0]
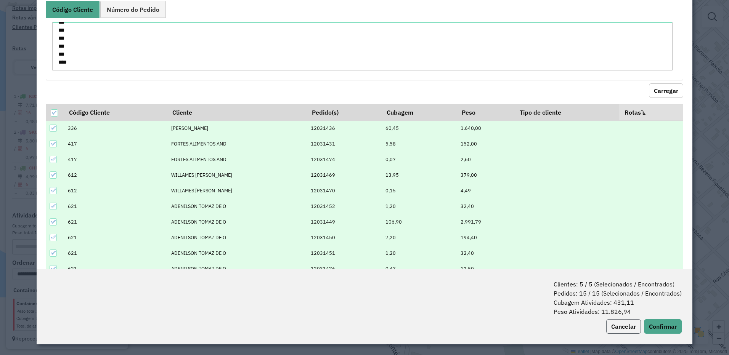
click at [615, 324] on button "Cancelar" at bounding box center [623, 326] width 35 height 14
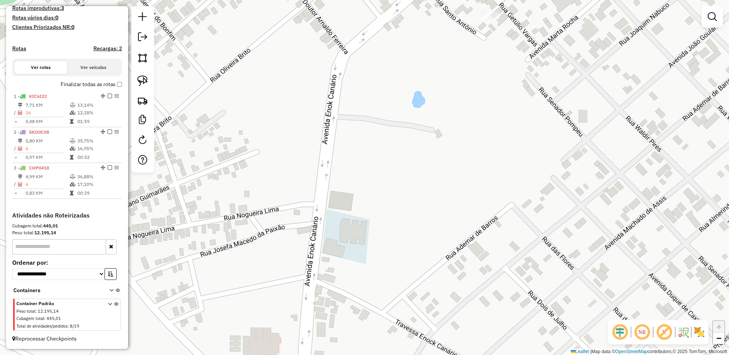
click at [49, 85] on div "Finalizar todas as rotas" at bounding box center [67, 86] width 110 height 9
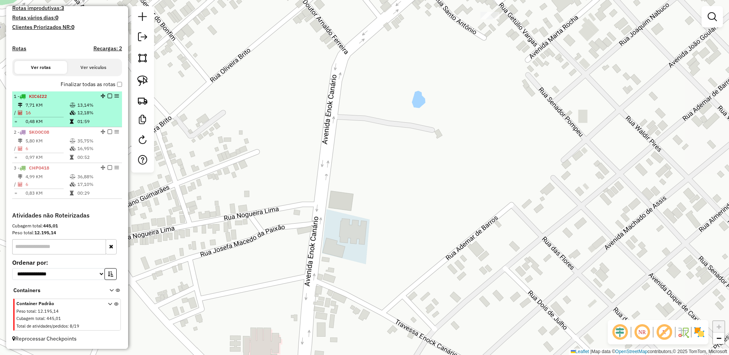
click at [56, 98] on div "1 - KIC6I22" at bounding box center [54, 96] width 81 height 7
select select "*********"
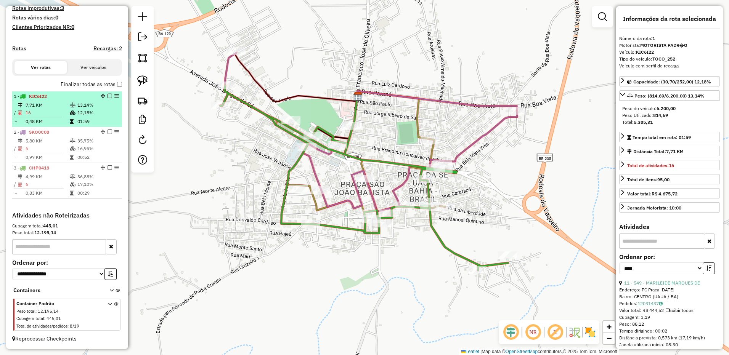
click at [29, 120] on td "0,48 KM" at bounding box center [47, 122] width 44 height 8
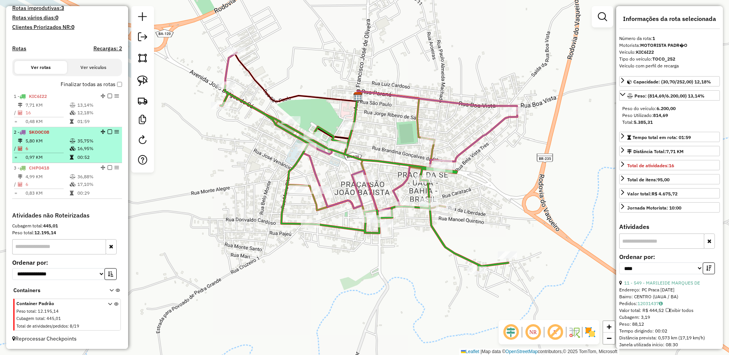
click at [51, 151] on td "6" at bounding box center [47, 149] width 44 height 8
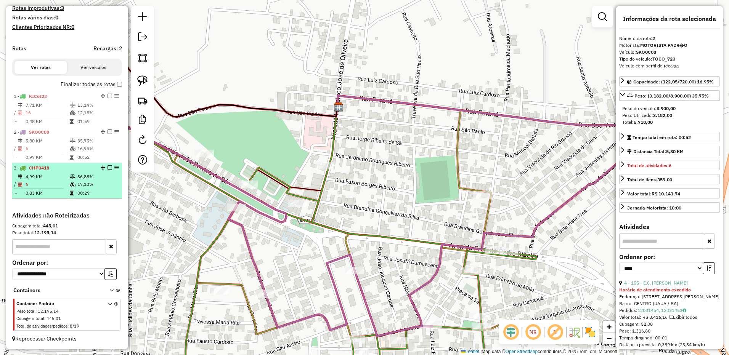
click at [55, 173] on td "4,99 KM" at bounding box center [47, 177] width 44 height 8
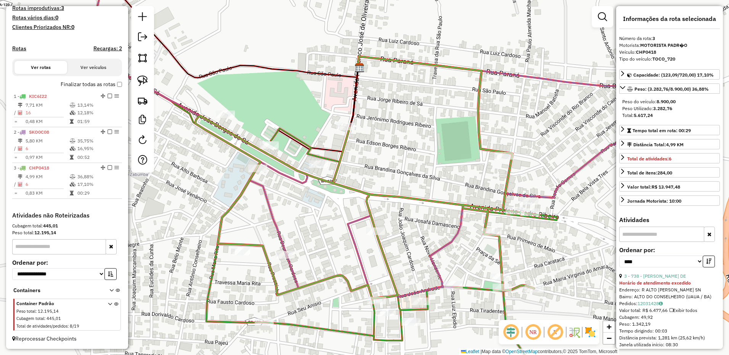
drag, startPoint x: 402, startPoint y: 236, endPoint x: 297, endPoint y: 126, distance: 152.0
click at [304, 137] on div "Janela de atendimento Grade de atendimento Capacidade Transportadoras Veículos …" at bounding box center [364, 177] width 729 height 355
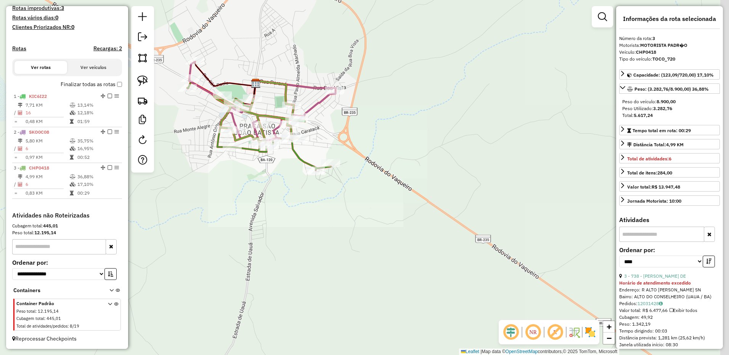
drag, startPoint x: 513, startPoint y: 191, endPoint x: 330, endPoint y: 191, distance: 182.9
click at [340, 191] on div "Janela de atendimento Grade de atendimento Capacidade Transportadoras Veículos …" at bounding box center [364, 177] width 729 height 355
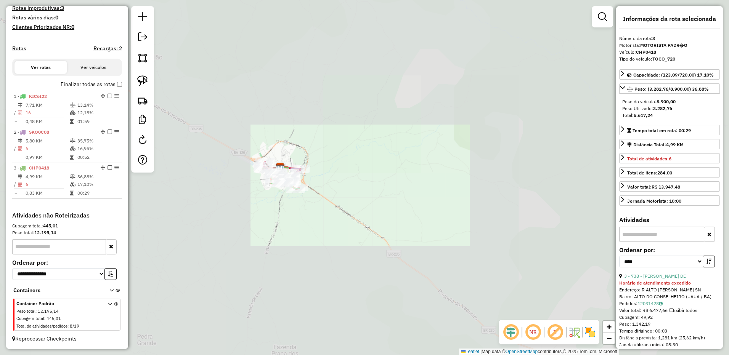
drag, startPoint x: 362, startPoint y: 171, endPoint x: 321, endPoint y: 130, distance: 59.0
click at [324, 136] on div "Janela de atendimento Grade de atendimento Capacidade Transportadoras Veículos …" at bounding box center [364, 177] width 729 height 355
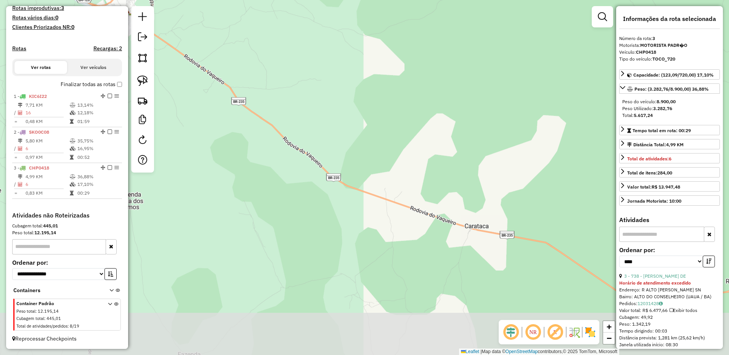
drag, startPoint x: 404, startPoint y: 153, endPoint x: 282, endPoint y: 125, distance: 124.7
click at [301, 128] on div "Janela de atendimento Grade de atendimento Capacidade Transportadoras Veículos …" at bounding box center [364, 177] width 729 height 355
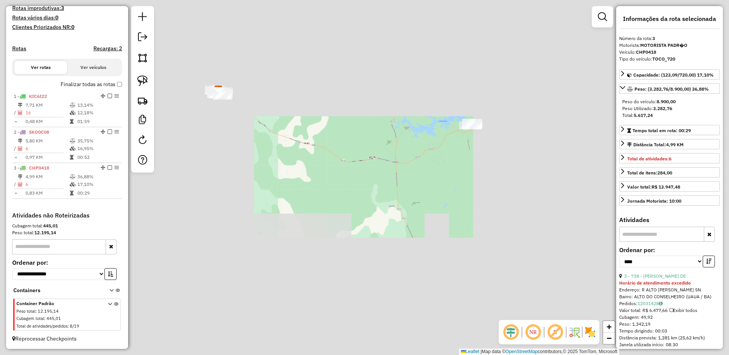
drag, startPoint x: 306, startPoint y: 159, endPoint x: 394, endPoint y: 229, distance: 112.3
click at [385, 222] on div "Janela de atendimento Grade de atendimento Capacidade Transportadoras Veículos …" at bounding box center [364, 177] width 729 height 355
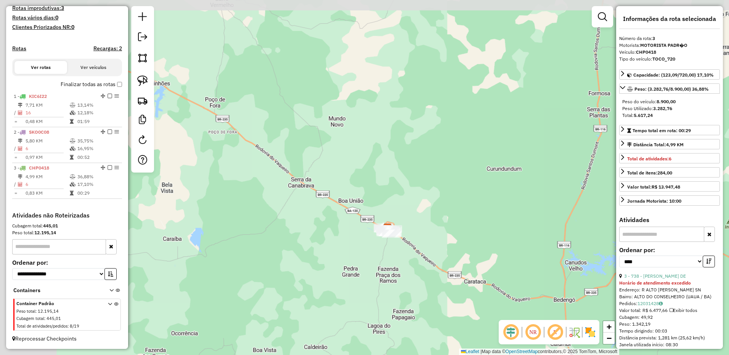
drag, startPoint x: 252, startPoint y: 151, endPoint x: 236, endPoint y: 146, distance: 16.4
click at [243, 148] on div "Rota 1 - Placa KIC6I22 844 - JUSSARA DOS SANTOS S Rota 3 - Placa CHP0418 739 - …" at bounding box center [364, 177] width 729 height 355
click at [236, 147] on div "Rota 1 - Placa KIC6I22 844 - JUSSARA DOS SANTOS S Rota 3 - Placa CHP0418 739 - …" at bounding box center [364, 177] width 729 height 355
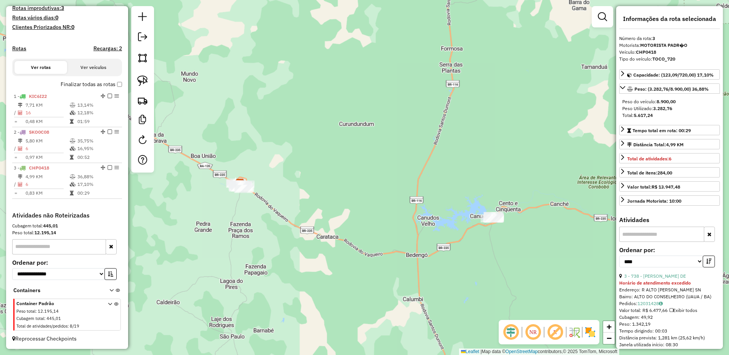
drag, startPoint x: 336, startPoint y: 171, endPoint x: 221, endPoint y: 175, distance: 114.4
click at [277, 196] on div "Janela de atendimento Grade de atendimento Capacidade Transportadoras Veículos …" at bounding box center [364, 177] width 729 height 355
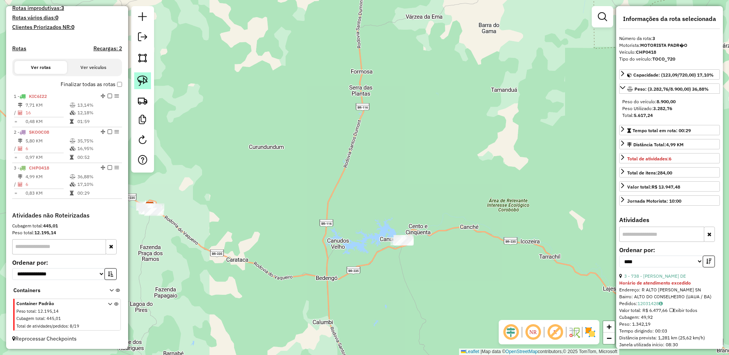
click at [140, 79] on img at bounding box center [142, 80] width 11 height 11
drag, startPoint x: 364, startPoint y: 212, endPoint x: 421, endPoint y: 210, distance: 56.8
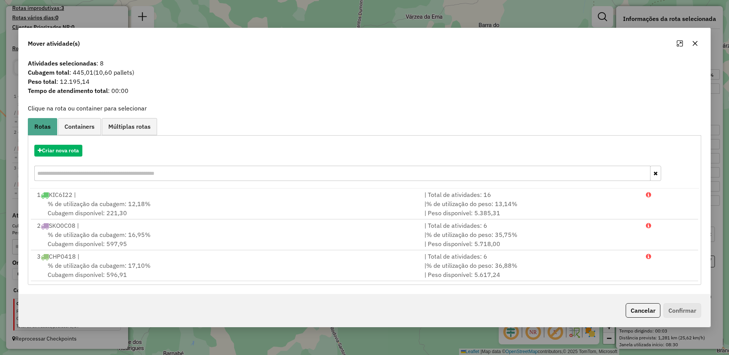
click at [700, 47] on div at bounding box center [686, 43] width 27 height 12
click at [696, 46] on icon "button" at bounding box center [695, 43] width 6 height 6
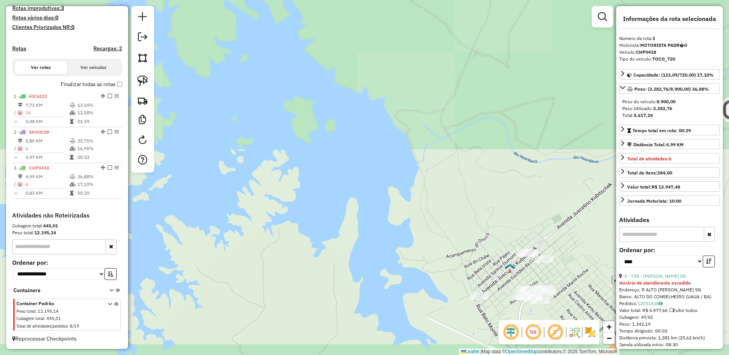
drag, startPoint x: 454, startPoint y: 246, endPoint x: 371, endPoint y: 167, distance: 114.3
click at [372, 168] on div "Janela de atendimento Grade de atendimento Capacidade Transportadoras Veículos …" at bounding box center [364, 177] width 729 height 355
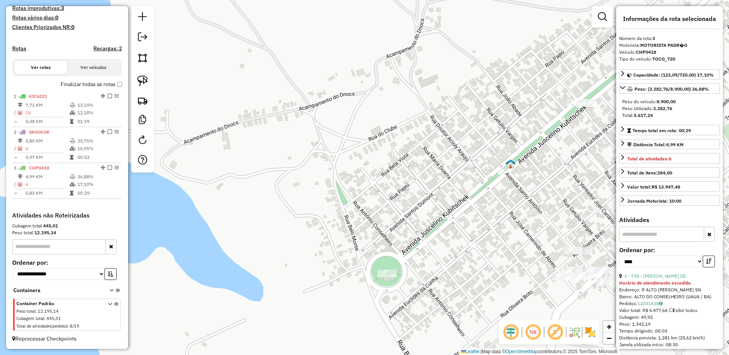
drag, startPoint x: 406, startPoint y: 196, endPoint x: 322, endPoint y: 164, distance: 89.6
click at [322, 164] on div "Janela de atendimento Grade de atendimento Capacidade Transportadoras Veículos …" at bounding box center [364, 177] width 729 height 355
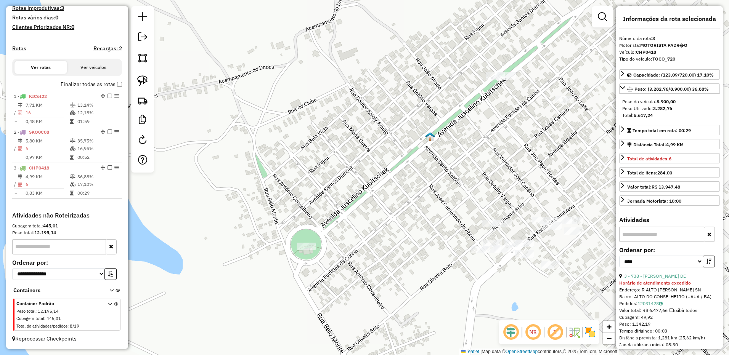
drag, startPoint x: 383, startPoint y: 185, endPoint x: 316, endPoint y: 184, distance: 66.3
click at [317, 184] on div "Janela de atendimento Grade de atendimento Capacidade Transportadoras Veículos …" at bounding box center [364, 177] width 729 height 355
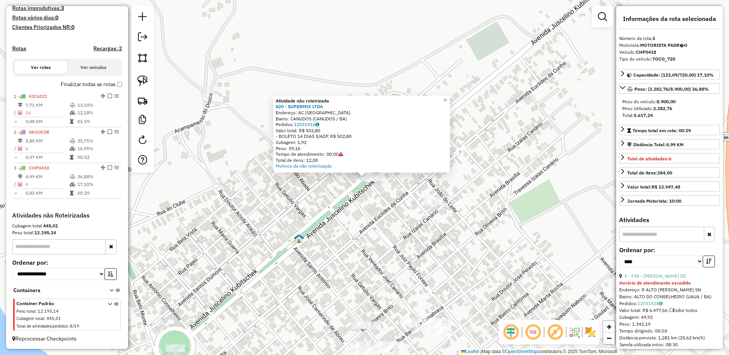
click at [359, 227] on div "Atividade não roteirizada 820 - SUPERMIX LTDA Endereço: AC AVENIDA JK SN Bairro…" at bounding box center [364, 177] width 729 height 355
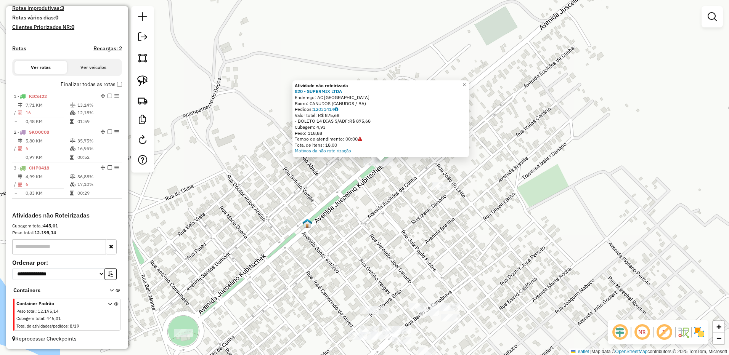
drag, startPoint x: 335, startPoint y: 224, endPoint x: 354, endPoint y: 208, distance: 24.4
click at [354, 208] on div "Atividade não roteirizada 820 - SUPERMIX LTDA Endereço: AC AVENIDA JK SN Bairro…" at bounding box center [364, 177] width 729 height 355
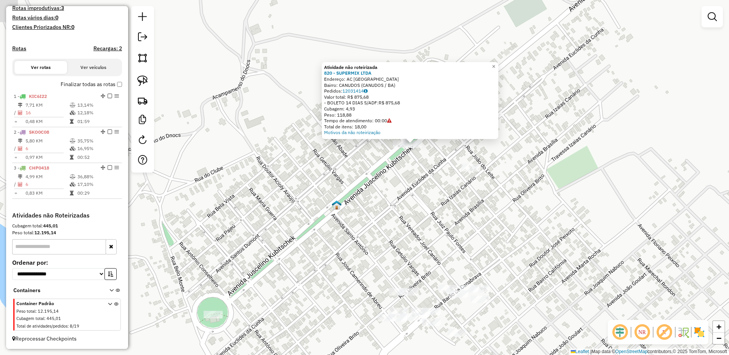
drag, startPoint x: 350, startPoint y: 220, endPoint x: 379, endPoint y: 202, distance: 34.3
click at [379, 202] on div "Atividade não roteirizada 820 - SUPERMIX LTDA Endereço: AC AVENIDA JK SN Bairro…" at bounding box center [364, 177] width 729 height 355
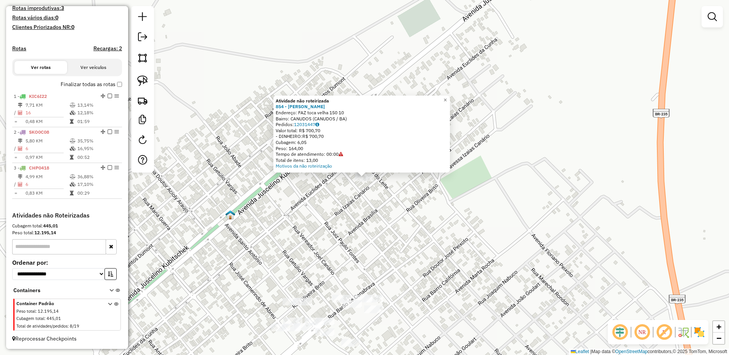
drag, startPoint x: 325, startPoint y: 224, endPoint x: 439, endPoint y: 190, distance: 119.4
click at [438, 190] on div "Atividade não roteirizada 854 - antonio silva olivei Endereço: FAZ toca velha 1…" at bounding box center [364, 177] width 729 height 355
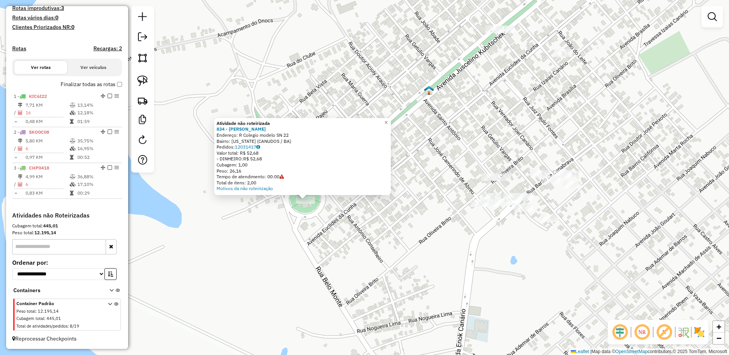
drag, startPoint x: 445, startPoint y: 234, endPoint x: 319, endPoint y: 270, distance: 131.0
click at [320, 270] on div "Atividade não roteirizada 834 - Jose Andrade Cardoso Endereço: R Colegio modelo…" at bounding box center [364, 177] width 729 height 355
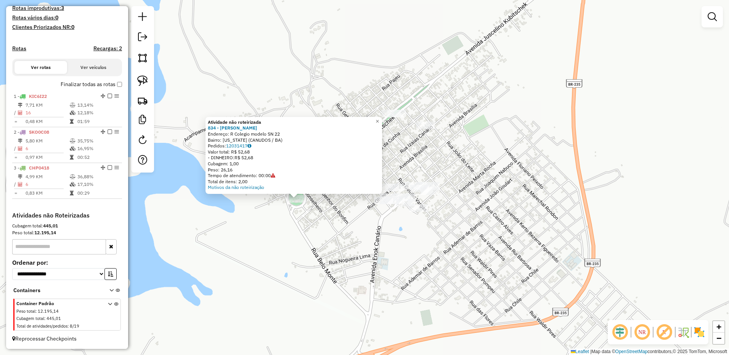
click at [152, 90] on div at bounding box center [142, 89] width 23 height 167
click at [143, 84] on img at bounding box center [142, 80] width 11 height 11
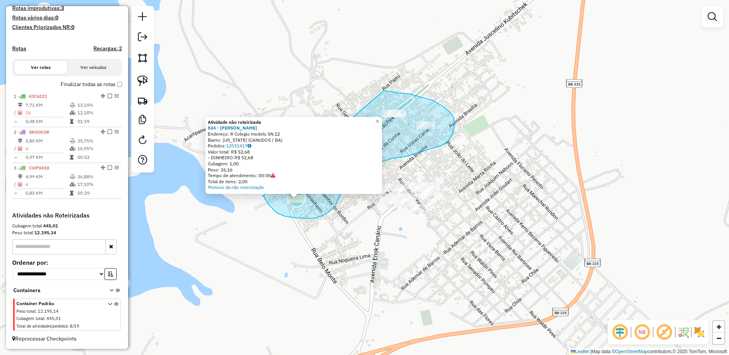
drag, startPoint x: 263, startPoint y: 196, endPoint x: 351, endPoint y: 90, distance: 138.6
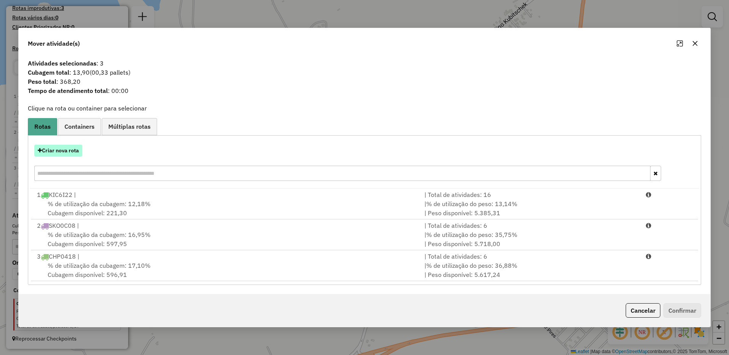
click at [66, 153] on button "Criar nova rota" at bounding box center [58, 151] width 48 height 12
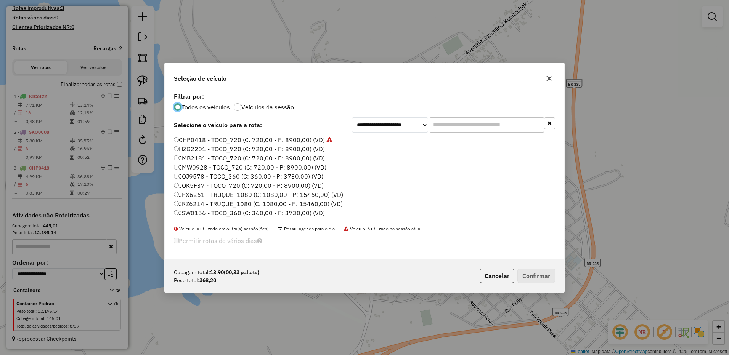
scroll to position [81, 0]
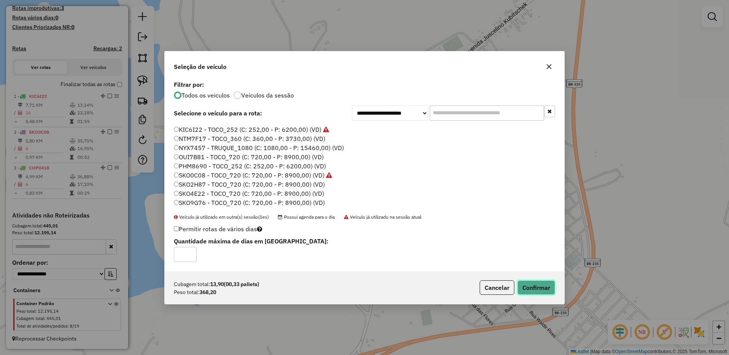
click at [517, 283] on button "Confirmar" at bounding box center [536, 288] width 38 height 14
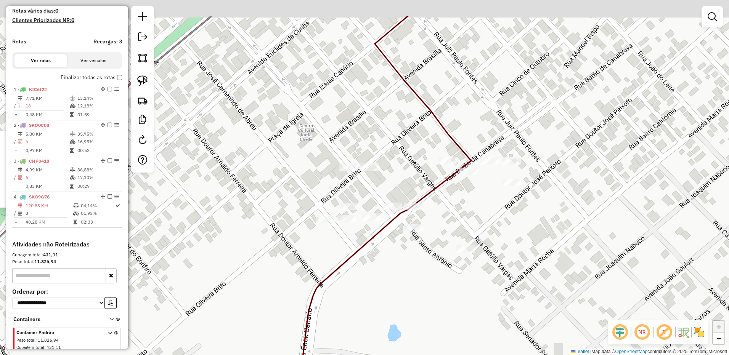
drag, startPoint x: 447, startPoint y: 238, endPoint x: 429, endPoint y: 243, distance: 18.6
click at [450, 272] on div "Atividade não roteirizada 834 - Jose Andrade Cardoso Endereço: R Colegio modelo…" at bounding box center [364, 177] width 729 height 355
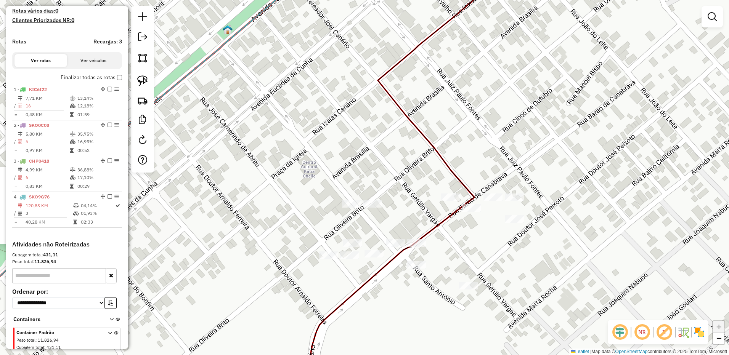
click at [355, 210] on div "Atividade não roteirizada 834 - Jose Andrade Cardoso Endereço: R Colegio modelo…" at bounding box center [364, 177] width 729 height 355
click at [355, 210] on div "Janela de atendimento Grade de atendimento Capacidade Transportadoras Veículos …" at bounding box center [364, 177] width 729 height 355
click at [349, 208] on div at bounding box center [351, 204] width 19 height 8
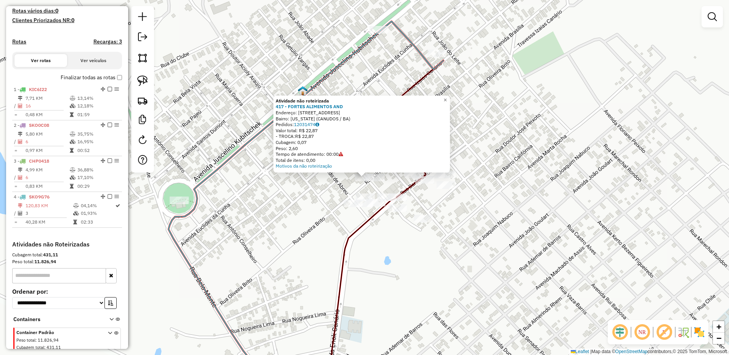
click at [378, 181] on div at bounding box center [375, 178] width 19 height 8
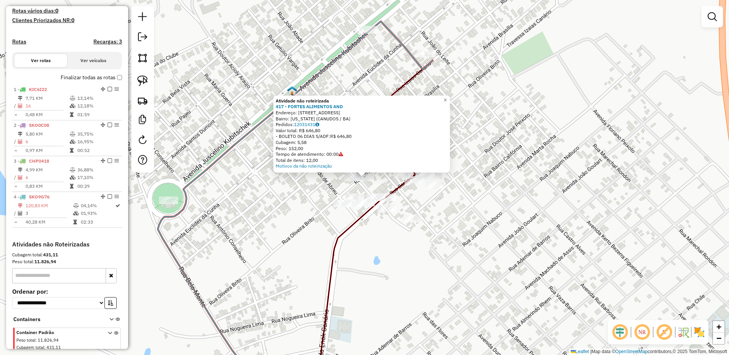
click at [308, 231] on div "Atividade não roteirizada 417 - FORTES ALIMENTOS AND Endereço: R rua SANTO ANTO…" at bounding box center [364, 177] width 729 height 355
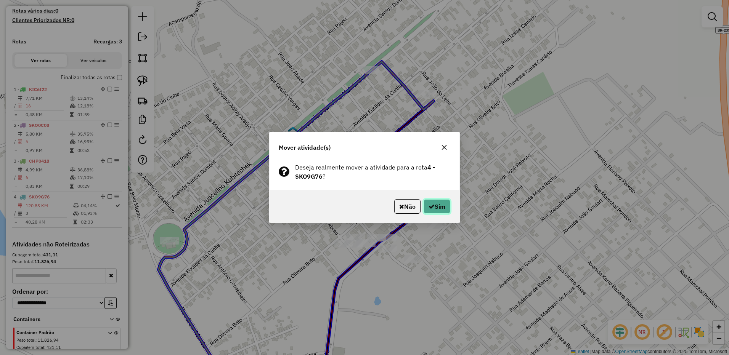
click at [443, 206] on button "Sim" at bounding box center [436, 206] width 27 height 14
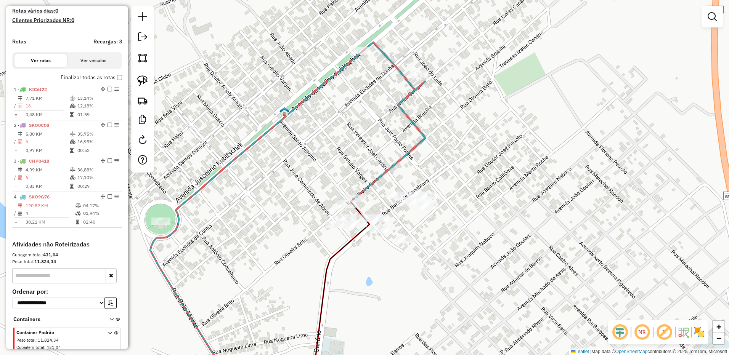
drag, startPoint x: 358, startPoint y: 193, endPoint x: 344, endPoint y: 175, distance: 22.6
click at [344, 175] on div "Janela de atendimento Grade de atendimento Capacidade Transportadoras Veículos …" at bounding box center [364, 177] width 729 height 355
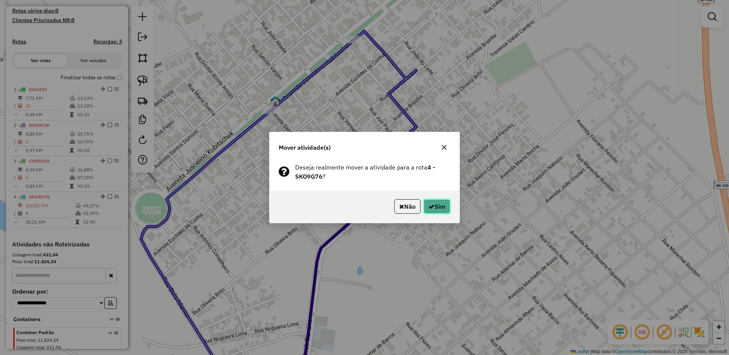
click at [437, 206] on button "Sim" at bounding box center [436, 206] width 27 height 14
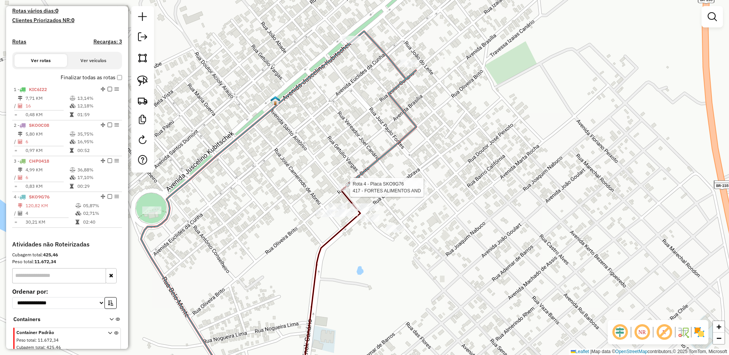
select select "*********"
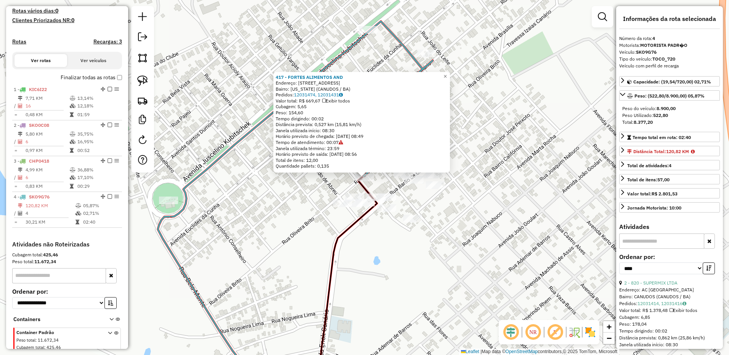
scroll to position [252, 0]
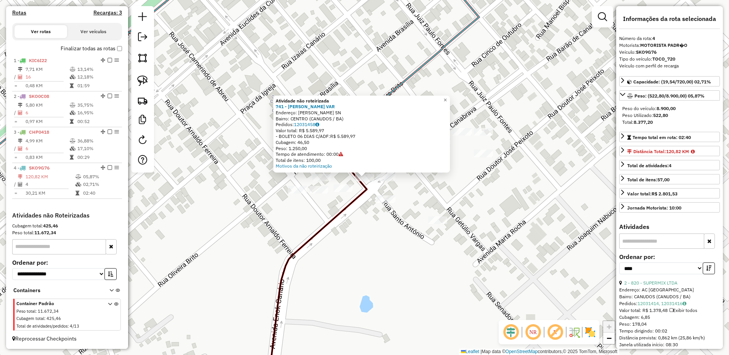
click at [343, 188] on div "Atividade não roteirizada 741 - LUANDERSON SILVA VAR Endereço: R OLIVEIRA BRITO…" at bounding box center [364, 177] width 729 height 355
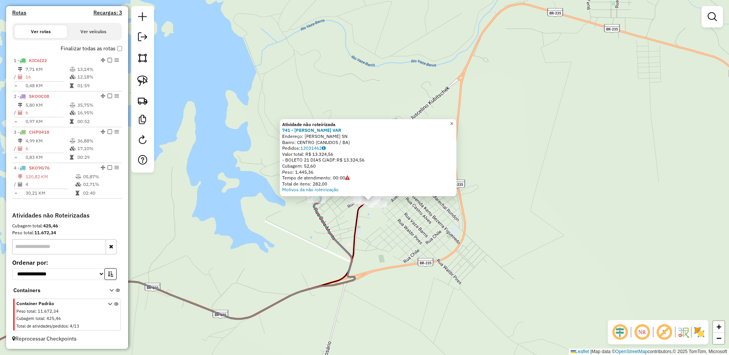
click at [453, 120] on span "×" at bounding box center [451, 123] width 3 height 6
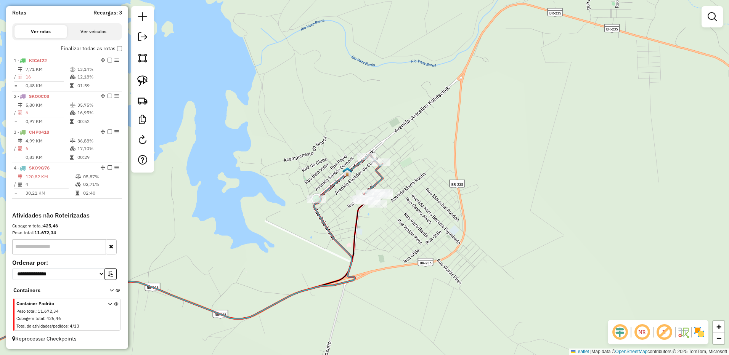
click at [151, 102] on div at bounding box center [142, 89] width 23 height 167
click at [148, 101] on link at bounding box center [142, 100] width 17 height 17
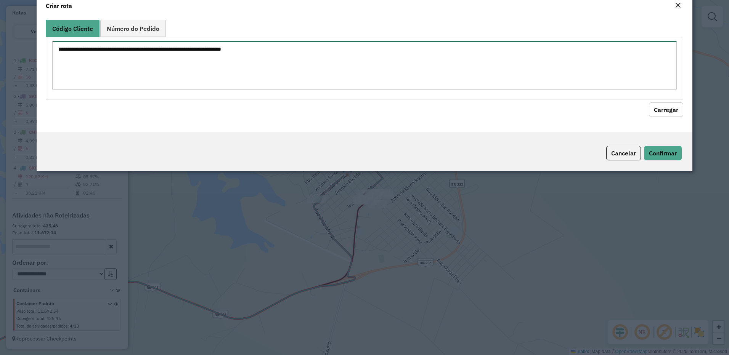
click at [172, 90] on textarea at bounding box center [364, 65] width 625 height 48
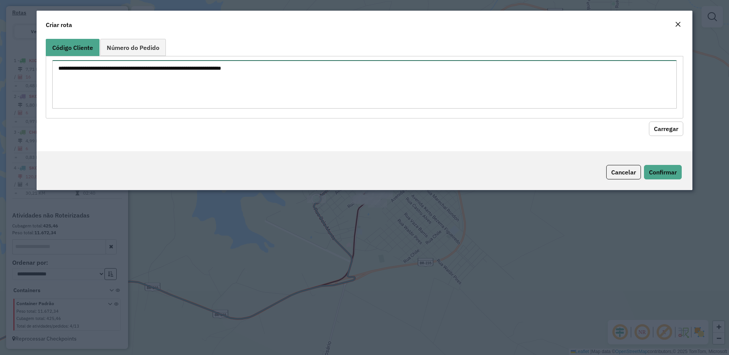
paste textarea "*** *** *** *** *** *** *** *** *** *** *** *** *** *** *** *** *** *** *** ***…"
type textarea "*** *** *** *** *** *** *** *** *** *** *** *** *** *** *** *** *** *** *** ***…"
click at [664, 130] on button "Carregar" at bounding box center [666, 129] width 34 height 14
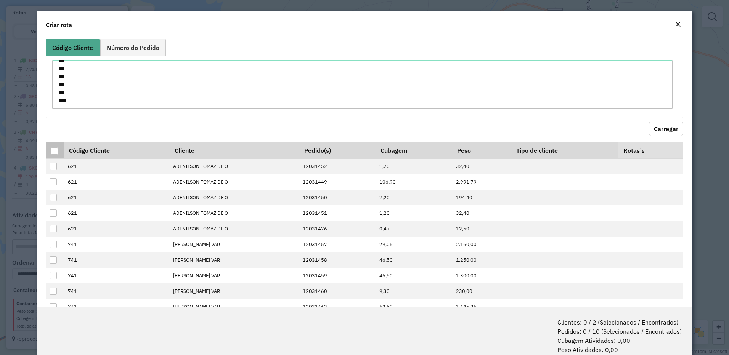
click at [56, 149] on div at bounding box center [54, 151] width 7 height 7
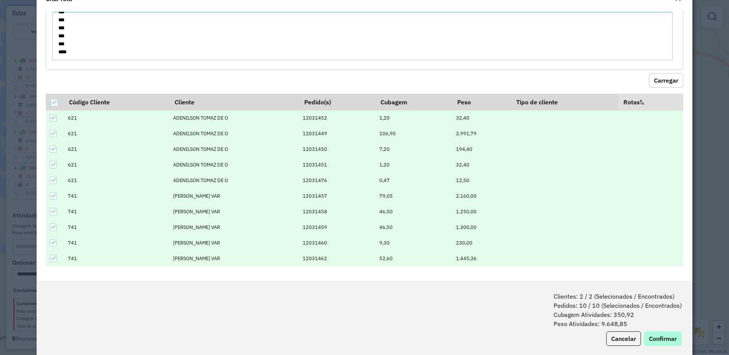
scroll to position [38, 0]
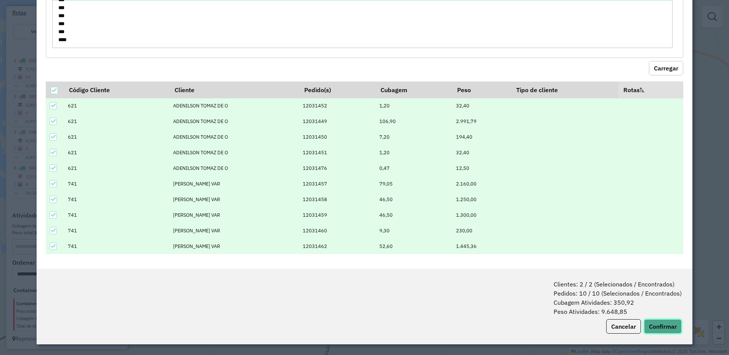
click at [652, 325] on button "Confirmar" at bounding box center [663, 326] width 38 height 14
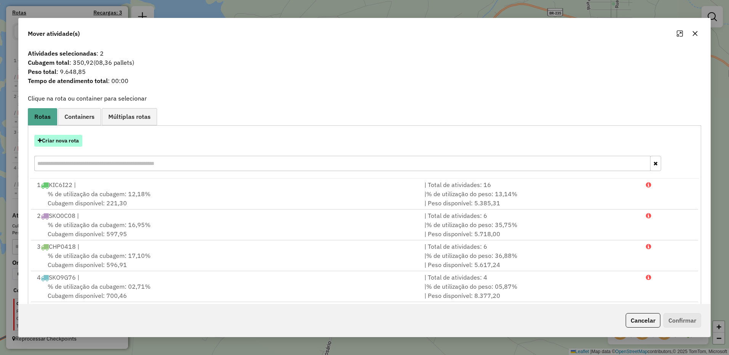
click at [64, 146] on button "Criar nova rota" at bounding box center [58, 141] width 48 height 12
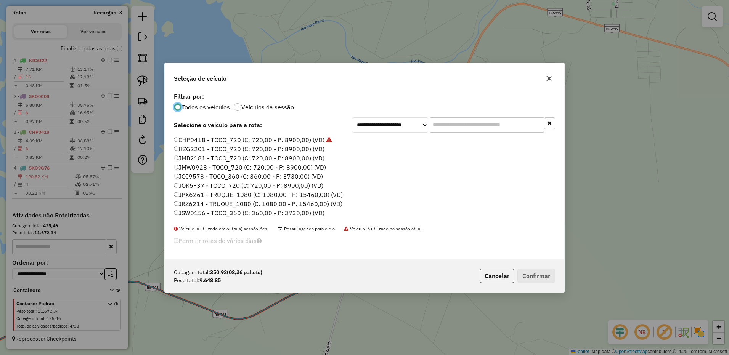
scroll to position [81, 0]
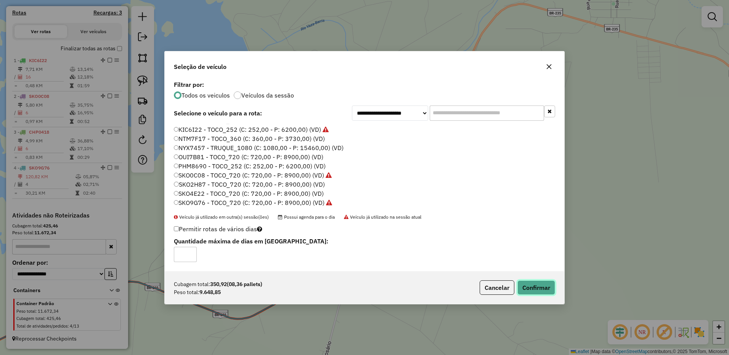
click at [535, 287] on button "Confirmar" at bounding box center [536, 288] width 38 height 14
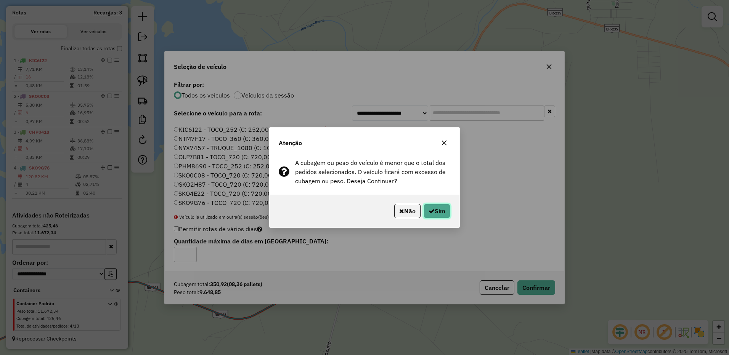
click at [436, 208] on button "Sim" at bounding box center [436, 211] width 27 height 14
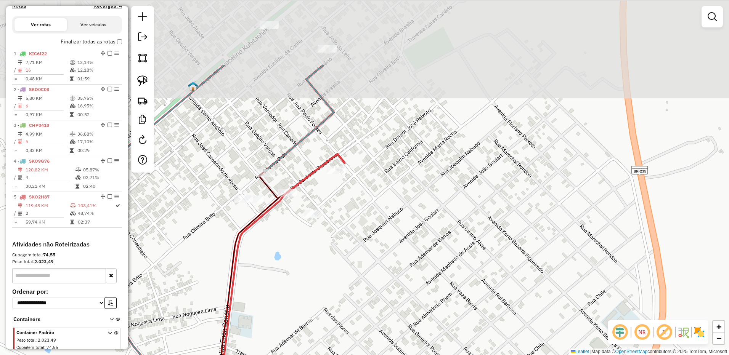
drag, startPoint x: 346, startPoint y: 235, endPoint x: 392, endPoint y: 298, distance: 77.9
click at [385, 300] on div "Janela de atendimento Grade de atendimento Capacidade Transportadoras Veículos …" at bounding box center [364, 177] width 729 height 355
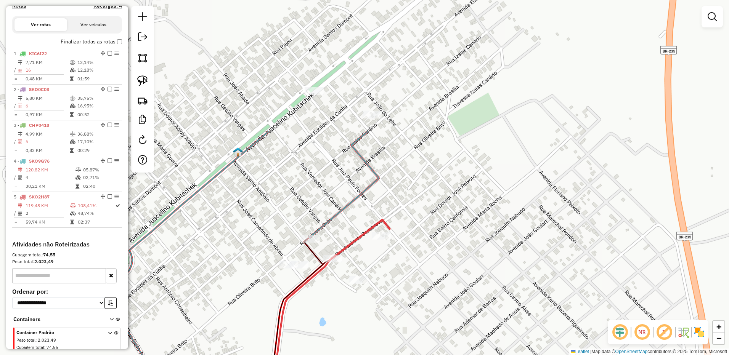
drag, startPoint x: 343, startPoint y: 244, endPoint x: 361, endPoint y: 229, distance: 23.3
click at [354, 234] on icon at bounding box center [361, 239] width 58 height 38
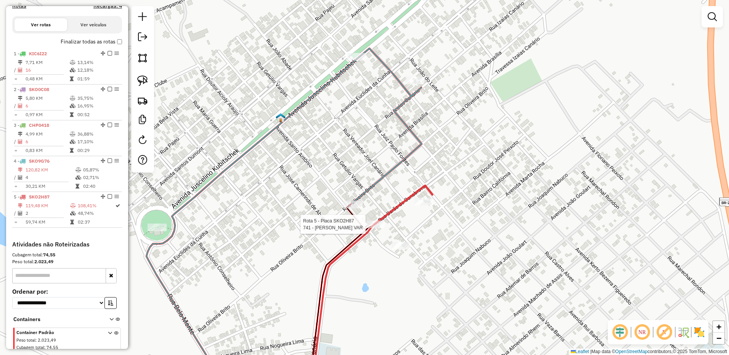
select select "*********"
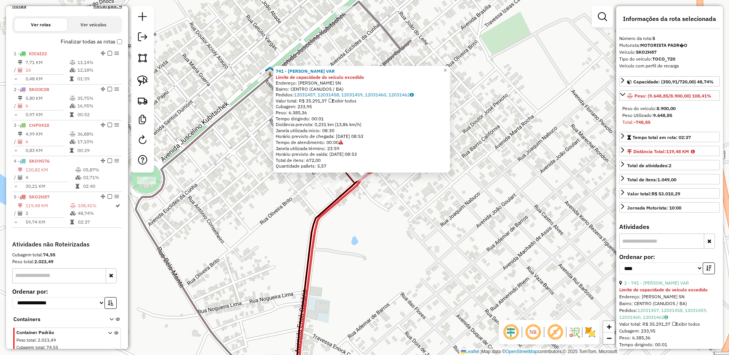
scroll to position [288, 0]
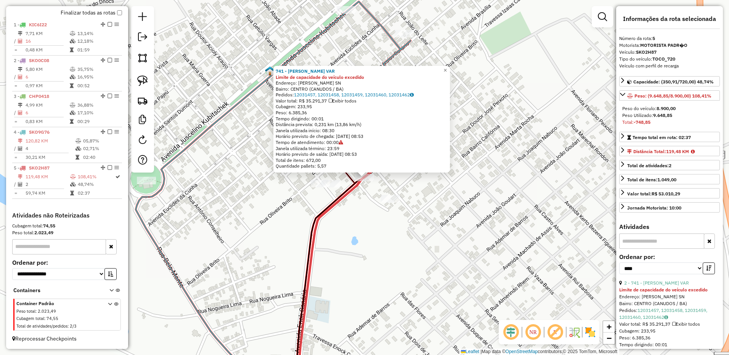
drag, startPoint x: 345, startPoint y: 207, endPoint x: 353, endPoint y: 265, distance: 58.1
click at [353, 265] on div "741 - LUANDERSON SILVA VAR Limite de capacidade do veículo excedido Endereço: R…" at bounding box center [364, 177] width 729 height 355
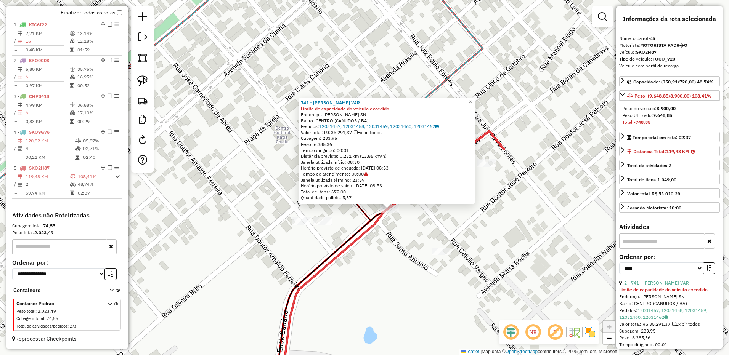
drag, startPoint x: 359, startPoint y: 229, endPoint x: 357, endPoint y: 270, distance: 41.2
click at [357, 270] on icon at bounding box center [332, 299] width 114 height 182
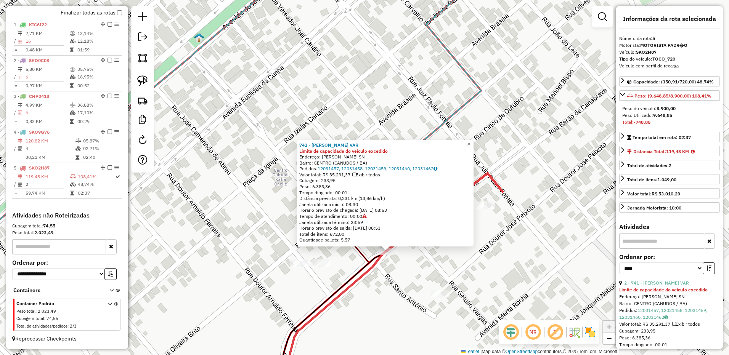
click at [387, 279] on div "741 - LUANDERSON SILVA VAR Limite de capacidade do veículo excedido Endereço: R…" at bounding box center [364, 177] width 729 height 355
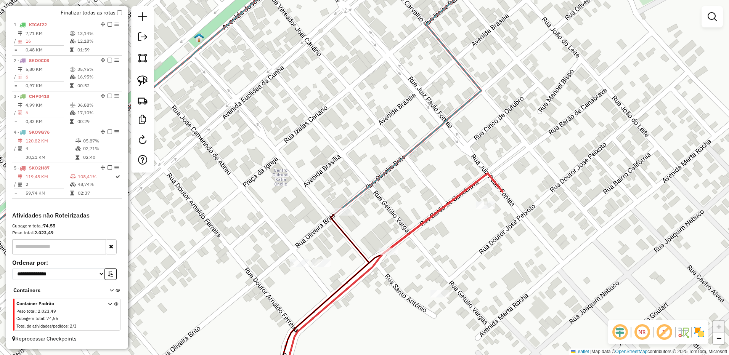
select select "*********"
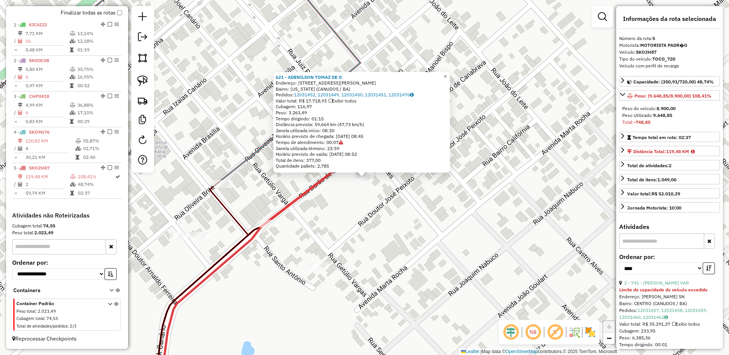
drag, startPoint x: 379, startPoint y: 218, endPoint x: 436, endPoint y: 304, distance: 103.7
click at [436, 304] on div "621 - ADENILSON TOMAZ DE O Endereço: R RUA ADEMAR DE BARROS 111 Bairro: CALIFOR…" at bounding box center [364, 177] width 729 height 355
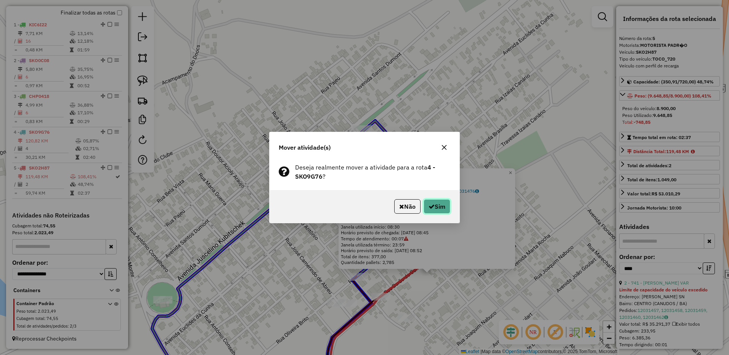
click at [433, 209] on button "Sim" at bounding box center [436, 206] width 27 height 14
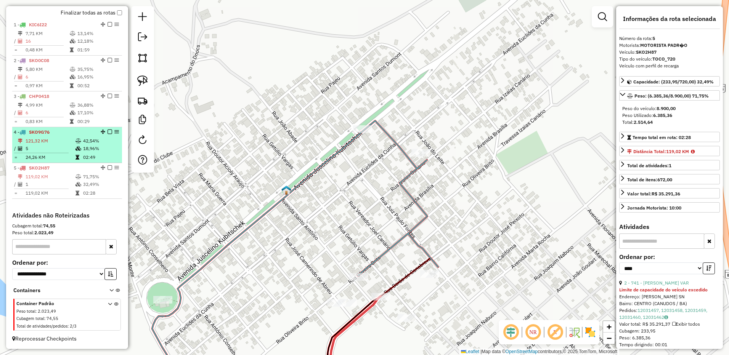
click at [63, 138] on td "121,32 KM" at bounding box center [50, 141] width 50 height 8
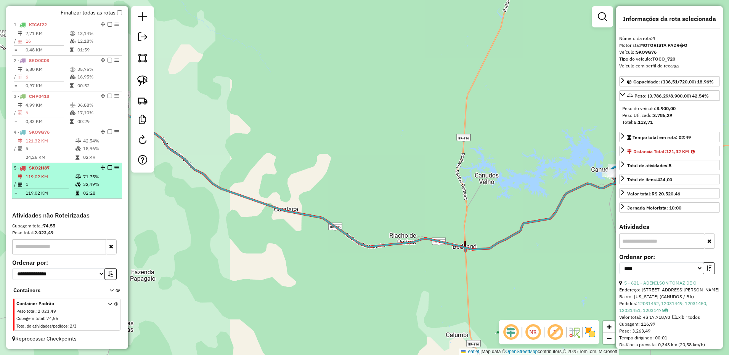
click at [59, 178] on td "119,02 KM" at bounding box center [50, 177] width 50 height 8
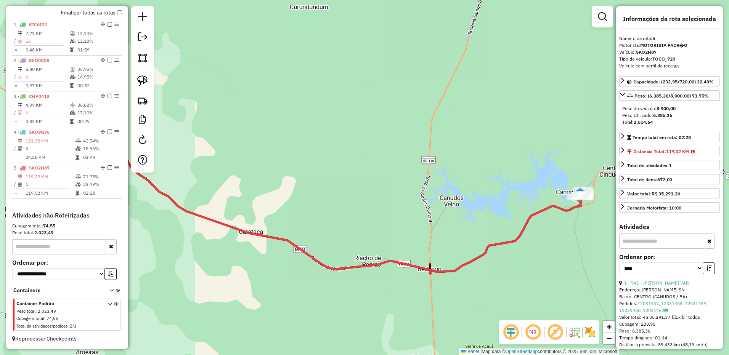
drag, startPoint x: 452, startPoint y: 249, endPoint x: 439, endPoint y: 249, distance: 13.0
click at [439, 255] on div "Janela de atendimento Grade de atendimento Capacidade Transportadoras Veículos …" at bounding box center [364, 177] width 729 height 355
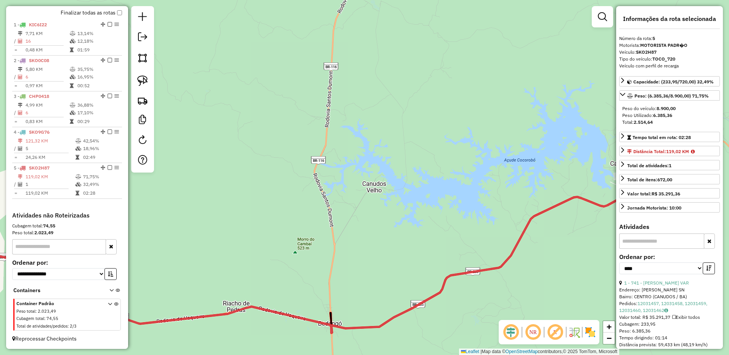
drag, startPoint x: 495, startPoint y: 228, endPoint x: 383, endPoint y: 251, distance: 114.8
click at [386, 250] on div "Janela de atendimento Grade de atendimento Capacidade Transportadoras Veículos …" at bounding box center [364, 177] width 729 height 355
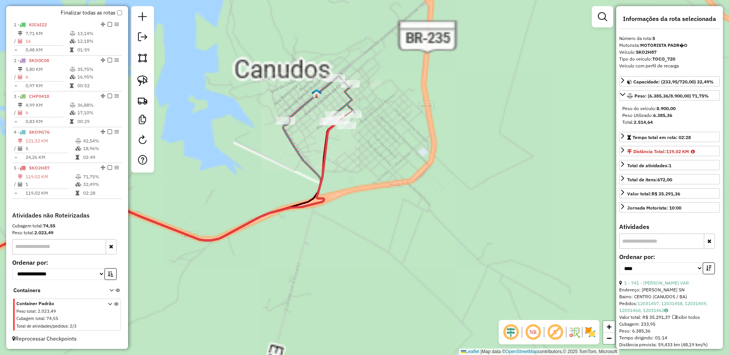
drag, startPoint x: 367, startPoint y: 220, endPoint x: 464, endPoint y: 307, distance: 130.3
click at [464, 306] on div "Janela de atendimento Grade de atendimento Capacidade Transportadoras Veículos …" at bounding box center [364, 177] width 729 height 355
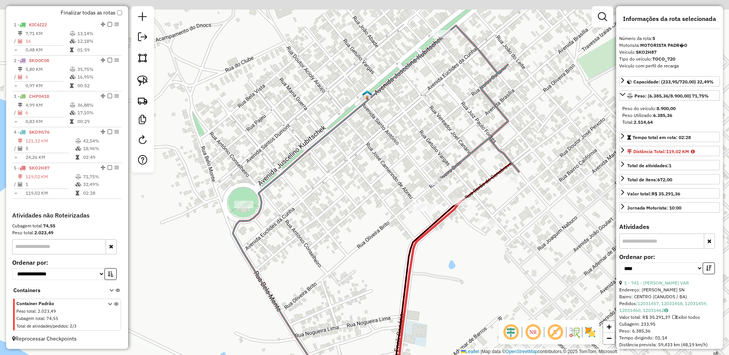
drag, startPoint x: 480, startPoint y: 237, endPoint x: 447, endPoint y: 271, distance: 47.7
click at [447, 271] on div "Janela de atendimento Grade de atendimento Capacidade Transportadoras Veículos …" at bounding box center [364, 177] width 729 height 355
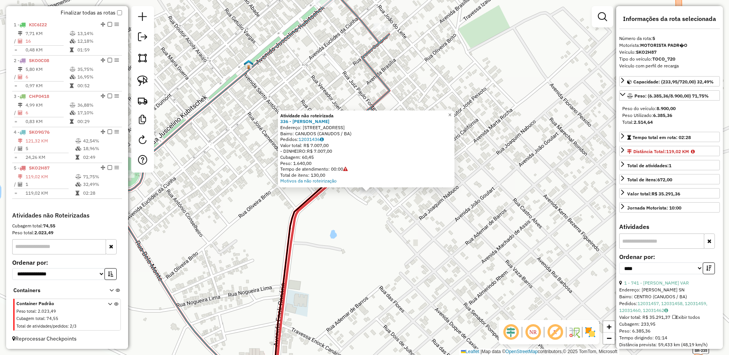
drag, startPoint x: 389, startPoint y: 237, endPoint x: 407, endPoint y: 276, distance: 43.0
click at [407, 275] on div "Atividade não roteirizada 336 - Jarilson dos Santos Endereço: Rua Av Jk 10 Bair…" at bounding box center [364, 177] width 729 height 355
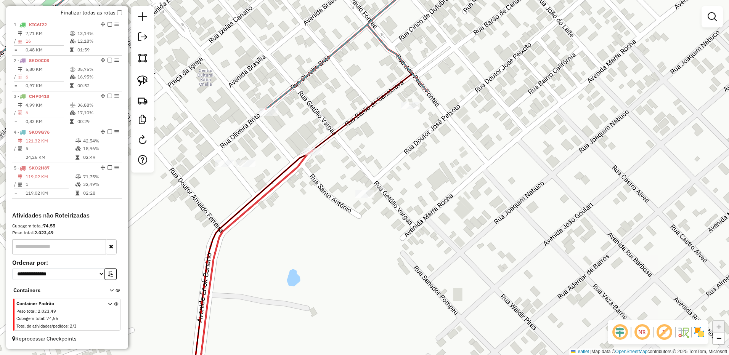
drag, startPoint x: 334, startPoint y: 218, endPoint x: 342, endPoint y: 231, distance: 15.0
click at [342, 231] on div "Janela de atendimento Grade de atendimento Capacidade Transportadoras Veículos …" at bounding box center [364, 177] width 729 height 355
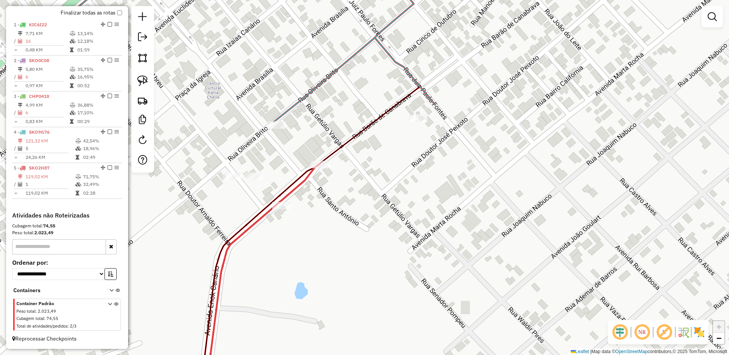
drag, startPoint x: 377, startPoint y: 212, endPoint x: 286, endPoint y: 211, distance: 90.7
click at [286, 210] on div at bounding box center [281, 206] width 19 height 8
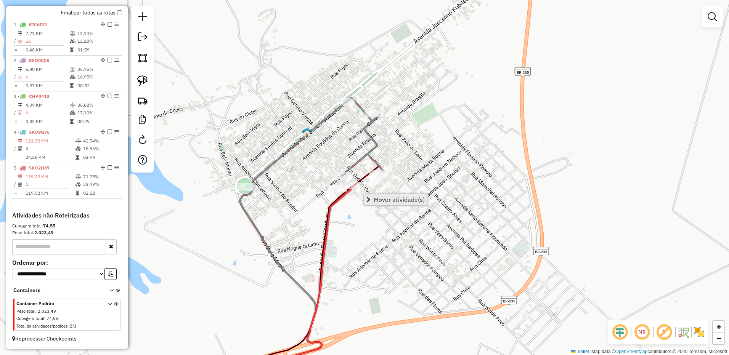
click at [374, 198] on span "Mover atividade(s)" at bounding box center [399, 200] width 51 height 6
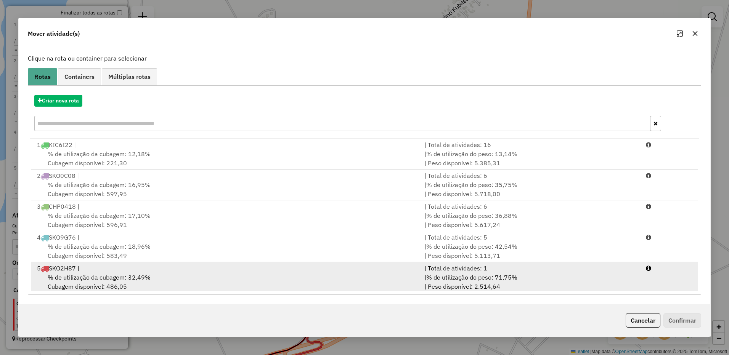
scroll to position [2, 0]
click at [141, 272] on span "% de utilização da cubagem: 32,49%" at bounding box center [99, 276] width 103 height 8
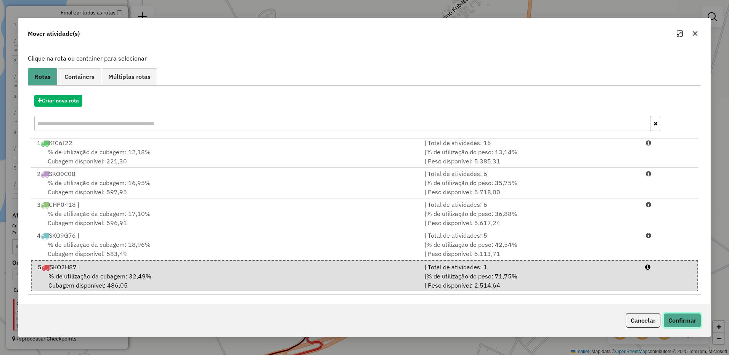
click at [683, 315] on button "Confirmar" at bounding box center [682, 320] width 38 height 14
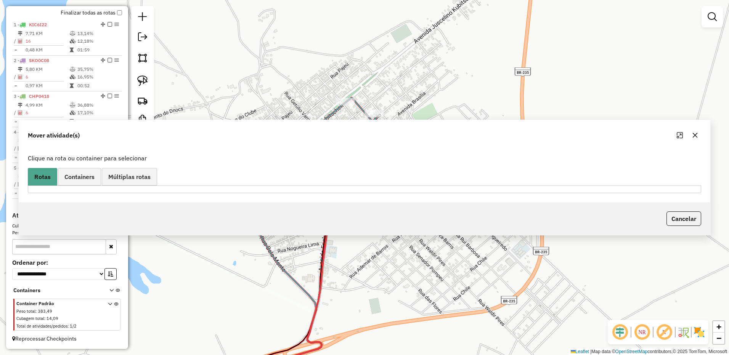
scroll to position [0, 0]
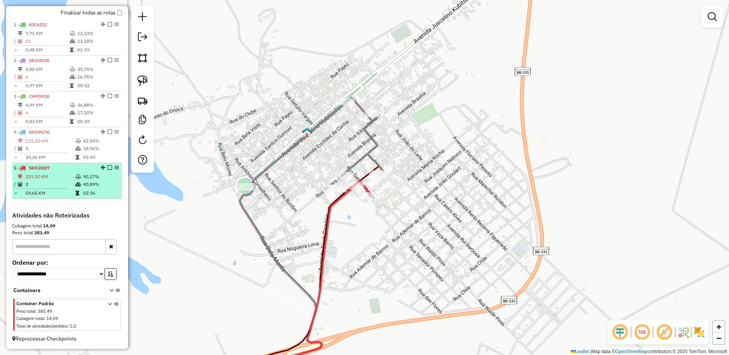
click at [59, 177] on td "119,30 KM" at bounding box center [50, 177] width 50 height 8
select select "*********"
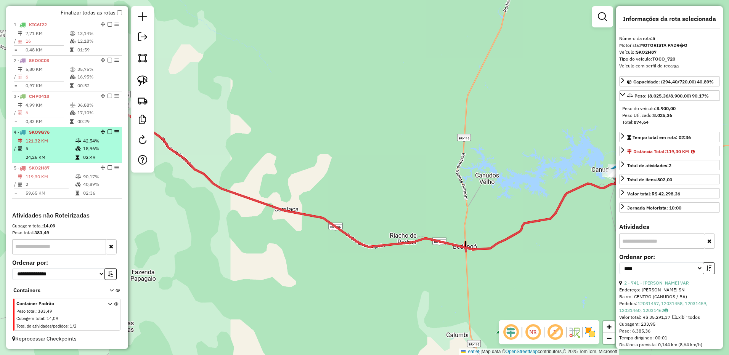
click at [58, 152] on td at bounding box center [44, 152] width 61 height 1
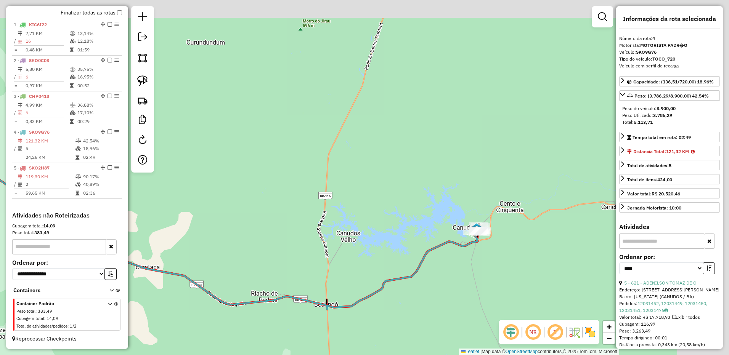
drag, startPoint x: 524, startPoint y: 178, endPoint x: 337, endPoint y: 240, distance: 197.3
click at [340, 244] on div "Janela de atendimento Grade de atendimento Capacidade Transportadoras Veículos …" at bounding box center [364, 177] width 729 height 355
click at [333, 244] on div "Janela de atendimento Grade de atendimento Capacidade Transportadoras Veículos …" at bounding box center [364, 177] width 729 height 355
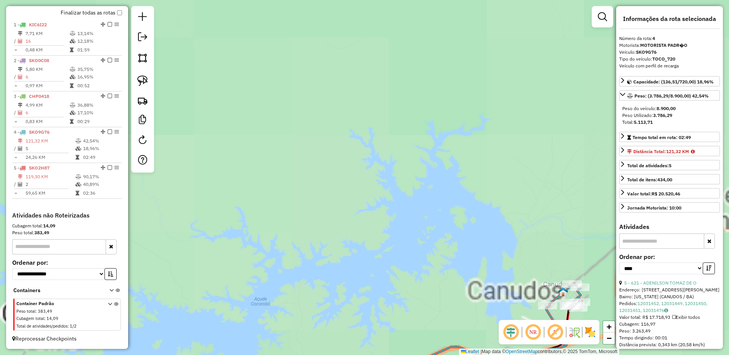
drag, startPoint x: 475, startPoint y: 219, endPoint x: 363, endPoint y: 175, distance: 120.7
click at [365, 178] on div "Janela de atendimento Grade de atendimento Capacidade Transportadoras Veículos …" at bounding box center [364, 177] width 729 height 355
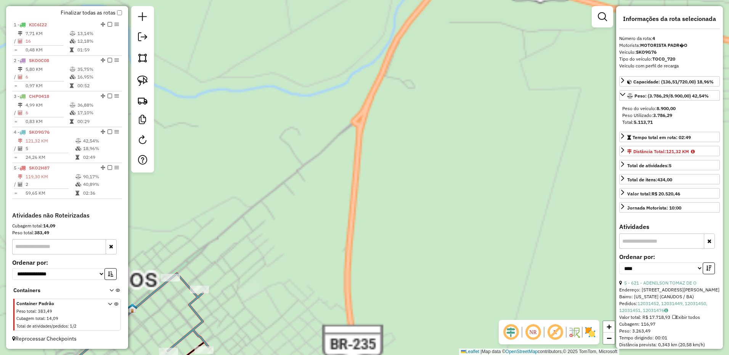
drag, startPoint x: 284, startPoint y: 194, endPoint x: 343, endPoint y: 172, distance: 63.1
click at [338, 173] on div "Janela de atendimento Grade de atendimento Capacidade Transportadoras Veículos …" at bounding box center [364, 177] width 729 height 355
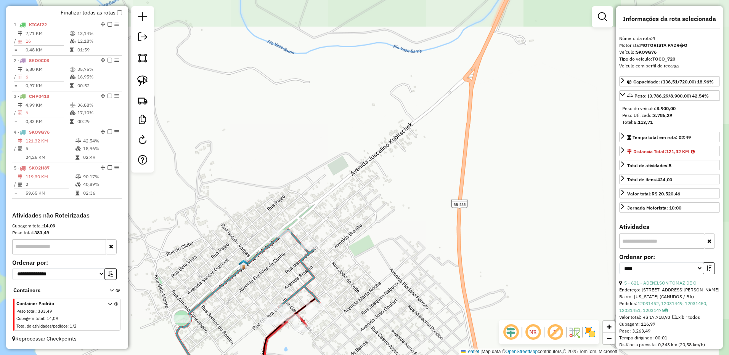
drag, startPoint x: 304, startPoint y: 187, endPoint x: 356, endPoint y: 121, distance: 84.2
click at [346, 131] on div "Janela de atendimento Grade de atendimento Capacidade Transportadoras Veículos …" at bounding box center [364, 177] width 729 height 355
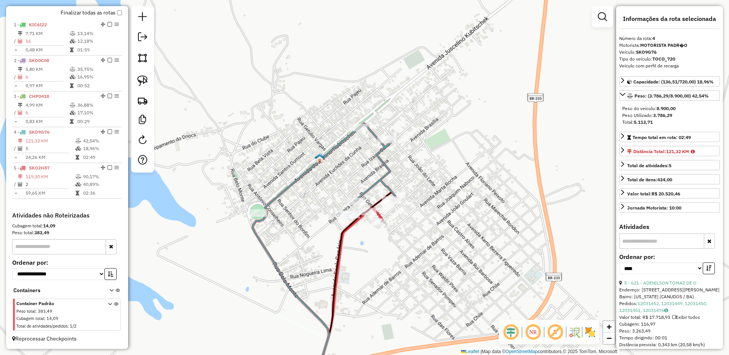
drag, startPoint x: 323, startPoint y: 212, endPoint x: 321, endPoint y: 186, distance: 26.0
click at [321, 186] on div "Janela de atendimento Grade de atendimento Capacidade Transportadoras Veículos …" at bounding box center [364, 177] width 729 height 355
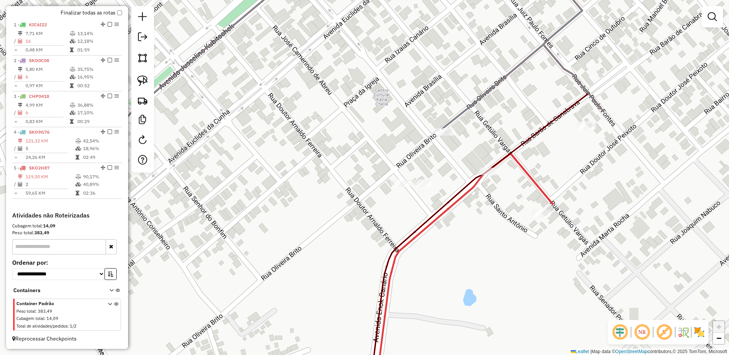
drag, startPoint x: 362, startPoint y: 197, endPoint x: 330, endPoint y: 234, distance: 48.9
click at [330, 234] on div "Janela de atendimento Grade de atendimento Capacidade Transportadoras Veículos …" at bounding box center [364, 177] width 729 height 355
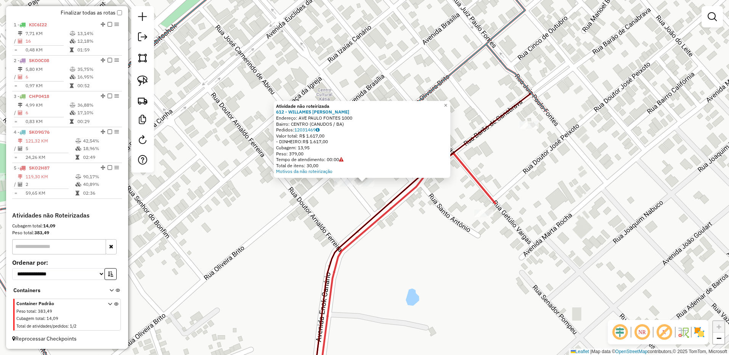
drag, startPoint x: 337, startPoint y: 200, endPoint x: 340, endPoint y: 213, distance: 12.6
click at [340, 212] on div "Atividade não roteirizada 612 - WILLAMES SOARES SILV Endereço: AVE PAULO FONTES…" at bounding box center [364, 177] width 729 height 355
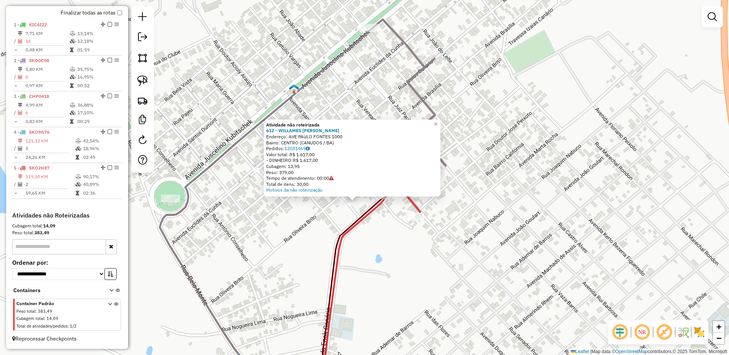
click at [333, 234] on div "Atividade não roteirizada 612 - WILLAMES SOARES SILV Endereço: AVE PAULO FONTES…" at bounding box center [364, 177] width 729 height 355
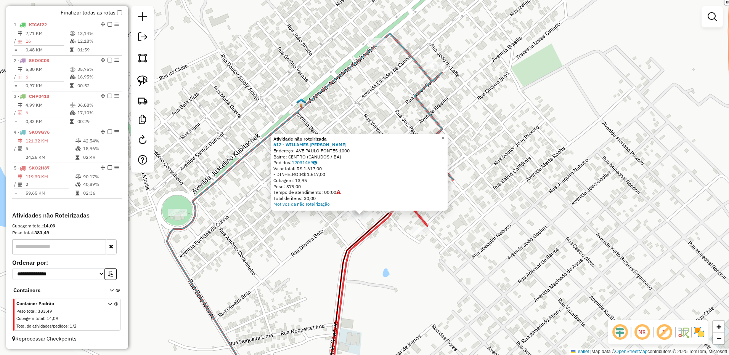
click at [337, 235] on div "Atividade não roteirizada 612 - WILLAMES SOARES SILV Endereço: AVE PAULO FONTES…" at bounding box center [364, 177] width 729 height 355
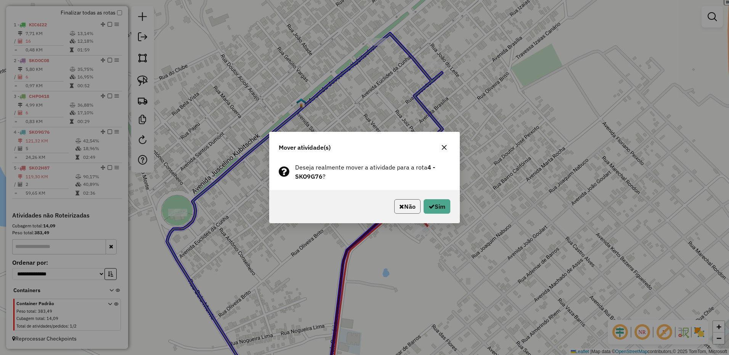
click at [394, 205] on button "Não" at bounding box center [407, 206] width 26 height 14
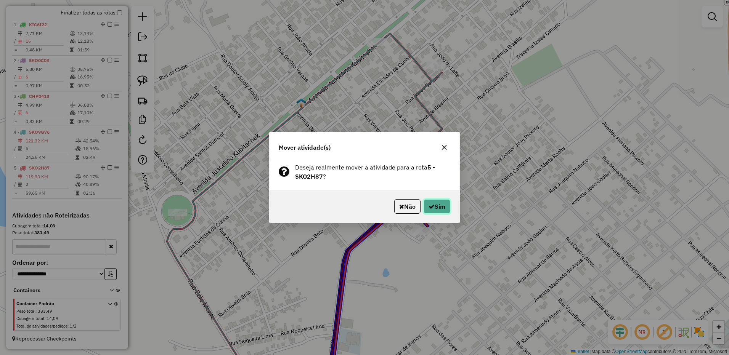
click at [430, 209] on icon "button" at bounding box center [431, 207] width 6 height 6
click at [428, 210] on button "Sim" at bounding box center [436, 206] width 27 height 14
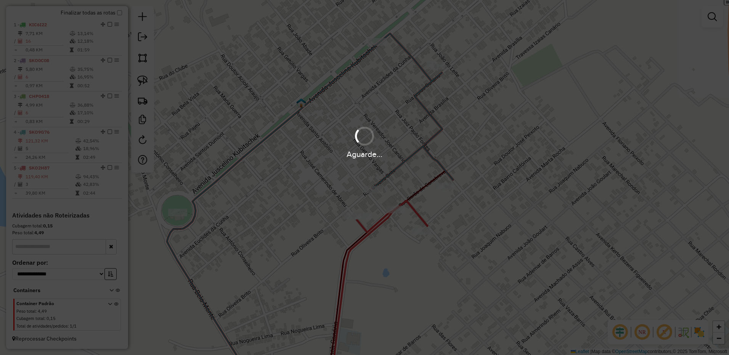
scroll to position [168, 0]
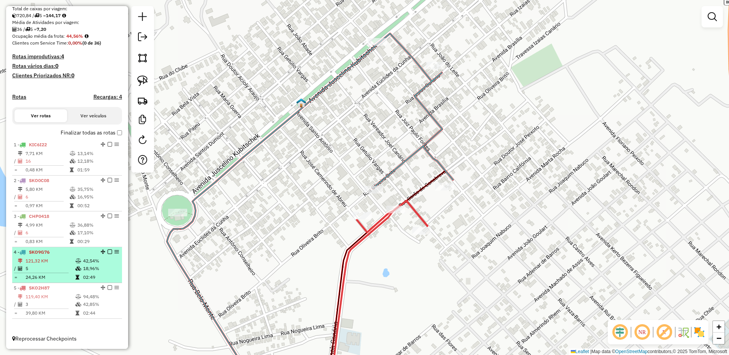
click at [69, 279] on td "24,26 KM" at bounding box center [50, 278] width 50 height 8
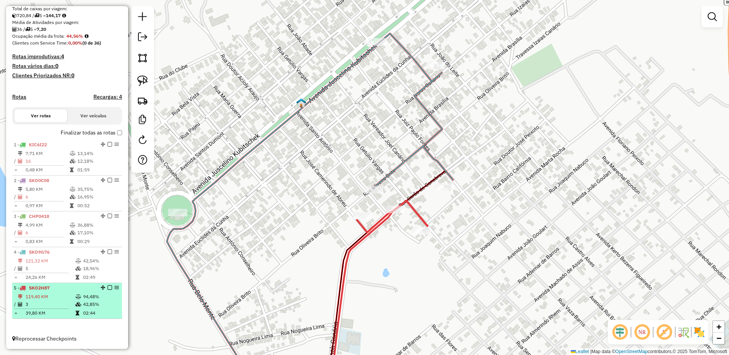
select select "*********"
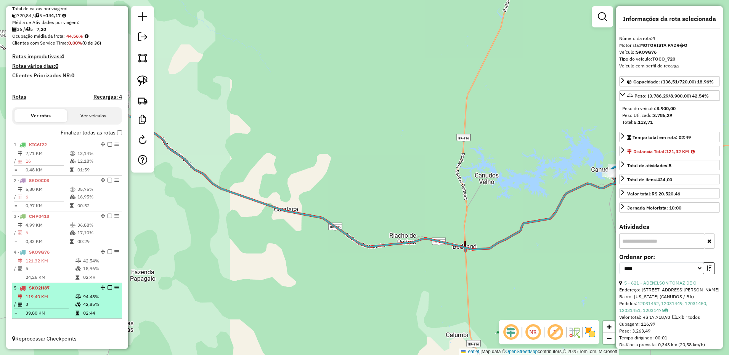
click at [66, 291] on div "5 - SKO2H87" at bounding box center [54, 288] width 81 height 7
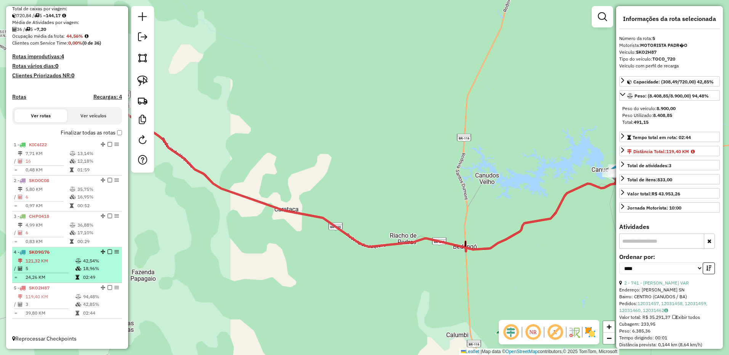
click at [50, 261] on td "121,32 KM" at bounding box center [50, 261] width 50 height 8
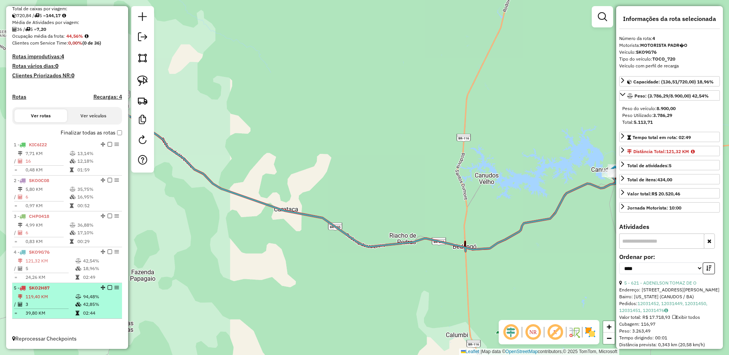
click at [55, 293] on li "5 - SKO2H87 119,40 KM 94,48% / 3 42,85% = 39,80 KM 02:44" at bounding box center [67, 301] width 110 height 36
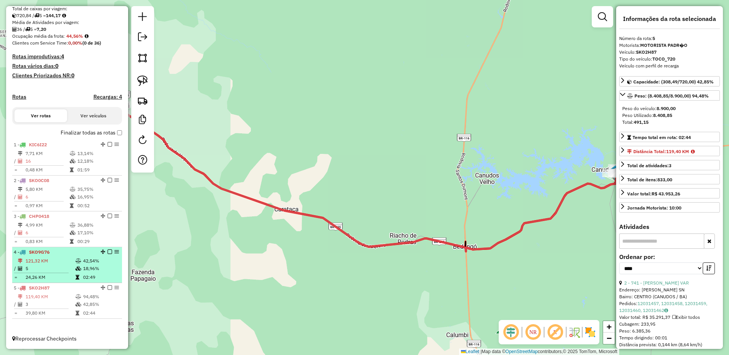
click at [57, 278] on td "24,26 KM" at bounding box center [50, 278] width 50 height 8
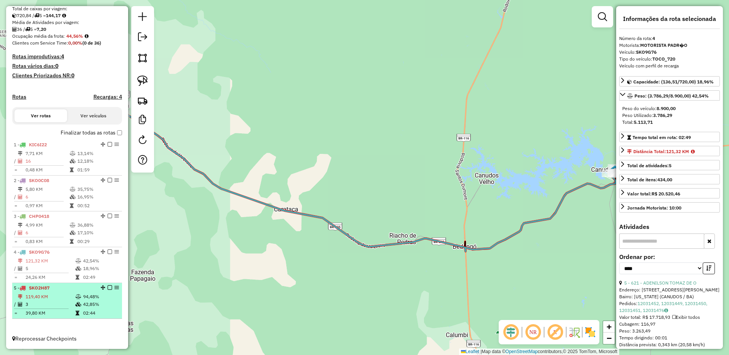
click at [57, 285] on div "5 - SKO2H87" at bounding box center [54, 288] width 81 height 7
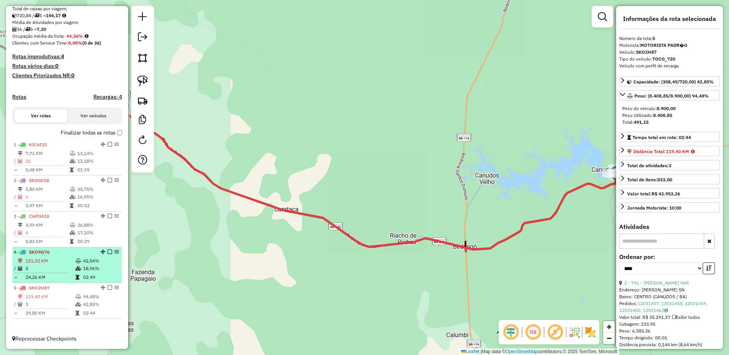
click at [56, 272] on td "5" at bounding box center [50, 269] width 50 height 8
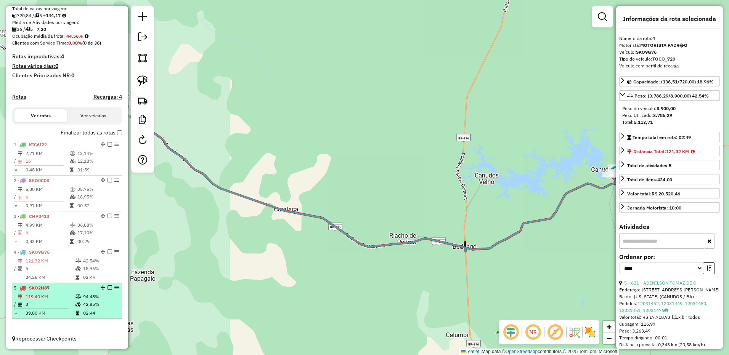
click at [57, 291] on div "5 - SKO2H87" at bounding box center [54, 288] width 81 height 7
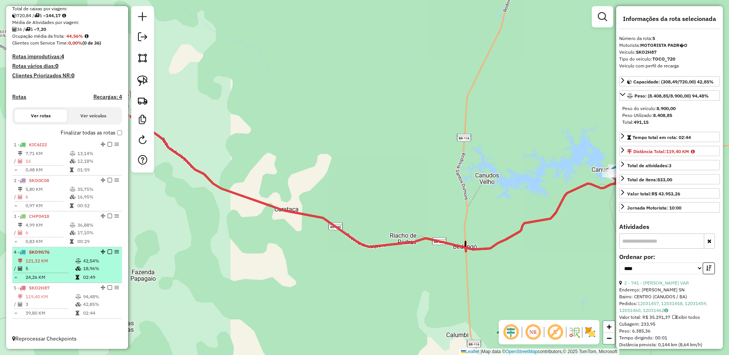
click at [55, 283] on li "4 - SKO9G76 121,32 KM 42,54% / 5 18,96% = 24,26 KM 02:49" at bounding box center [67, 265] width 110 height 36
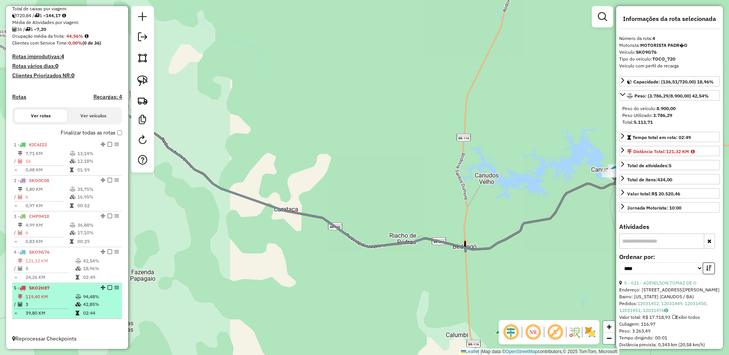
click at [67, 302] on td "3" at bounding box center [50, 305] width 50 height 8
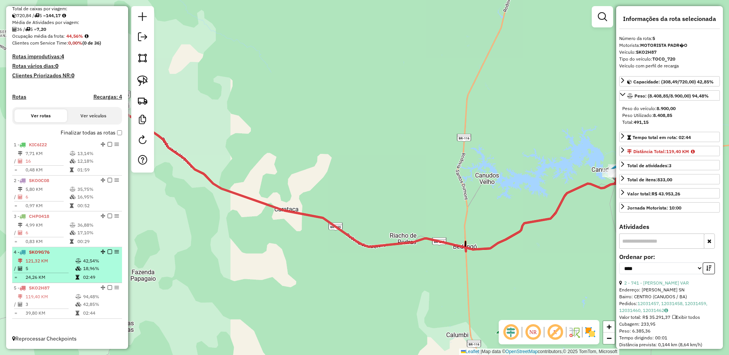
click at [59, 277] on td "24,26 KM" at bounding box center [50, 278] width 50 height 8
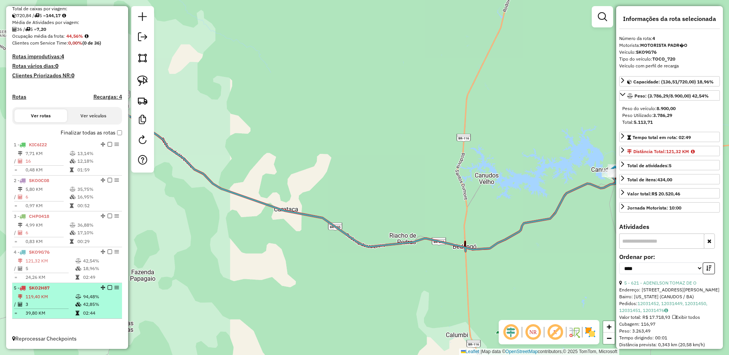
click at [63, 299] on td "119,40 KM" at bounding box center [50, 297] width 50 height 8
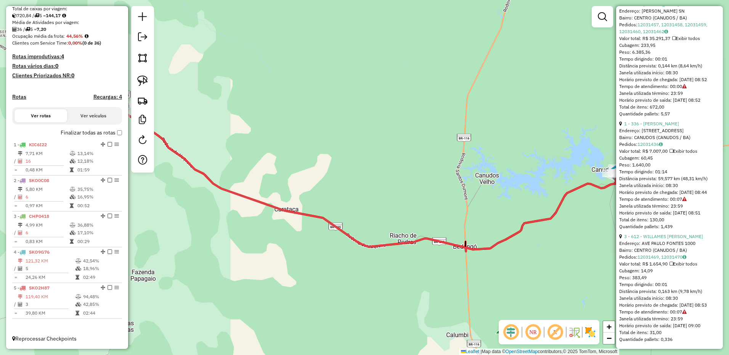
scroll to position [300, 0]
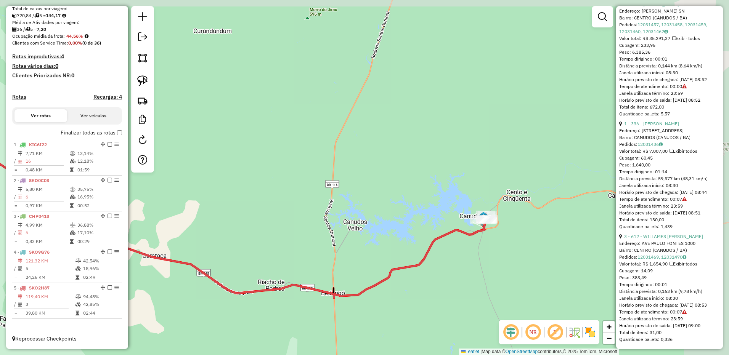
drag, startPoint x: 603, startPoint y: 251, endPoint x: 470, endPoint y: 298, distance: 141.5
click at [470, 298] on div "Janela de atendimento Grade de atendimento Capacidade Transportadoras Veículos …" at bounding box center [364, 177] width 729 height 355
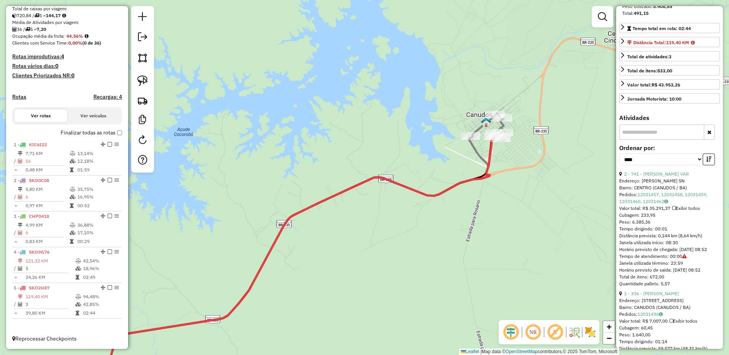
scroll to position [0, 0]
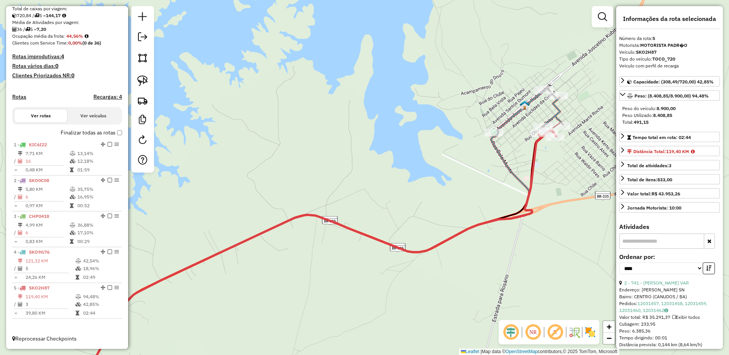
drag, startPoint x: 470, startPoint y: 133, endPoint x: 412, endPoint y: 226, distance: 110.0
click at [416, 221] on div "Janela de atendimento Grade de atendimento Capacidade Transportadoras Veículos …" at bounding box center [364, 177] width 729 height 355
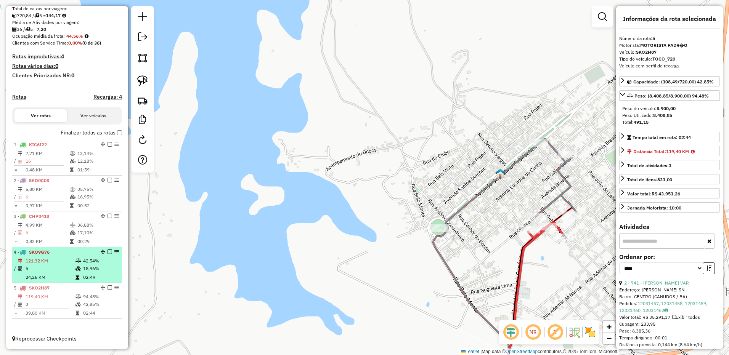
click at [77, 273] on table "121,32 KM 42,54% / 5 18,96% = 24,26 KM 02:49" at bounding box center [67, 269] width 107 height 24
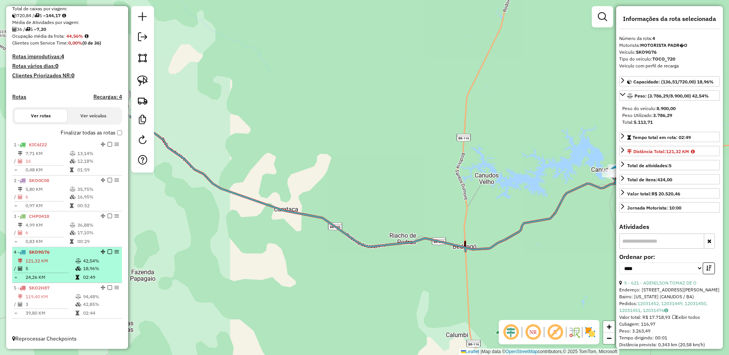
click at [57, 277] on td "24,26 KM" at bounding box center [50, 278] width 50 height 8
click at [72, 277] on td "24,26 KM" at bounding box center [50, 278] width 50 height 8
click at [55, 264] on td "121,32 KM" at bounding box center [50, 261] width 50 height 8
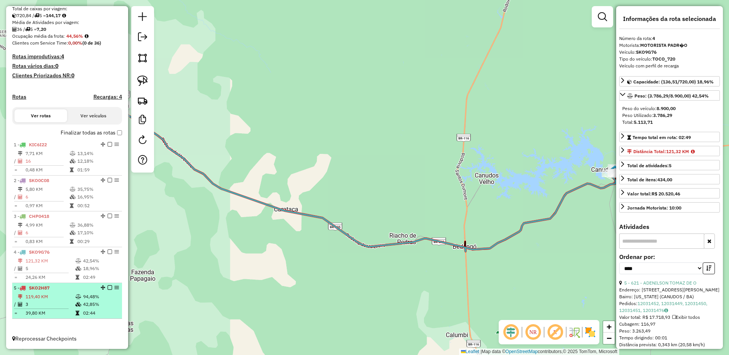
click at [50, 290] on div "5 - SKO2H87" at bounding box center [54, 288] width 81 height 7
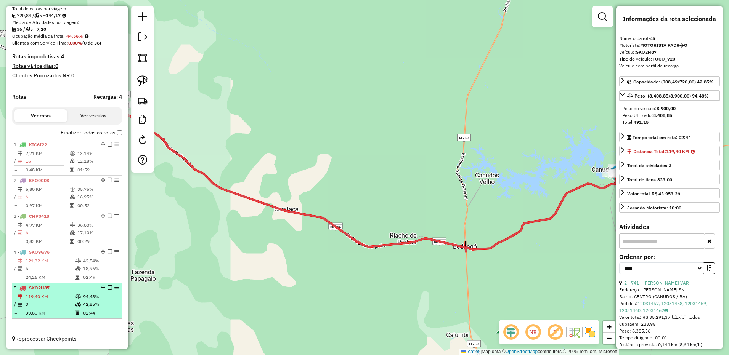
click at [80, 293] on li "5 - SKO2H87 119,40 KM 94,48% / 3 42,85% = 39,80 KM 02:44" at bounding box center [67, 301] width 110 height 36
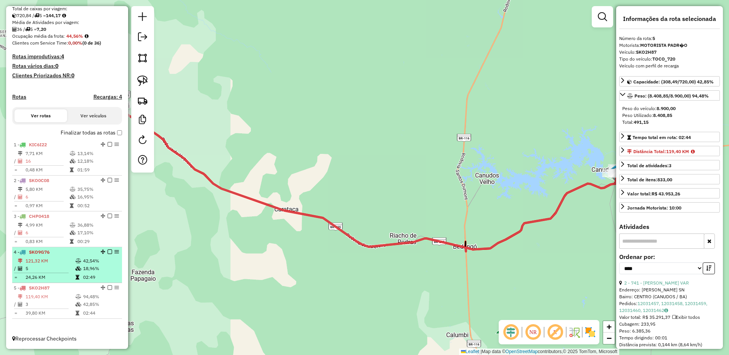
click at [40, 265] on td "5" at bounding box center [50, 269] width 50 height 8
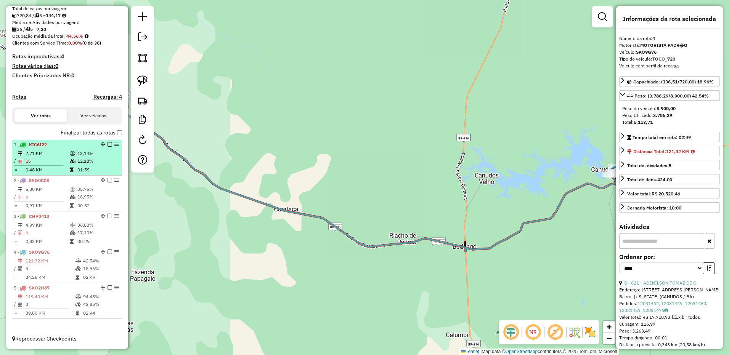
click at [61, 154] on td "7,71 KM" at bounding box center [47, 154] width 44 height 8
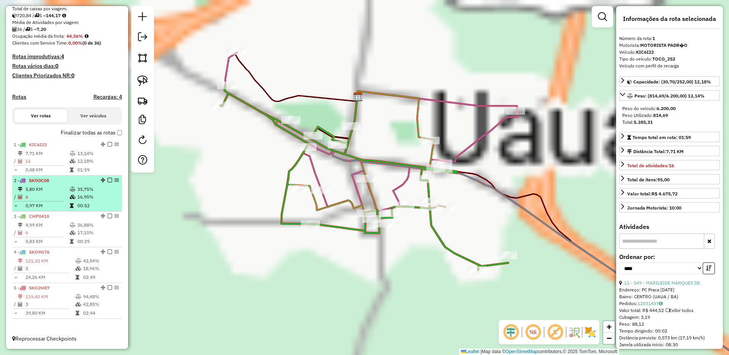
click at [53, 183] on div "2 - SKO0C08" at bounding box center [54, 180] width 81 height 7
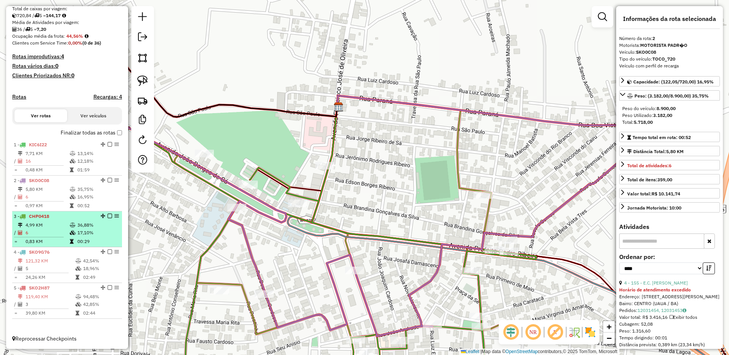
click at [51, 223] on td "4,99 KM" at bounding box center [47, 225] width 44 height 8
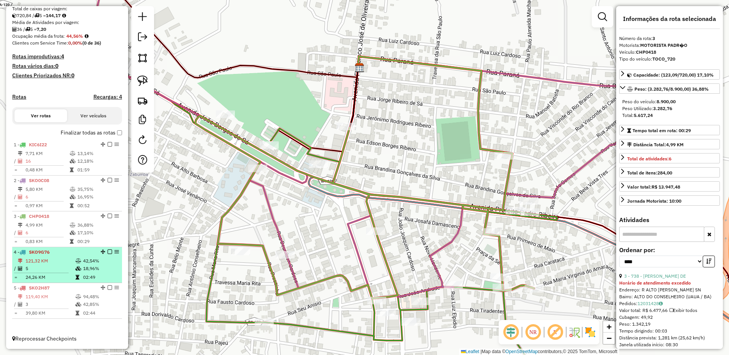
click at [47, 249] on div "4 - SKO9G76" at bounding box center [54, 252] width 81 height 7
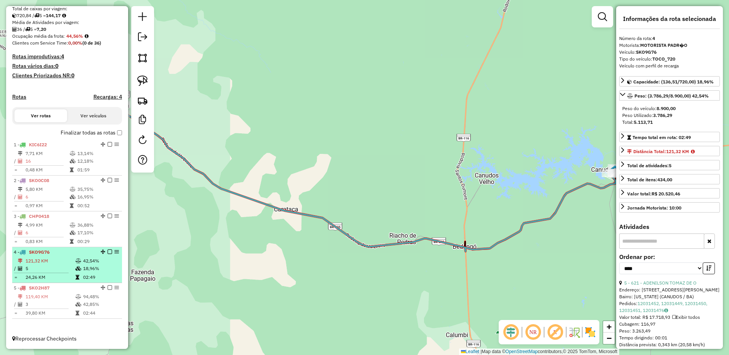
click at [67, 253] on div "4 - SKO9G76" at bounding box center [54, 252] width 81 height 7
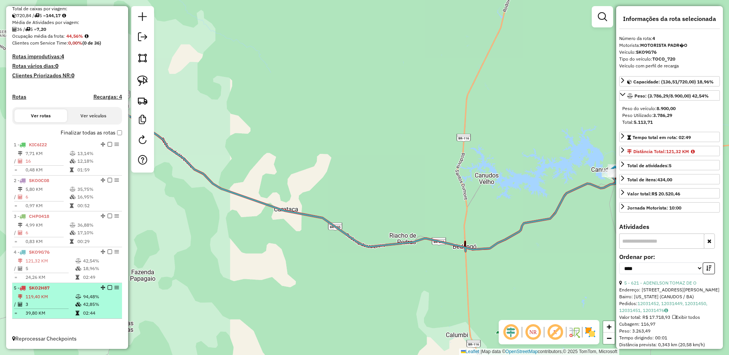
click at [64, 294] on td "119,40 KM" at bounding box center [50, 297] width 50 height 8
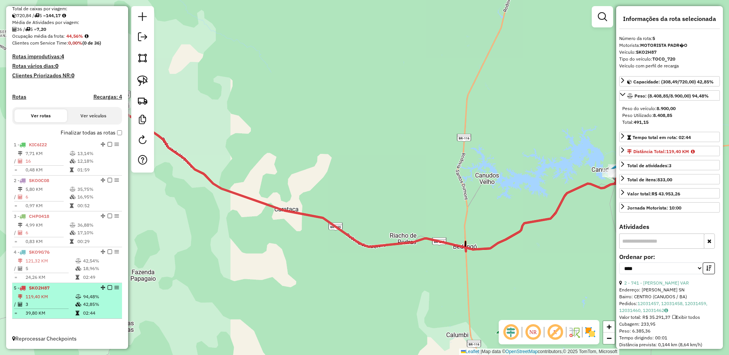
click at [42, 289] on span "SKO2H87" at bounding box center [39, 288] width 21 height 6
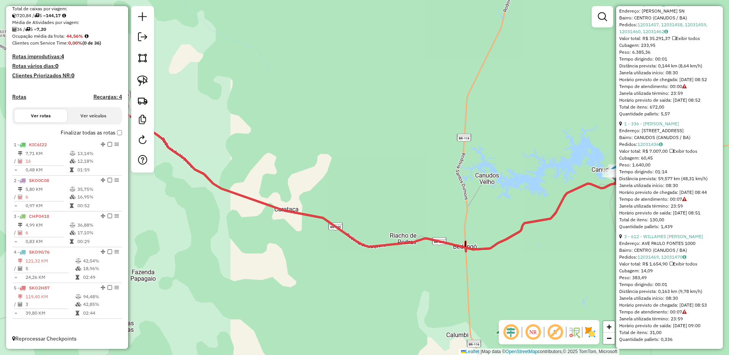
scroll to position [300, 0]
click at [143, 45] on link at bounding box center [142, 37] width 15 height 17
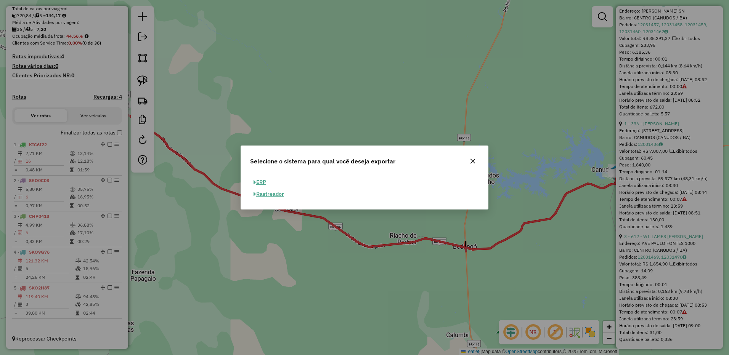
click at [261, 181] on button "ERP" at bounding box center [259, 182] width 19 height 12
select select "**"
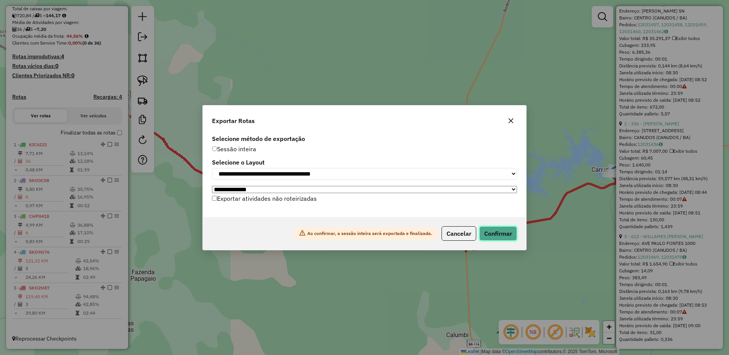
click at [508, 236] on button "Confirmar" at bounding box center [498, 233] width 38 height 14
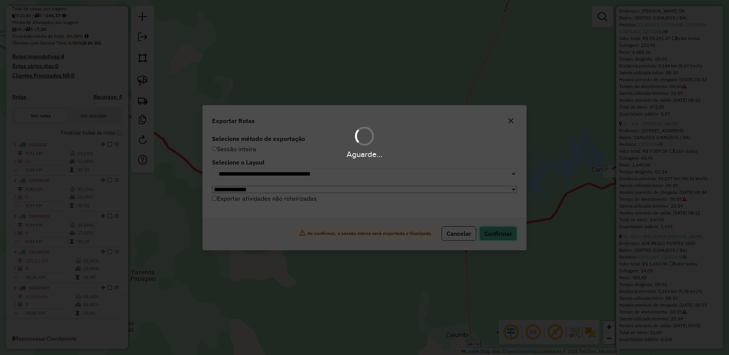
scroll to position [156, 0]
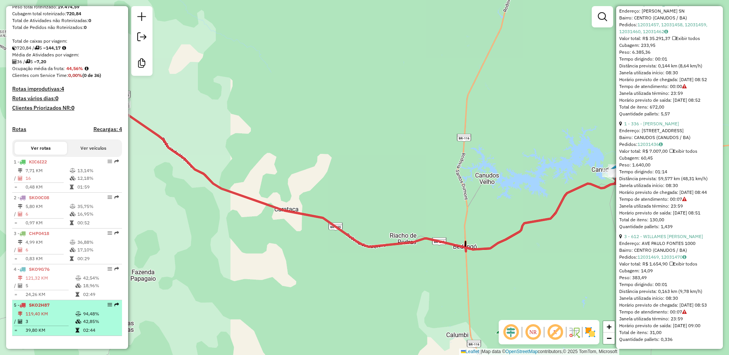
click at [57, 309] on div "5 - SKO2H87" at bounding box center [54, 305] width 81 height 7
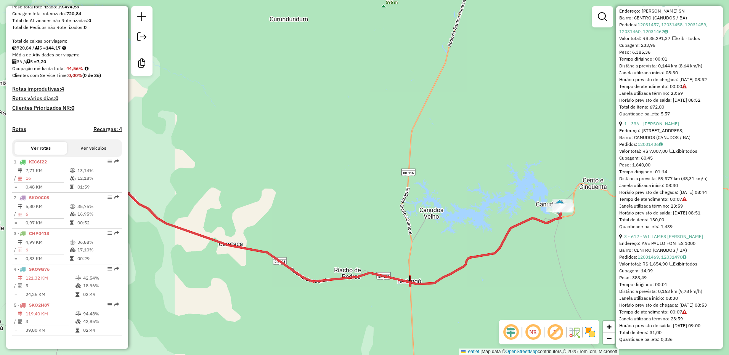
drag, startPoint x: 596, startPoint y: 261, endPoint x: 539, endPoint y: 295, distance: 66.2
click at [539, 296] on div "Janela de atendimento Grade de atendimento Capacidade Transportadoras Veículos …" at bounding box center [364, 177] width 729 height 355
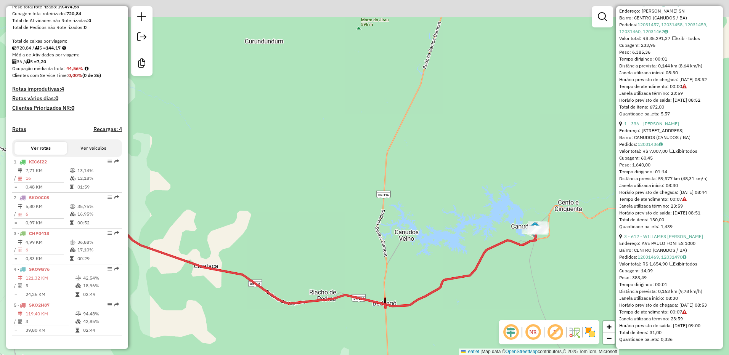
drag, startPoint x: 561, startPoint y: 261, endPoint x: 497, endPoint y: 303, distance: 76.6
click at [497, 303] on div "Janela de atendimento Grade de atendimento Capacidade Transportadoras Veículos …" at bounding box center [364, 177] width 729 height 355
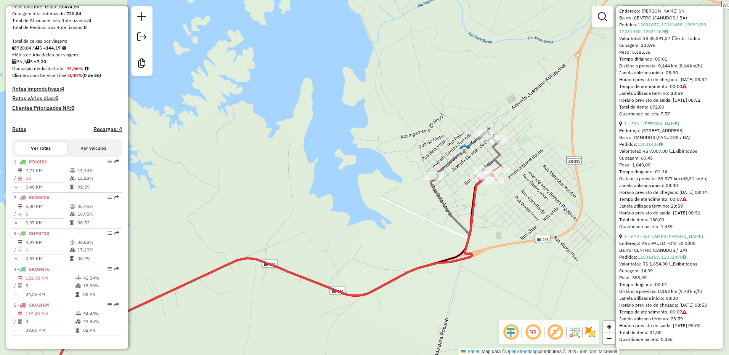
drag, startPoint x: 513, startPoint y: 204, endPoint x: 531, endPoint y: 255, distance: 53.7
click at [534, 262] on div "Janela de atendimento Grade de atendimento Capacidade Transportadoras Veículos …" at bounding box center [364, 177] width 729 height 355
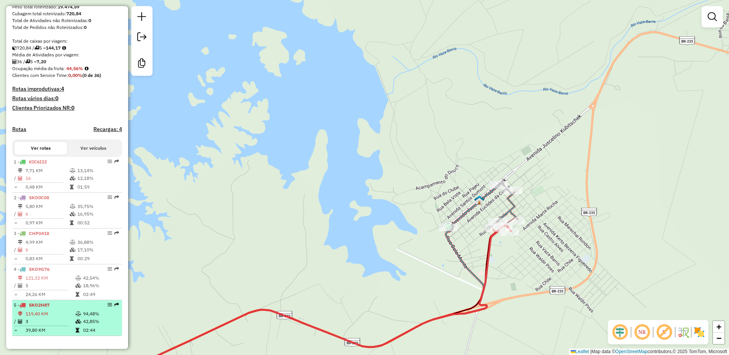
click at [79, 332] on td at bounding box center [79, 331] width 8 height 8
select select "*********"
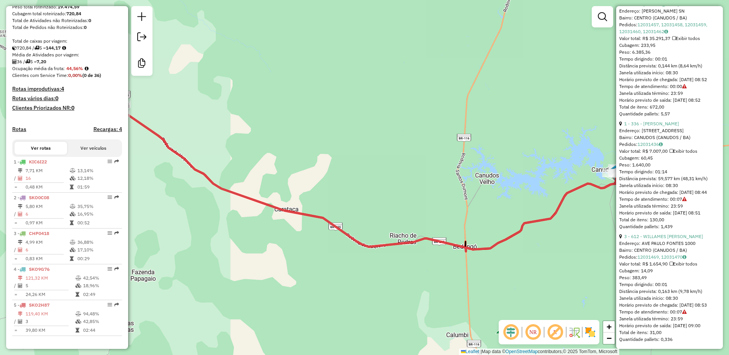
scroll to position [300, 0]
drag, startPoint x: 557, startPoint y: 276, endPoint x: 455, endPoint y: 305, distance: 105.4
click at [459, 305] on div "Janela de atendimento Grade de atendimento Capacidade Transportadoras Veículos …" at bounding box center [364, 177] width 729 height 355
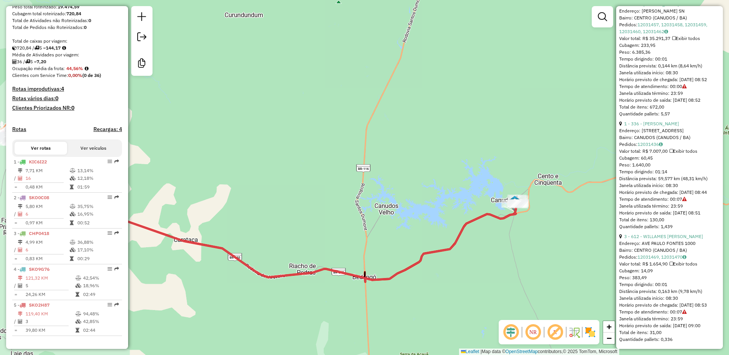
drag, startPoint x: 549, startPoint y: 252, endPoint x: 476, endPoint y: 291, distance: 82.7
click at [489, 308] on div "Janela de atendimento Grade de atendimento Capacidade Transportadoras Veículos …" at bounding box center [364, 177] width 729 height 355
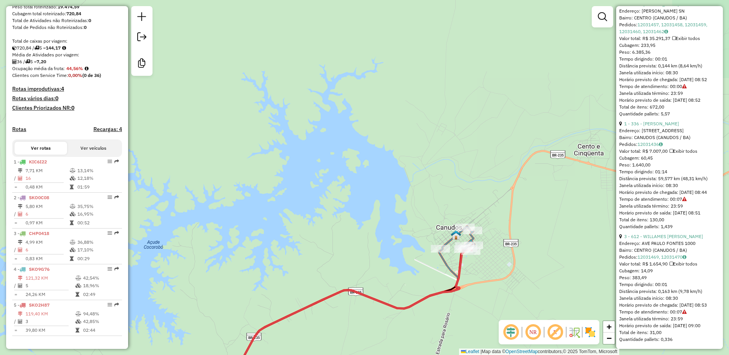
drag, startPoint x: 413, startPoint y: 256, endPoint x: 356, endPoint y: 271, distance: 59.5
click at [356, 271] on div "Janela de atendimento Grade de atendimento Capacidade Transportadoras Veículos …" at bounding box center [364, 177] width 729 height 355
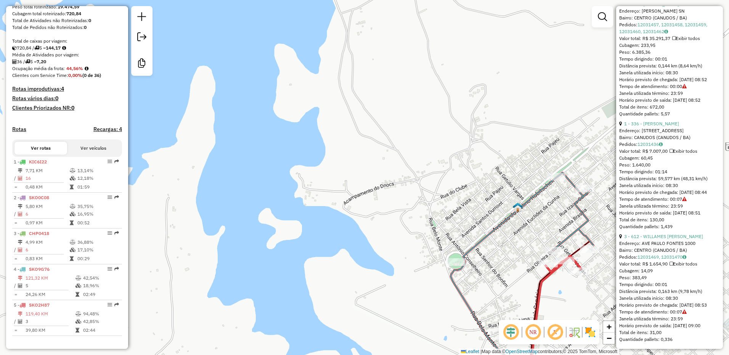
drag, startPoint x: 401, startPoint y: 200, endPoint x: 338, endPoint y: 222, distance: 66.8
click at [340, 222] on div "Janela de atendimento Grade de atendimento Capacidade Transportadoras Veículos …" at bounding box center [364, 177] width 729 height 355
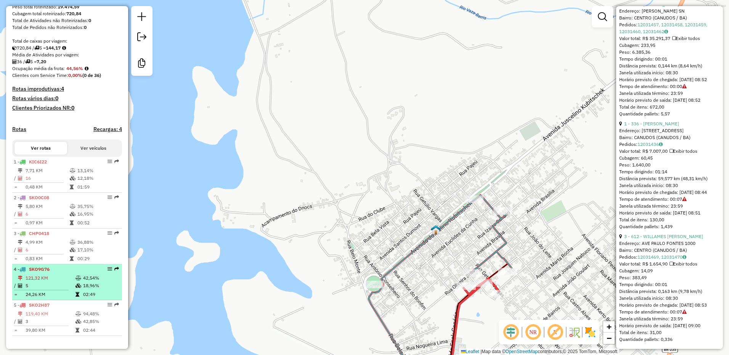
click at [57, 281] on td "121,32 KM" at bounding box center [50, 278] width 50 height 8
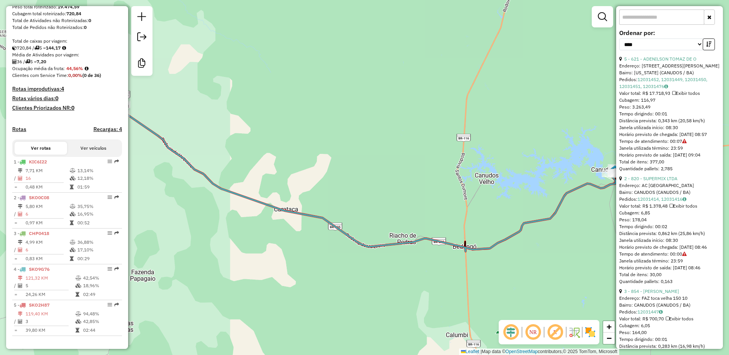
scroll to position [234, 0]
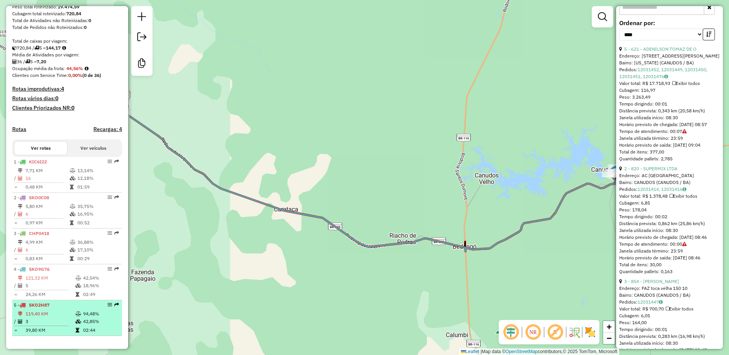
click at [69, 312] on td "119,40 KM" at bounding box center [50, 314] width 50 height 8
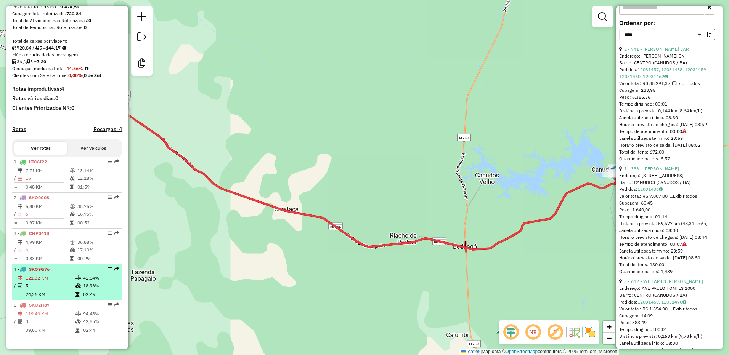
click at [67, 292] on td "24,26 KM" at bounding box center [50, 295] width 50 height 8
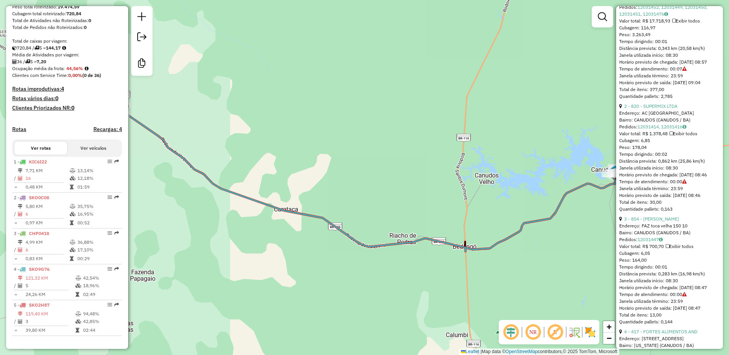
scroll to position [348, 0]
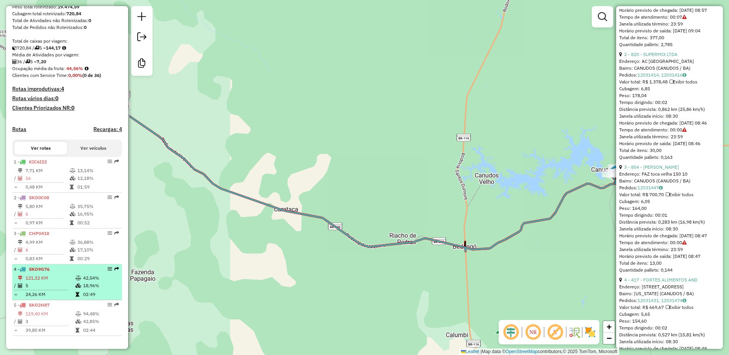
click at [83, 289] on td "18,96%" at bounding box center [101, 286] width 36 height 8
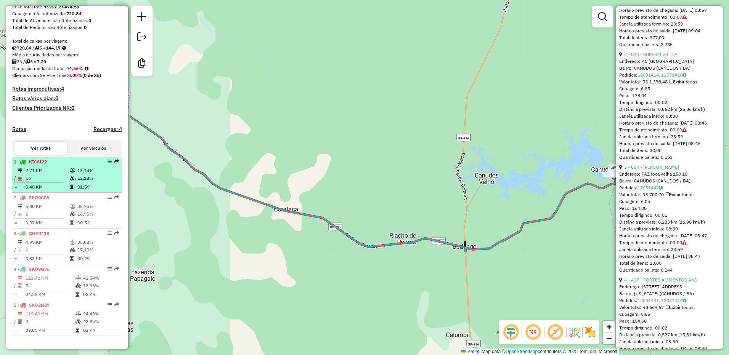
click at [69, 175] on td at bounding box center [73, 179] width 8 height 8
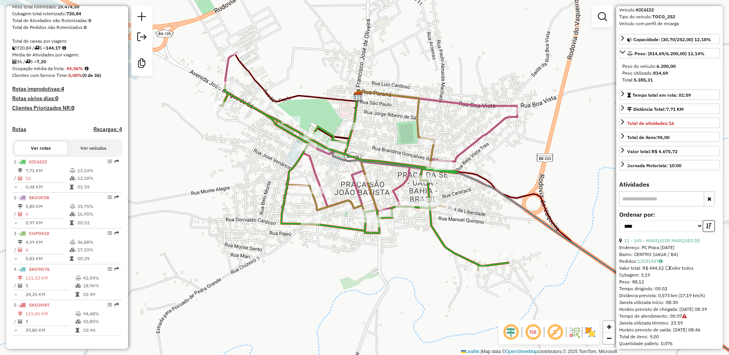
scroll to position [0, 0]
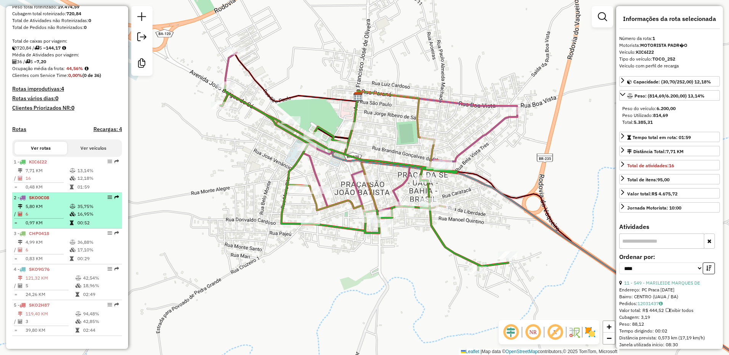
click at [61, 198] on div "2 - SKO0C08" at bounding box center [54, 197] width 81 height 7
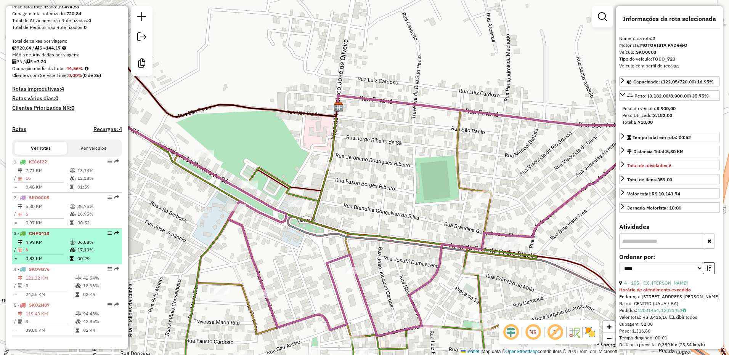
click at [40, 227] on li "2 - SKO0C08 5,80 KM 35,75% / 6 16,95% = 0,97 KM 00:52" at bounding box center [67, 211] width 110 height 36
drag, startPoint x: 40, startPoint y: 230, endPoint x: 38, endPoint y: 238, distance: 8.0
click at [38, 238] on li "3 - CHP0418 4,99 KM 36,88% / 6 17,10% = 0,83 KM 00:29" at bounding box center [67, 247] width 110 height 36
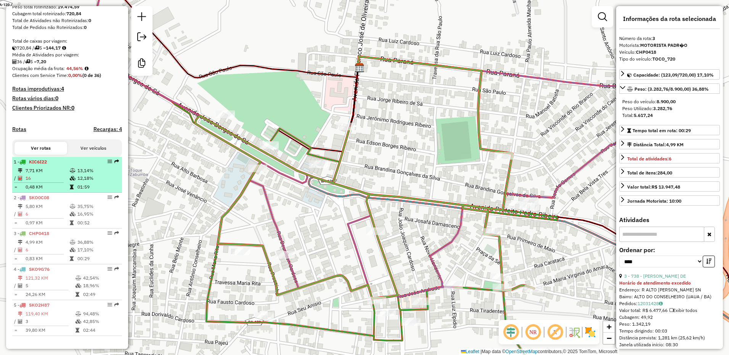
click at [46, 176] on td "16" at bounding box center [47, 179] width 44 height 8
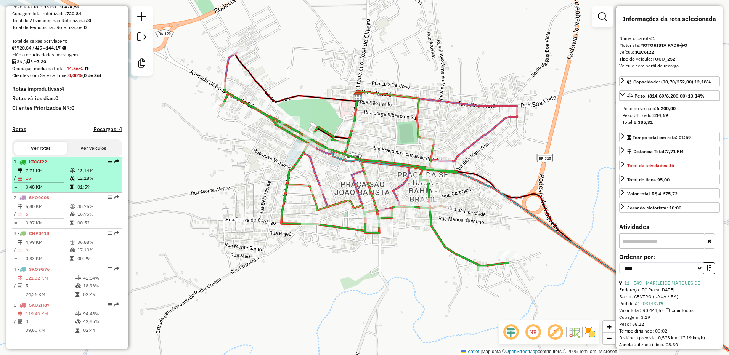
click at [62, 159] on div "1 - KIC6I22" at bounding box center [54, 162] width 81 height 7
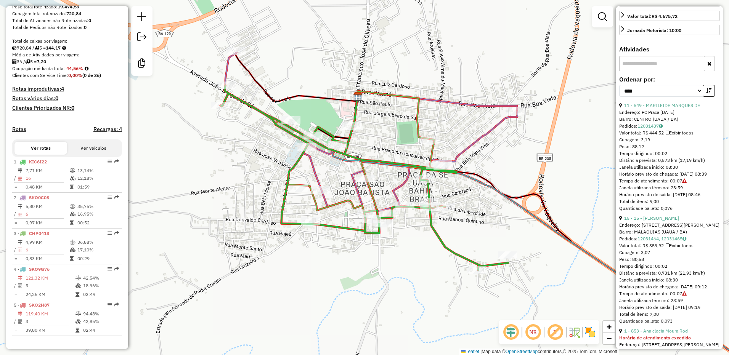
scroll to position [191, 0]
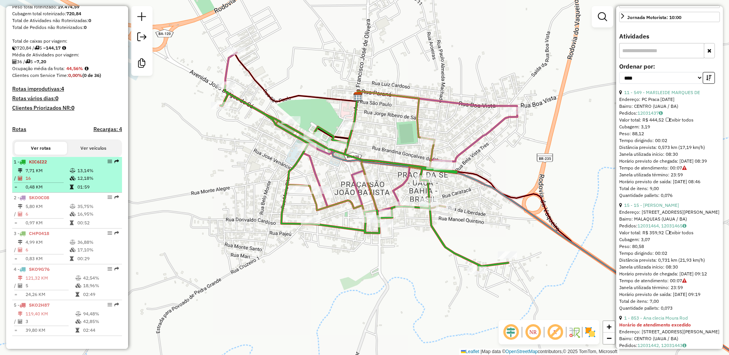
click at [62, 190] on td "0,48 KM" at bounding box center [47, 187] width 44 height 8
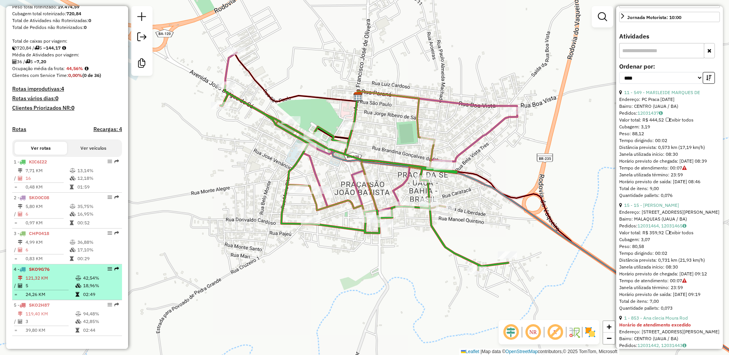
click at [58, 274] on li "4 - SKO9G76 121,32 KM 42,54% / 5 18,96% = 24,26 KM 02:49" at bounding box center [67, 283] width 110 height 36
